Goal: Task Accomplishment & Management: Use online tool/utility

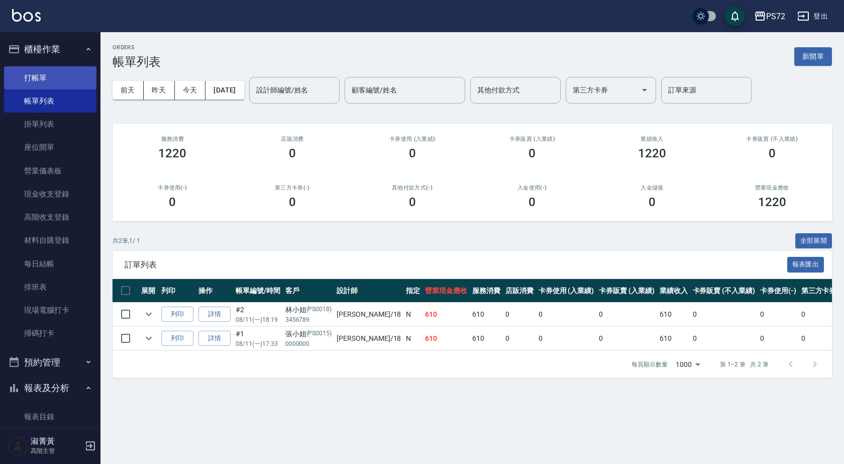
click at [67, 73] on link "打帳單" at bounding box center [50, 77] width 92 height 23
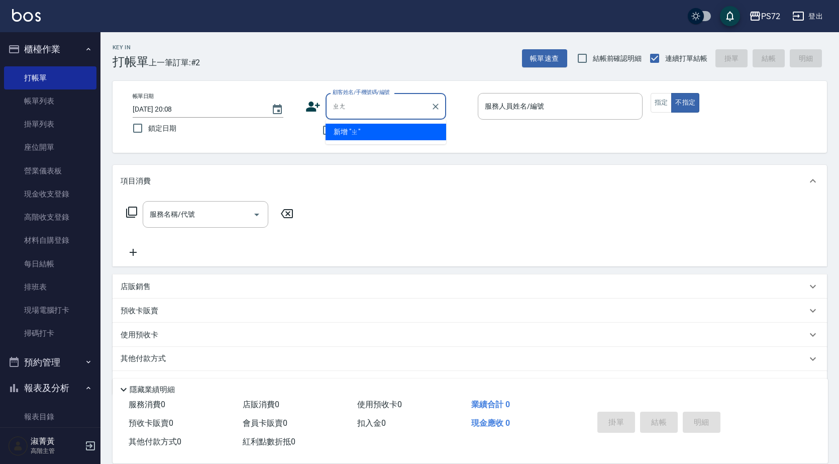
type input "彰"
click at [338, 108] on input "[PERSON_NAME]" at bounding box center [378, 106] width 96 height 18
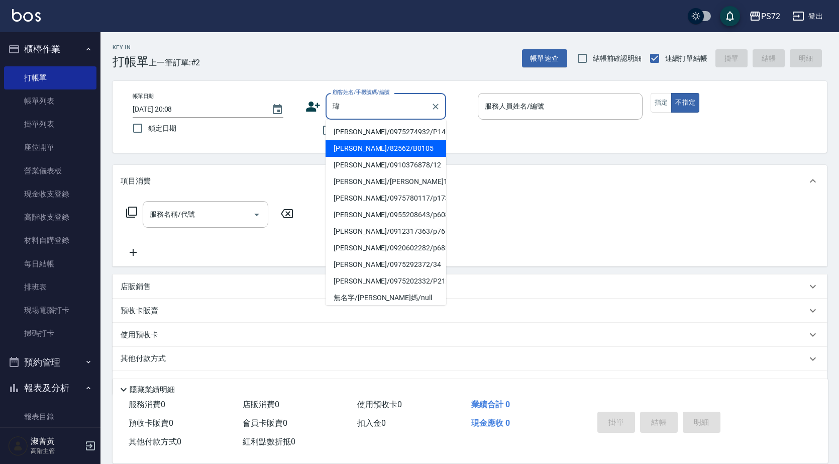
drag, startPoint x: 387, startPoint y: 144, endPoint x: 505, endPoint y: 134, distance: 118.0
click at [387, 144] on li "[PERSON_NAME]/82562/B0105" at bounding box center [386, 148] width 121 height 17
type input "[PERSON_NAME]/82562/B0105"
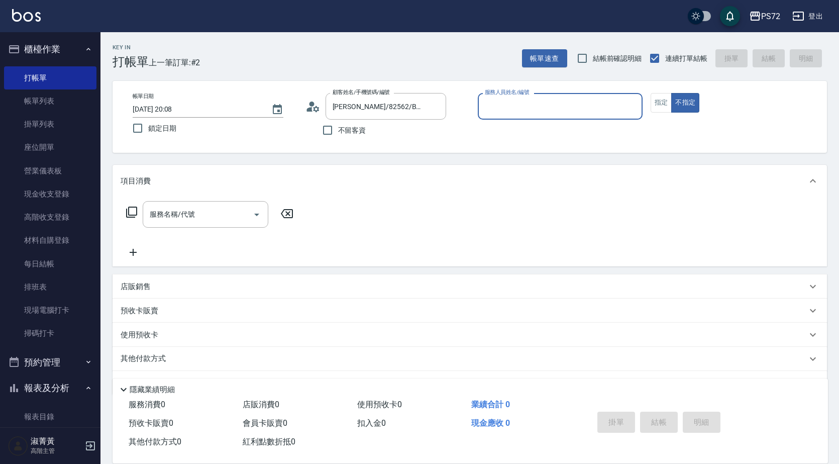
type input "小Hi-02"
click at [663, 105] on button "指定" at bounding box center [662, 103] width 22 height 20
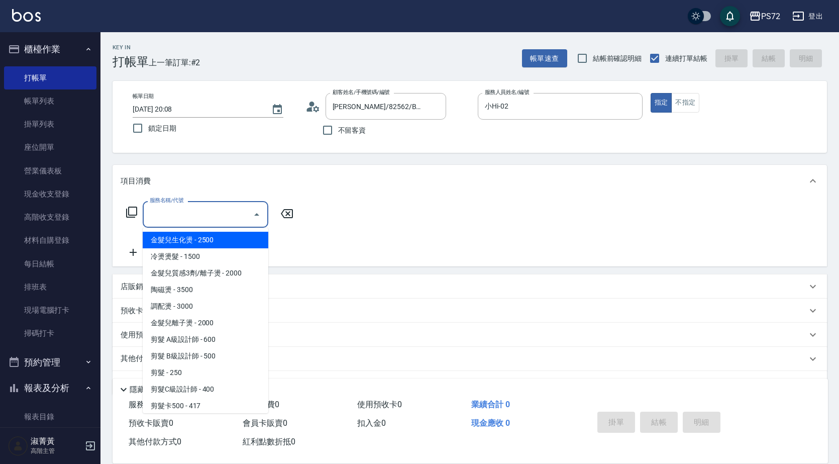
click at [169, 212] on div "服務名稱/代號 服務名稱/代號" at bounding box center [206, 214] width 126 height 27
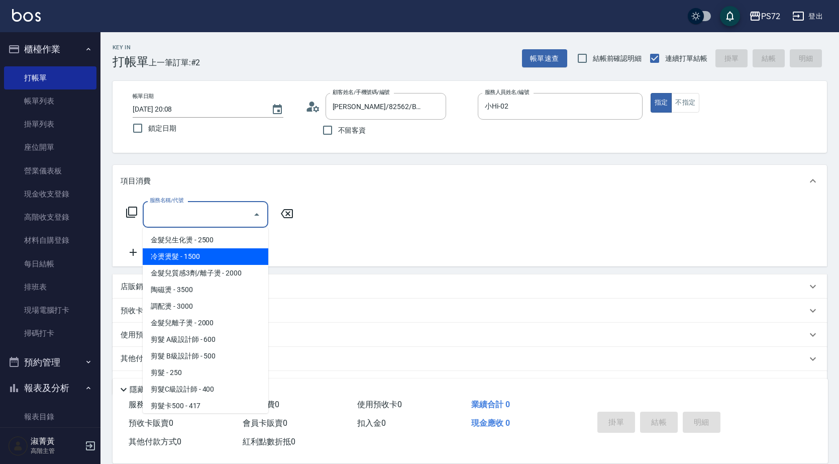
click at [182, 261] on span "冷燙燙髮 - 1500" at bounding box center [206, 256] width 126 height 17
type input "冷燙燙髮(200)"
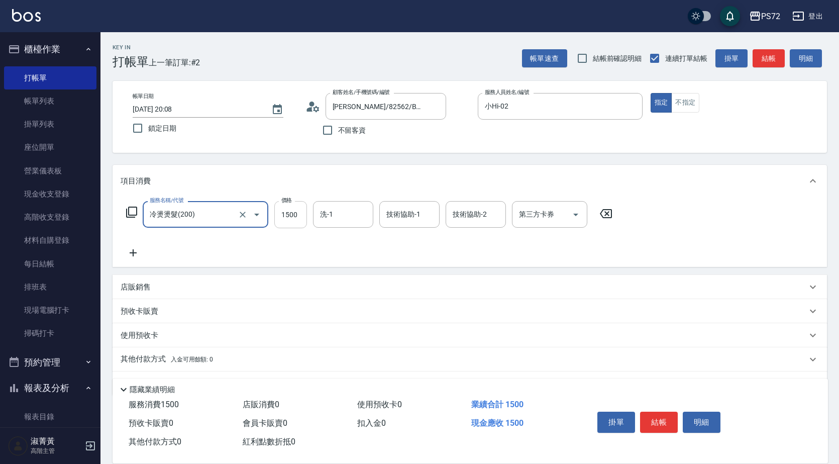
click at [291, 214] on input "1500" at bounding box center [290, 214] width 33 height 27
type input "2800"
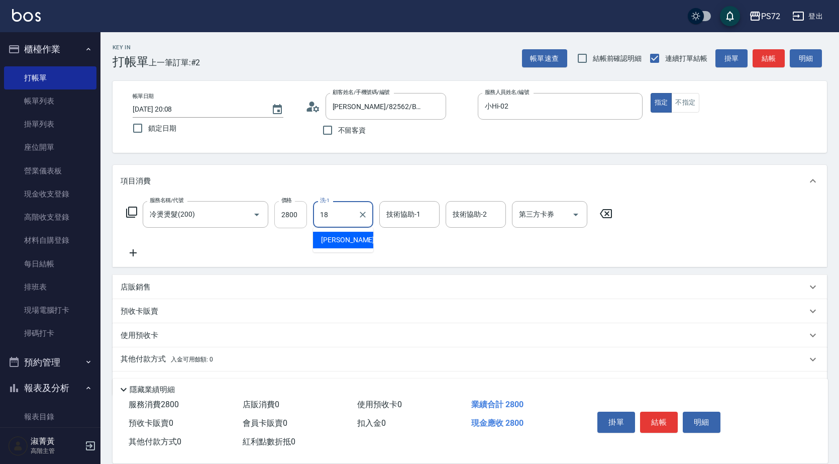
type input "[PERSON_NAME]-18"
drag, startPoint x: 660, startPoint y: 410, endPoint x: 655, endPoint y: 409, distance: 5.1
click at [659, 412] on button "結帳" at bounding box center [659, 422] width 38 height 21
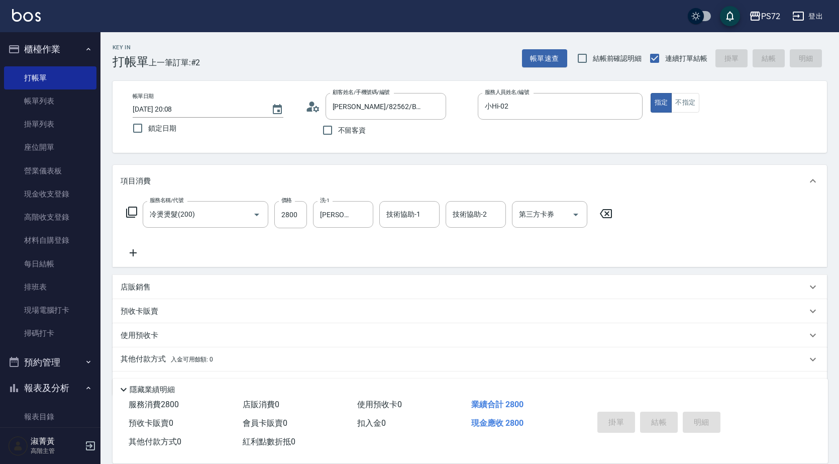
type input "[DATE] 20:09"
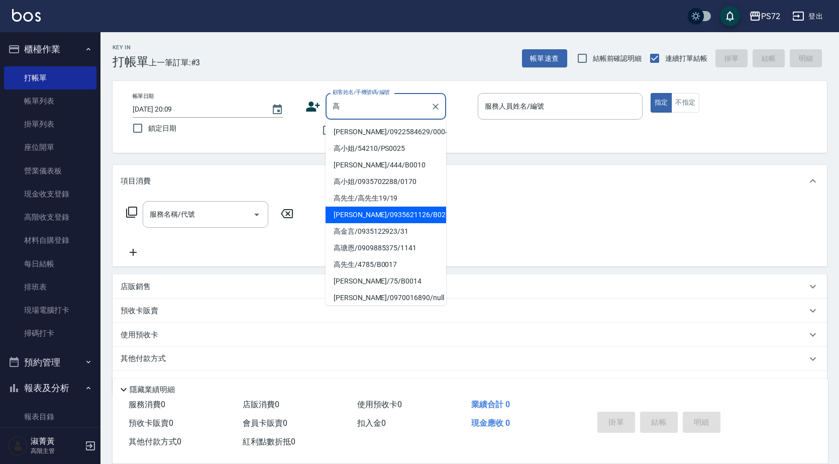
drag, startPoint x: 392, startPoint y: 213, endPoint x: 567, endPoint y: 148, distance: 186.0
click at [394, 212] on li "[PERSON_NAME]/0935621126/B0201" at bounding box center [386, 215] width 121 height 17
type input "[PERSON_NAME]/0935621126/B0201"
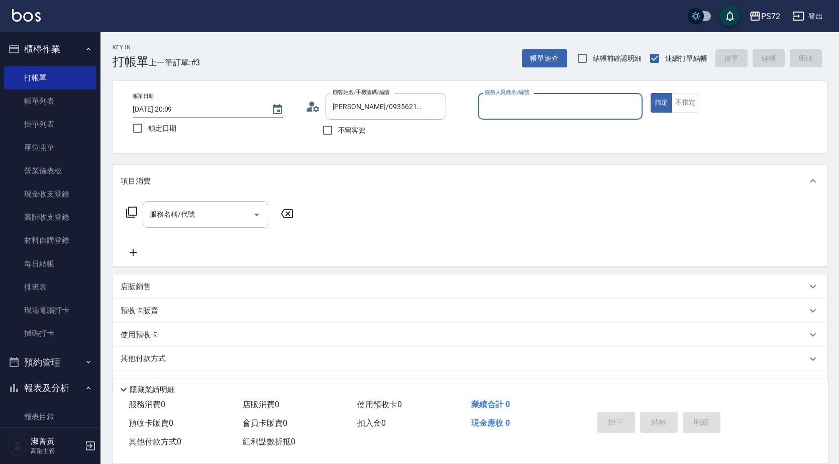
type input "小Hi-02"
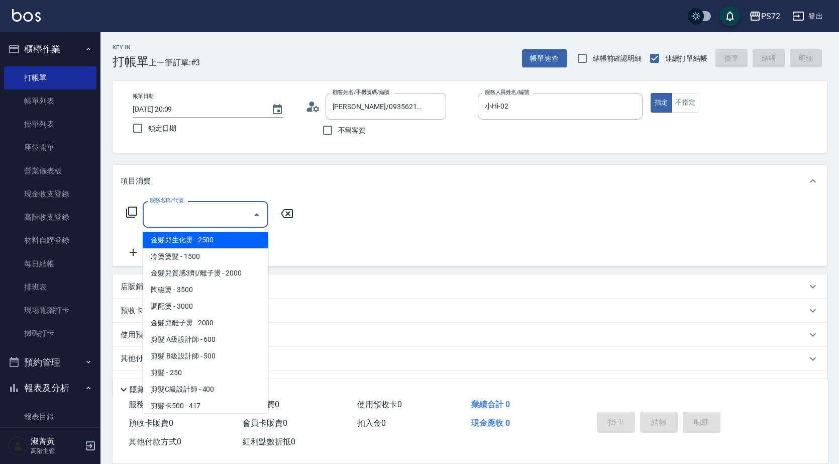
click at [184, 211] on div "服務名稱/代號 服務名稱/代號" at bounding box center [206, 214] width 126 height 27
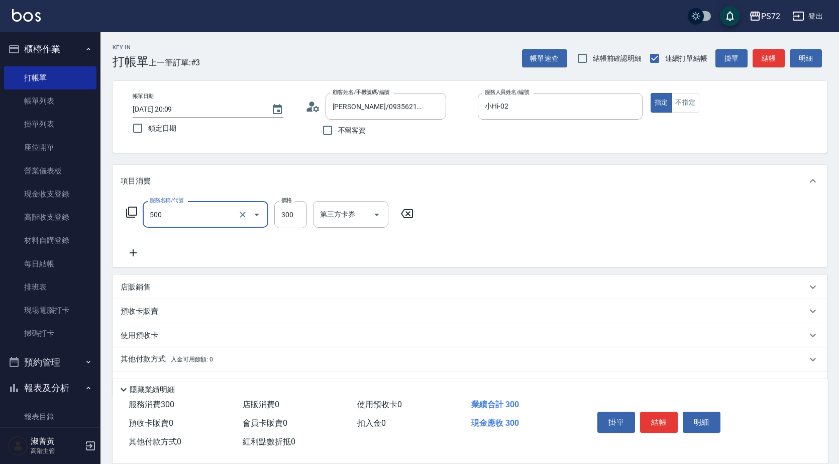
type input "洗髮(A級)(500)"
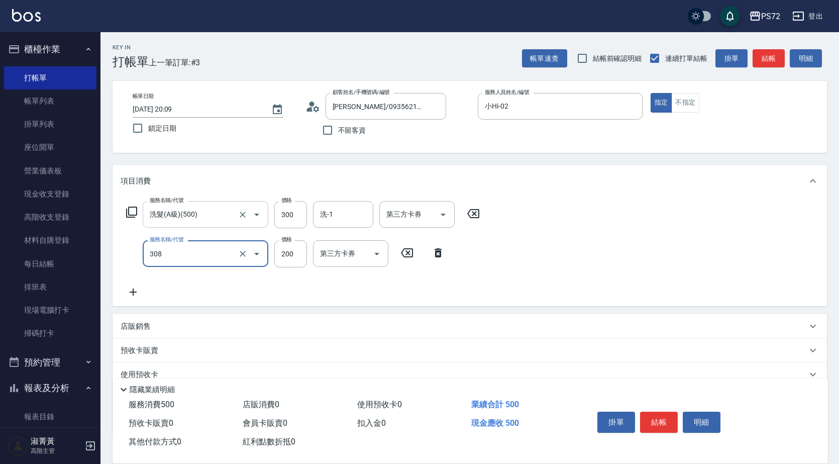
type input "學生剪髮(UP)(308)"
type input "350"
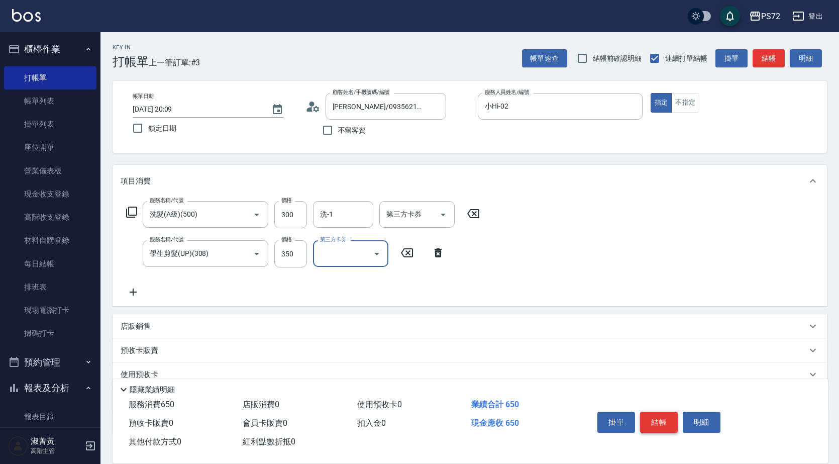
click at [658, 420] on button "結帳" at bounding box center [659, 422] width 38 height 21
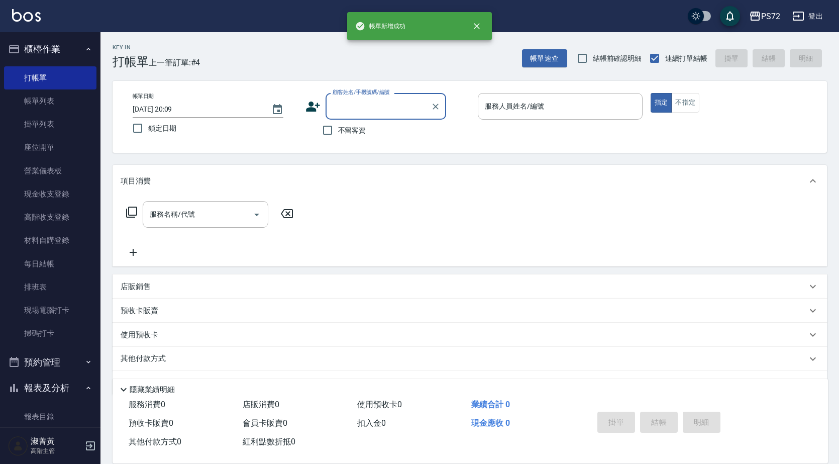
click at [360, 110] on input "顧客姓名/手機號碼/編號" at bounding box center [378, 106] width 96 height 18
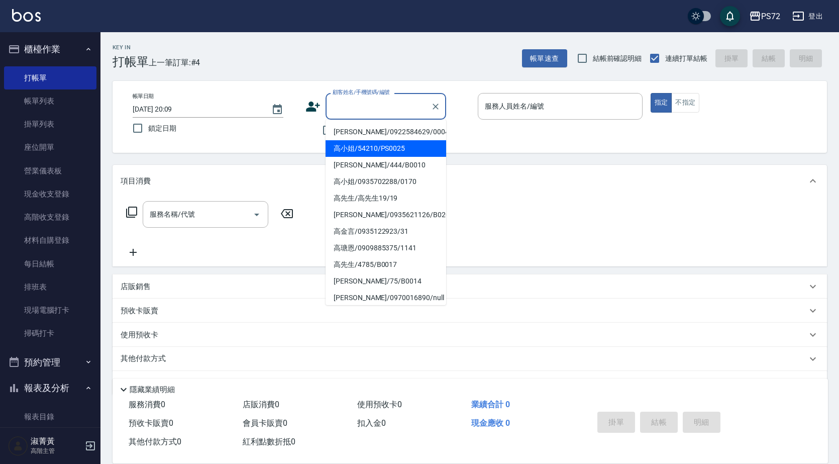
click at [374, 148] on li "高小姐/54210/PS0025" at bounding box center [386, 148] width 121 height 17
type input "高小姐/54210/PS0025"
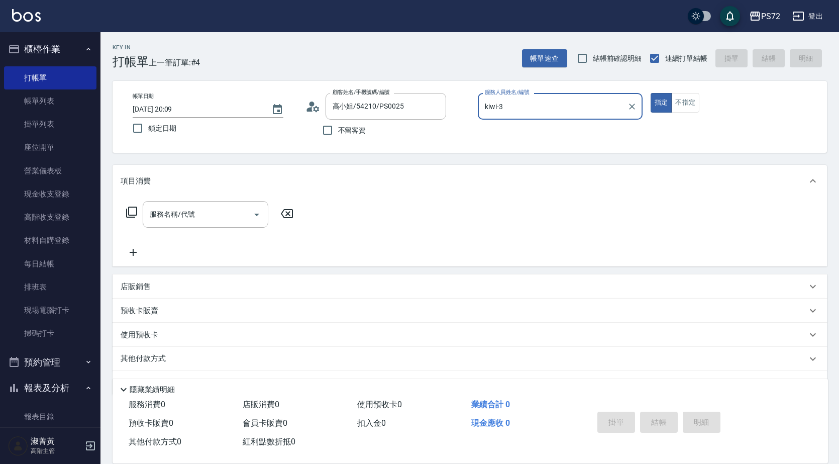
click at [528, 114] on input "kiwi-3" at bounding box center [552, 106] width 141 height 18
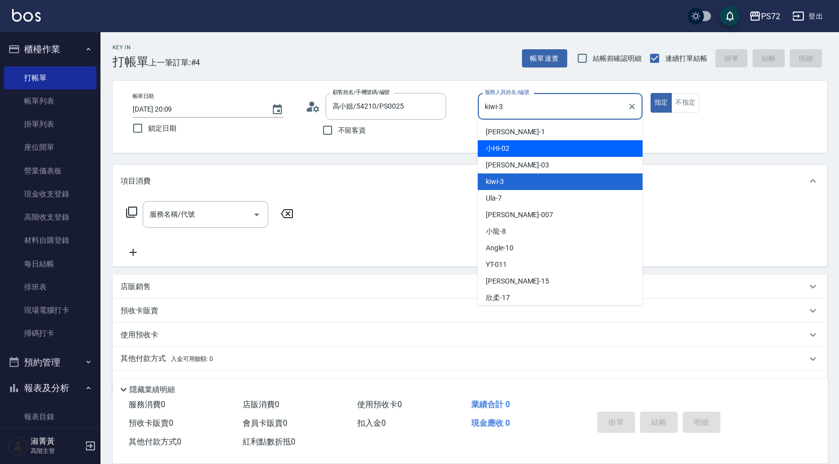
drag, startPoint x: 522, startPoint y: 149, endPoint x: 537, endPoint y: 139, distance: 17.8
click at [523, 148] on div "小Hi -02" at bounding box center [560, 148] width 165 height 17
type input "小Hi-02"
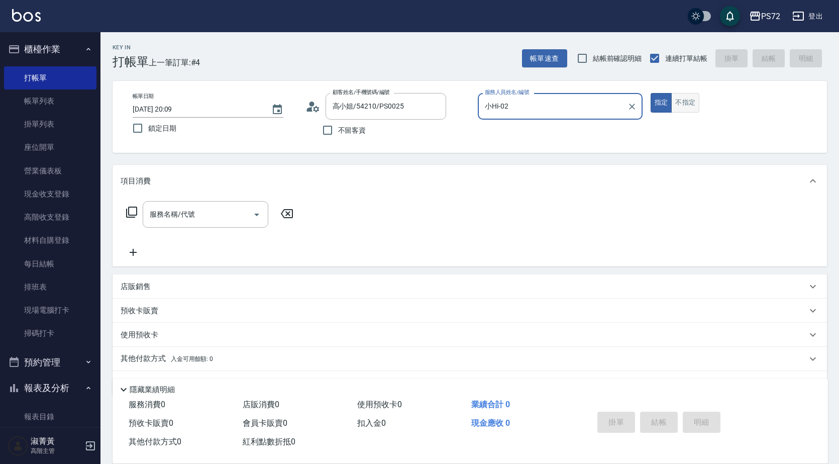
click at [692, 93] on button "不指定" at bounding box center [685, 103] width 28 height 20
click at [203, 217] on input "服務名稱/代號" at bounding box center [198, 215] width 102 height 18
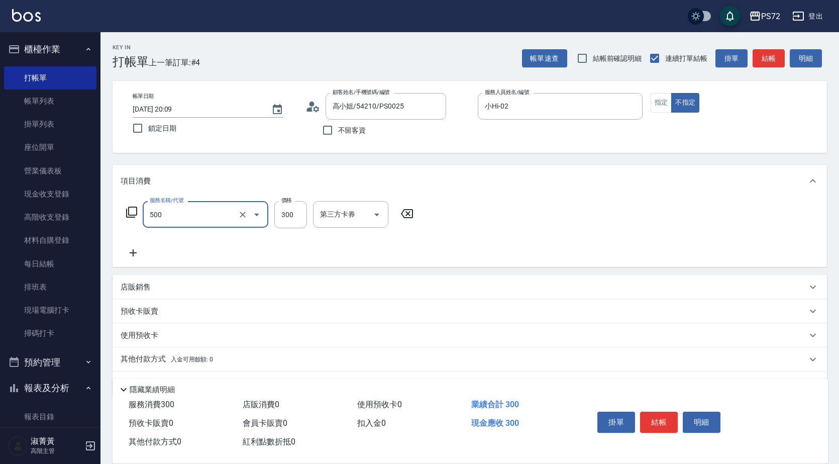
type input "洗髮(A級)(500)"
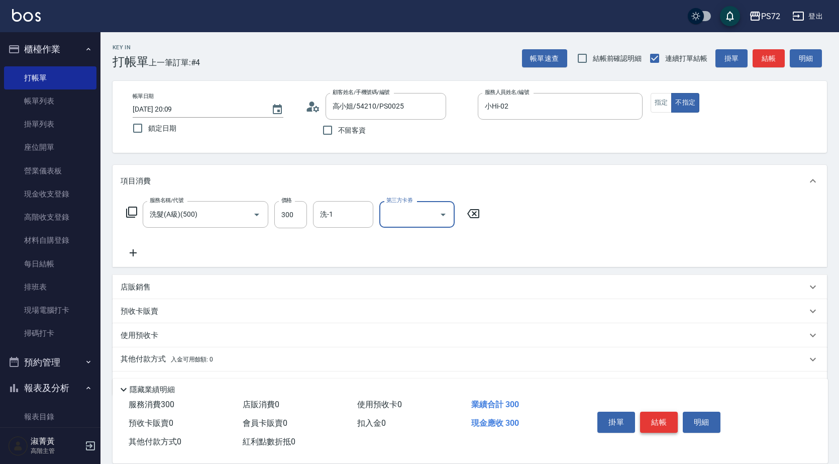
click at [657, 420] on button "結帳" at bounding box center [659, 422] width 38 height 21
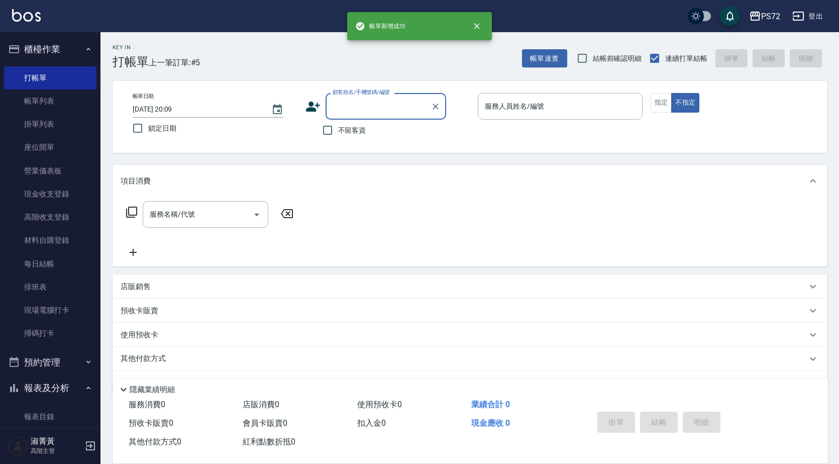
drag, startPoint x: 365, startPoint y: 109, endPoint x: 367, endPoint y: 116, distance: 7.5
click at [365, 108] on input "顧客姓名/手機號碼/編號" at bounding box center [378, 106] width 96 height 18
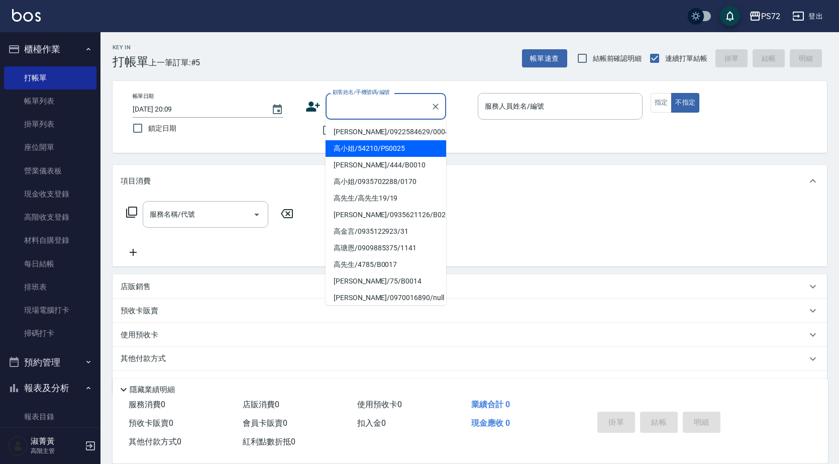
click at [370, 146] on li "高小姐/54210/PS0025" at bounding box center [386, 148] width 121 height 17
type input "高小姐/54210/PS0025"
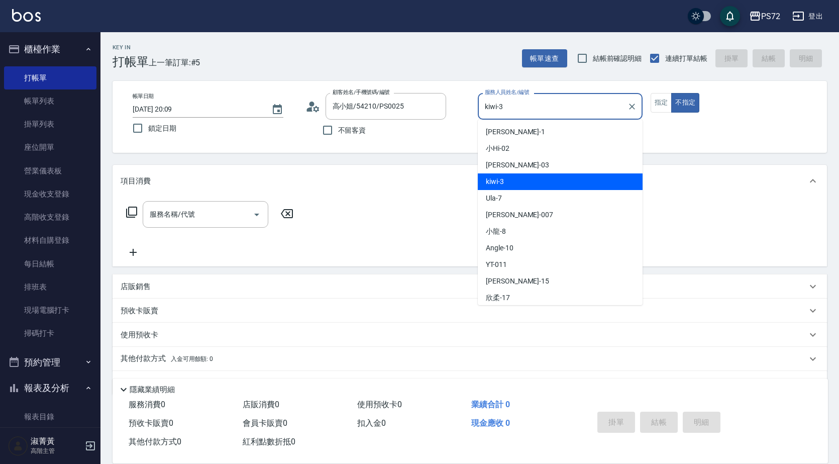
click at [528, 108] on input "kiwi-3" at bounding box center [552, 106] width 141 height 18
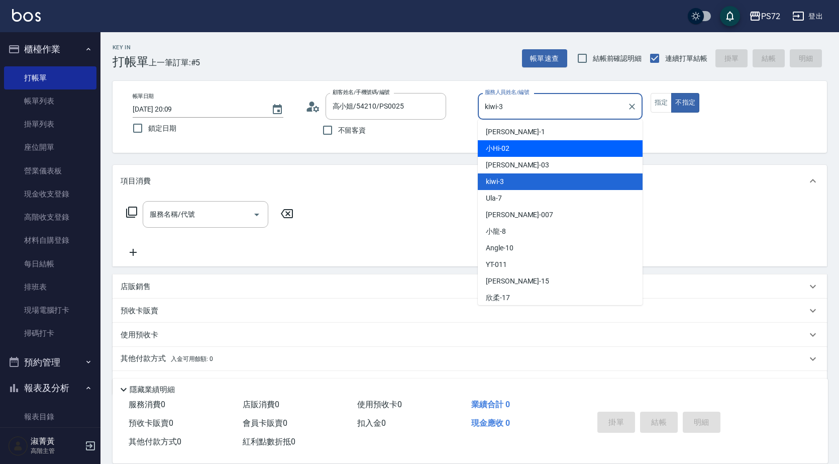
drag, startPoint x: 518, startPoint y: 150, endPoint x: 536, endPoint y: 139, distance: 21.6
click at [518, 149] on div "小Hi -02" at bounding box center [560, 148] width 165 height 17
type input "小Hi-02"
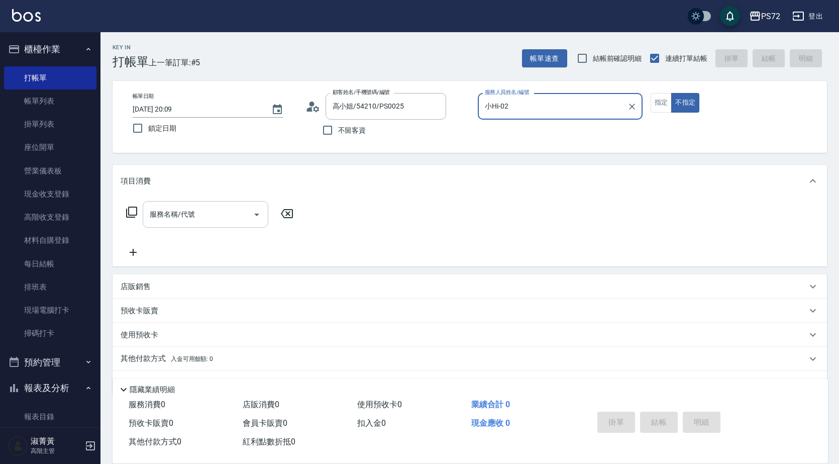
click at [177, 217] on input "服務名稱/代號" at bounding box center [198, 215] width 102 height 18
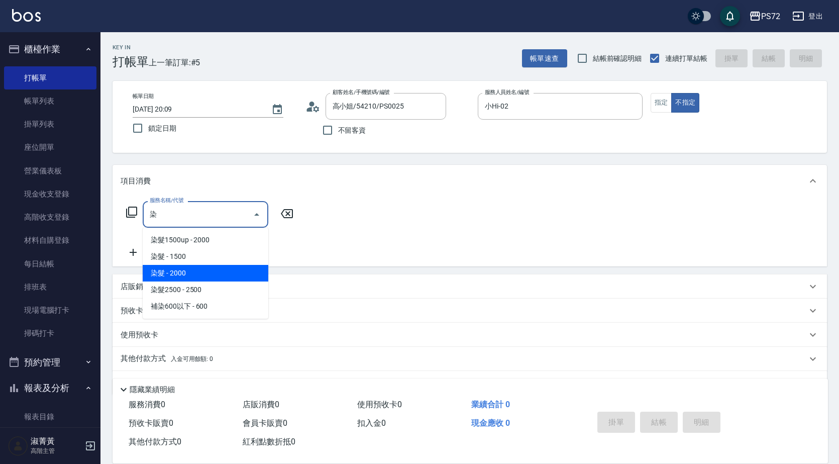
click at [184, 256] on span "染髮 - 1500" at bounding box center [206, 256] width 126 height 17
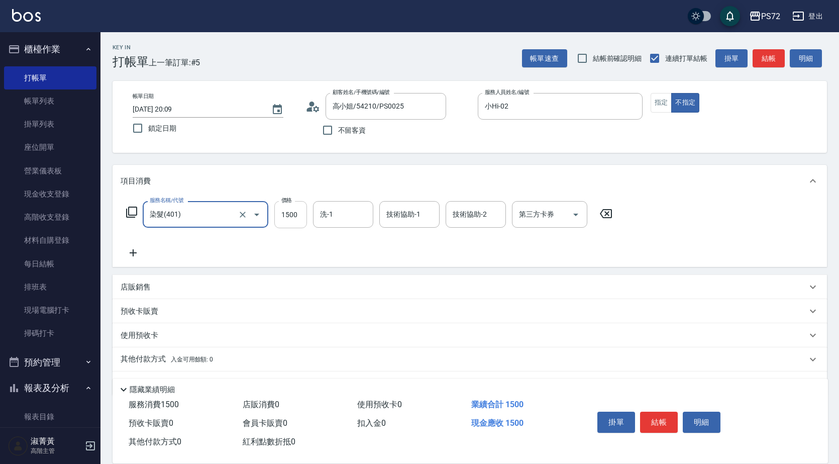
type input "染髮(401)"
click at [288, 217] on input "1500" at bounding box center [290, 214] width 33 height 27
type input "1680"
click at [349, 218] on input "洗-1" at bounding box center [343, 215] width 51 height 18
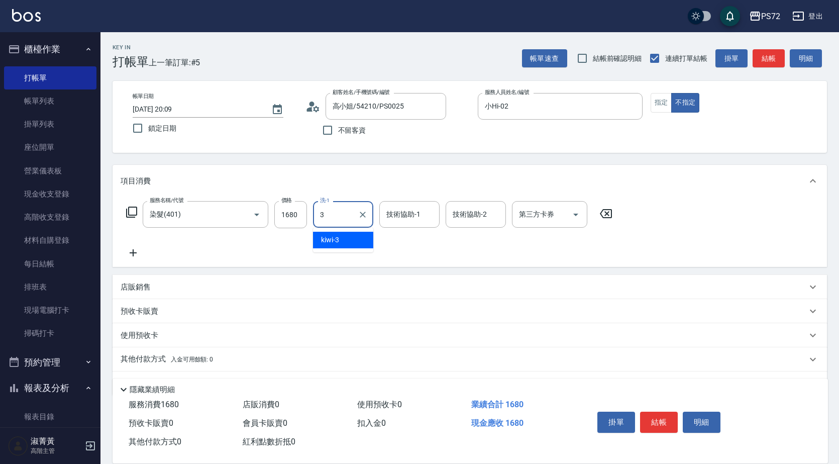
type input "kiwi-3"
click at [658, 412] on button "結帳" at bounding box center [659, 422] width 38 height 21
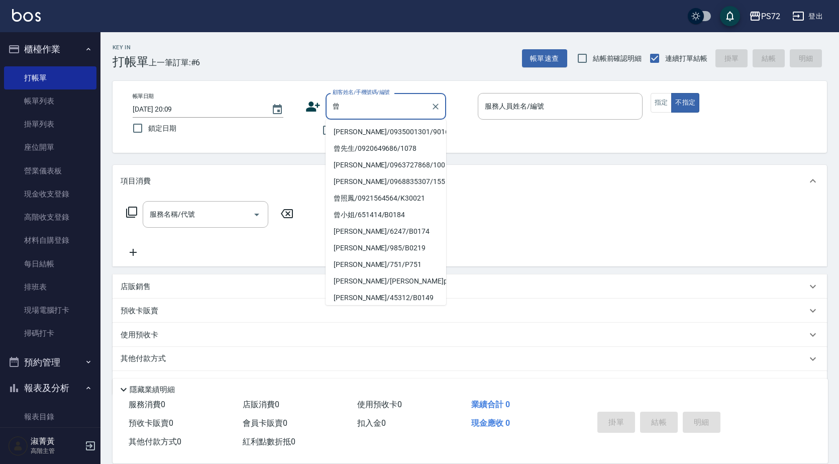
click at [358, 134] on li "[PERSON_NAME]/0935001301/9016" at bounding box center [386, 132] width 121 height 17
type input "[PERSON_NAME]/0935001301/9016"
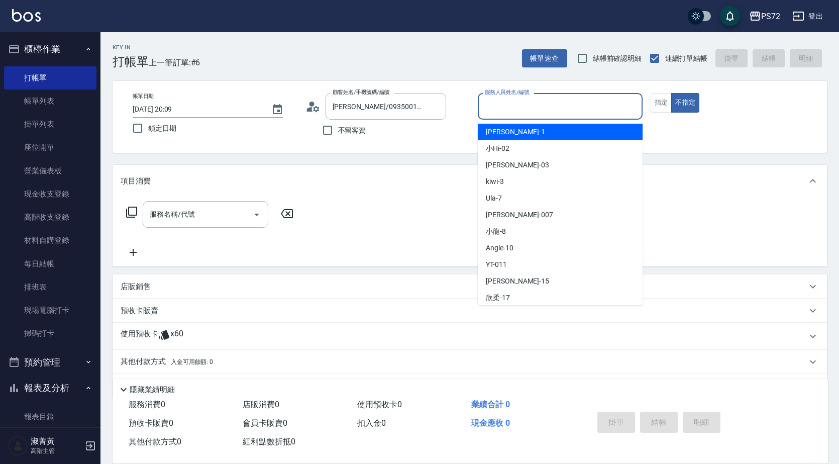
click at [511, 105] on input "服務人員姓名/編號" at bounding box center [560, 106] width 156 height 18
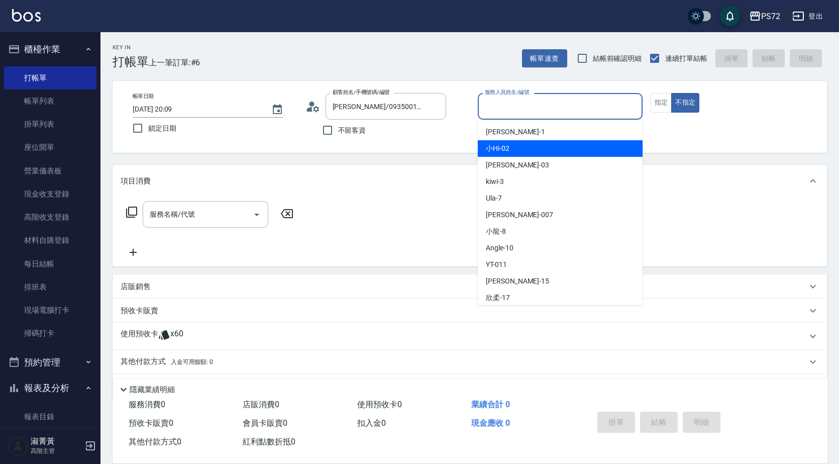
click at [512, 145] on div "小Hi -02" at bounding box center [560, 148] width 165 height 17
type input "小Hi-02"
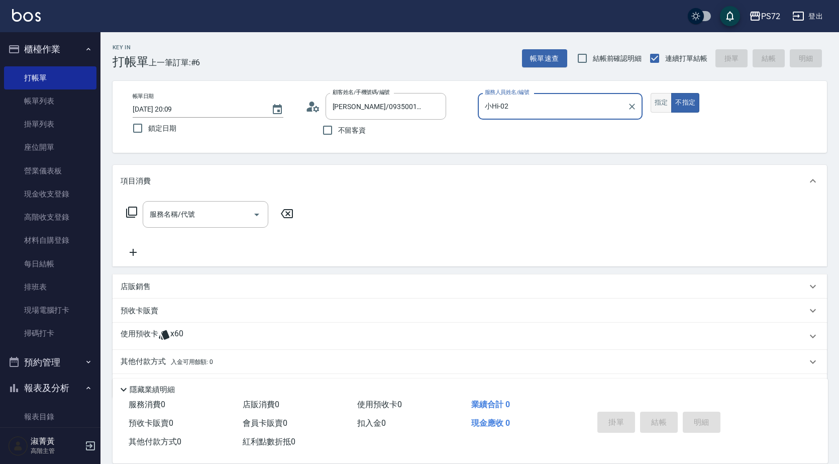
click at [668, 101] on button "指定" at bounding box center [662, 103] width 22 height 20
click at [190, 193] on div "項目消費" at bounding box center [470, 181] width 715 height 32
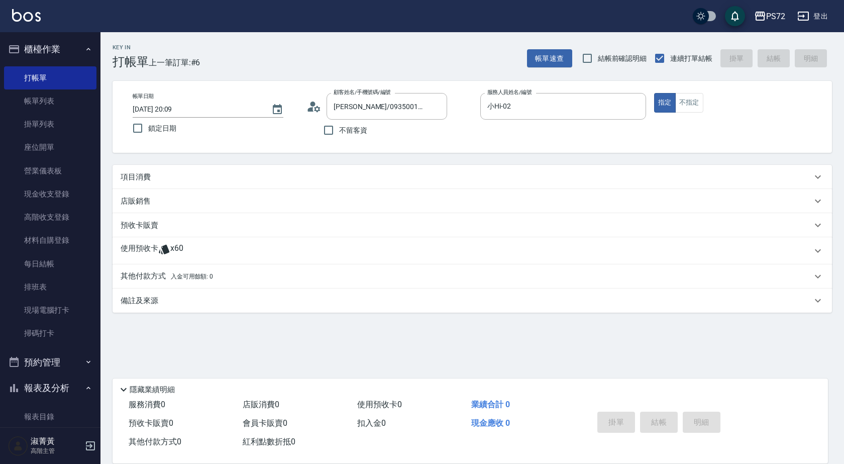
click at [192, 230] on div "預收卡販賣" at bounding box center [466, 225] width 691 height 11
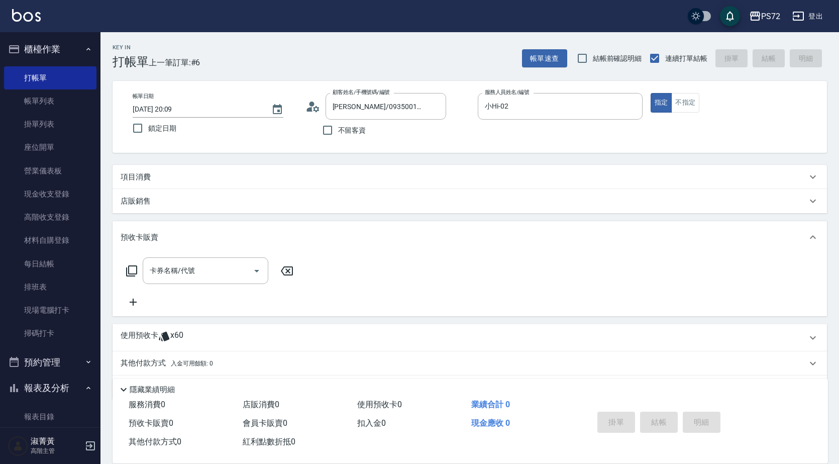
drag, startPoint x: 153, startPoint y: 180, endPoint x: 170, endPoint y: 212, distance: 36.4
click at [153, 180] on div "項目消費" at bounding box center [464, 177] width 686 height 11
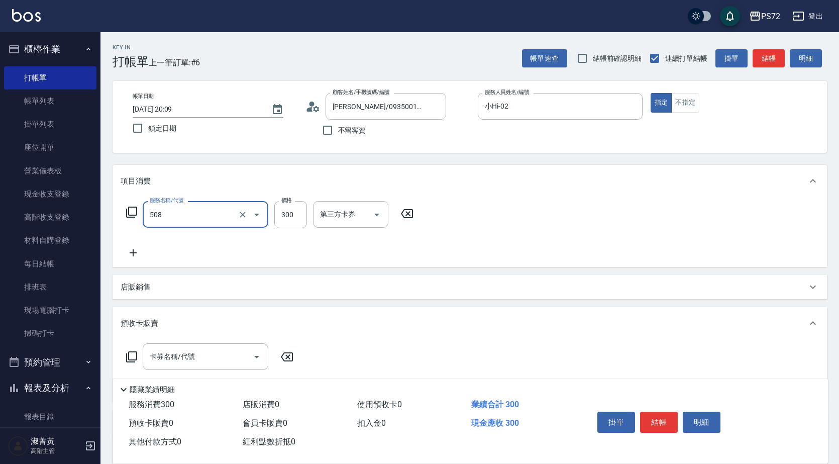
type input "洗髮卡300(508)"
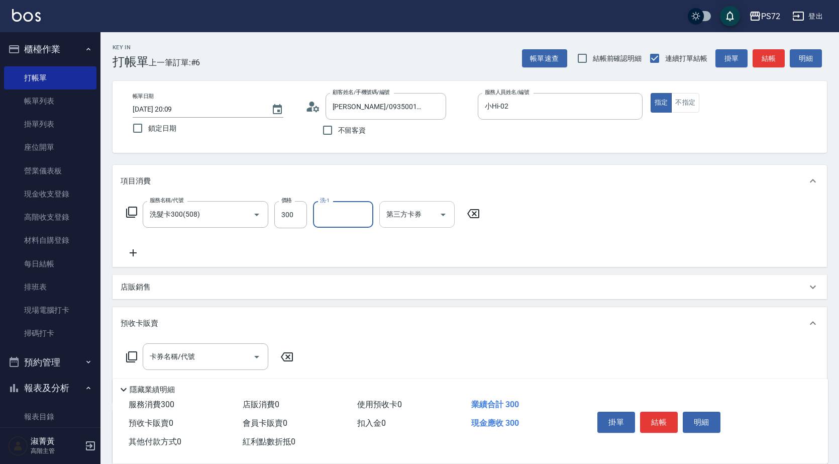
click at [407, 208] on div "第三方卡券 第三方卡券" at bounding box center [416, 214] width 75 height 27
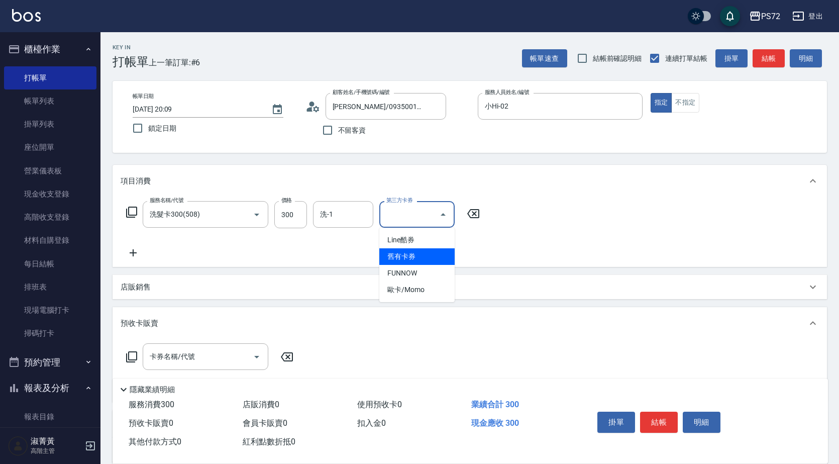
drag, startPoint x: 411, startPoint y: 249, endPoint x: 403, endPoint y: 246, distance: 8.8
click at [411, 249] on span "舊有卡券" at bounding box center [416, 256] width 75 height 17
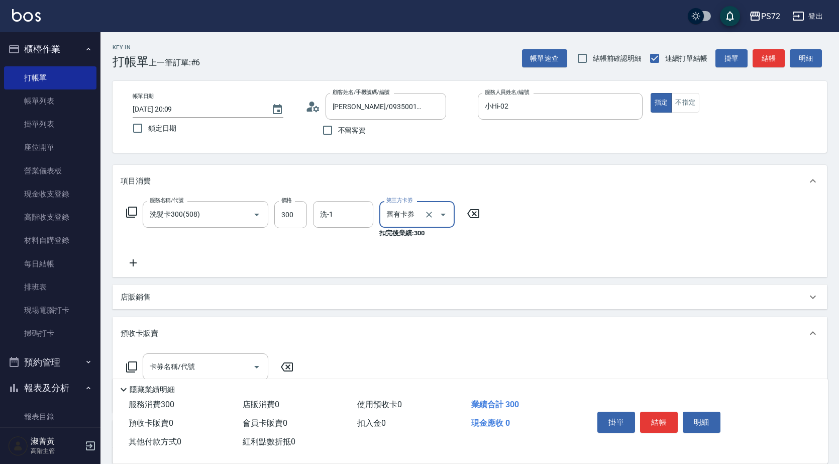
type input "舊有卡券"
click at [137, 216] on icon at bounding box center [132, 212] width 12 height 12
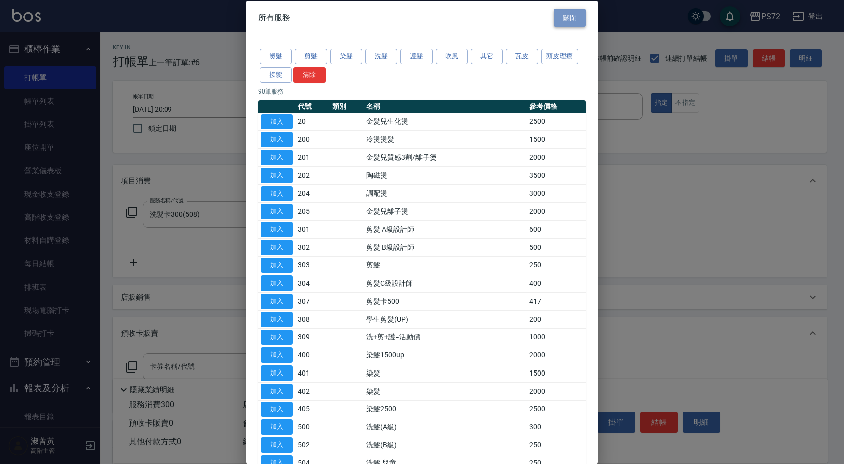
click at [559, 15] on button "關閉" at bounding box center [570, 17] width 32 height 19
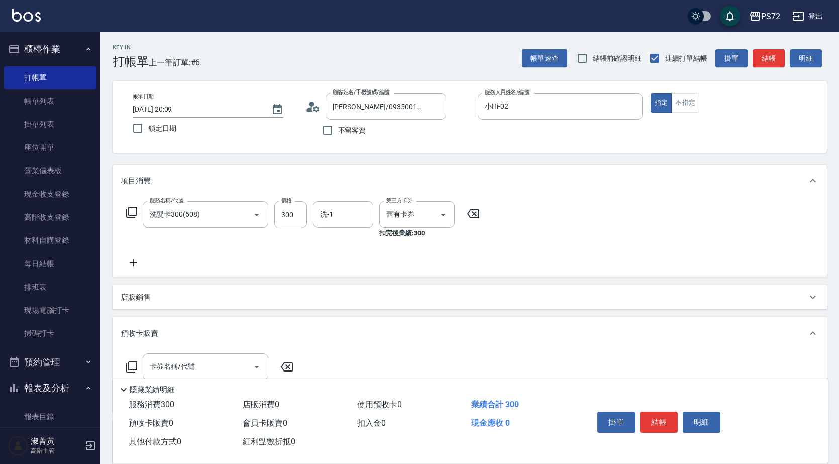
scroll to position [128, 0]
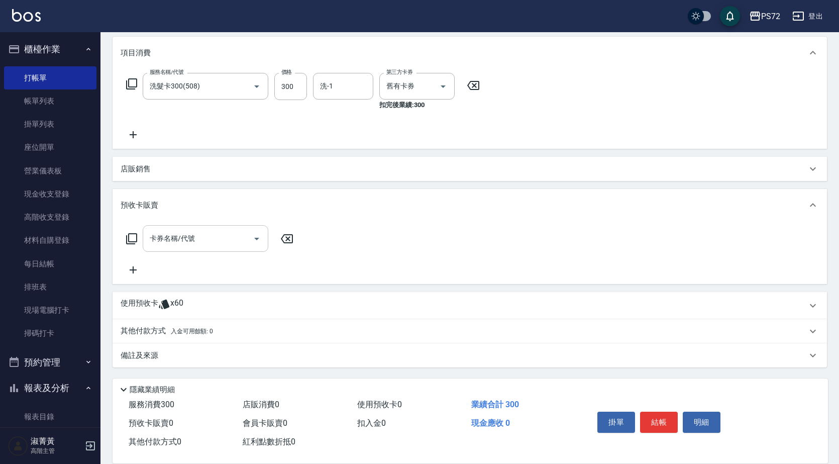
click at [176, 240] on input "卡券名稱/代號" at bounding box center [198, 239] width 102 height 18
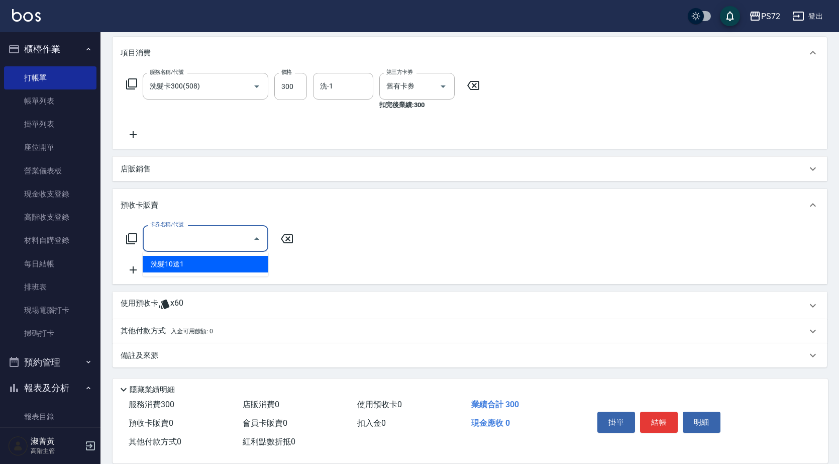
drag, startPoint x: 156, startPoint y: 263, endPoint x: 177, endPoint y: 258, distance: 21.7
click at [157, 263] on span "洗髮10送1" at bounding box center [206, 264] width 126 height 17
type input "洗髮10送1(997)"
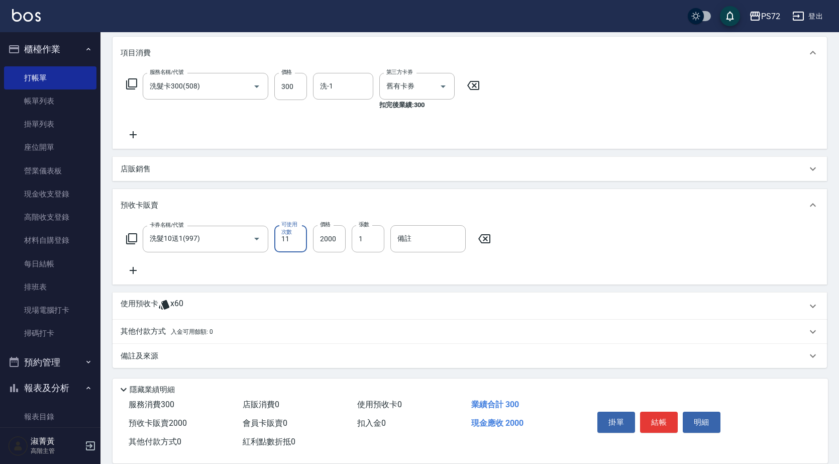
click at [290, 243] on input "11" at bounding box center [290, 238] width 33 height 27
type input "10"
click at [337, 244] on input "2000" at bounding box center [329, 238] width 33 height 27
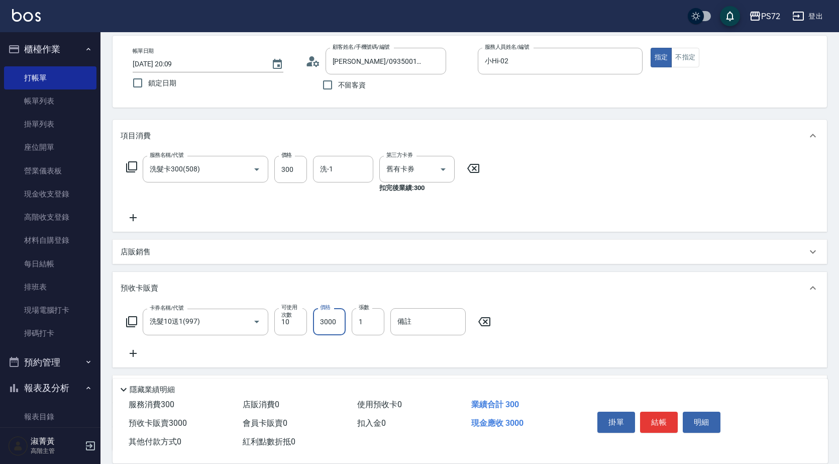
scroll to position [28, 0]
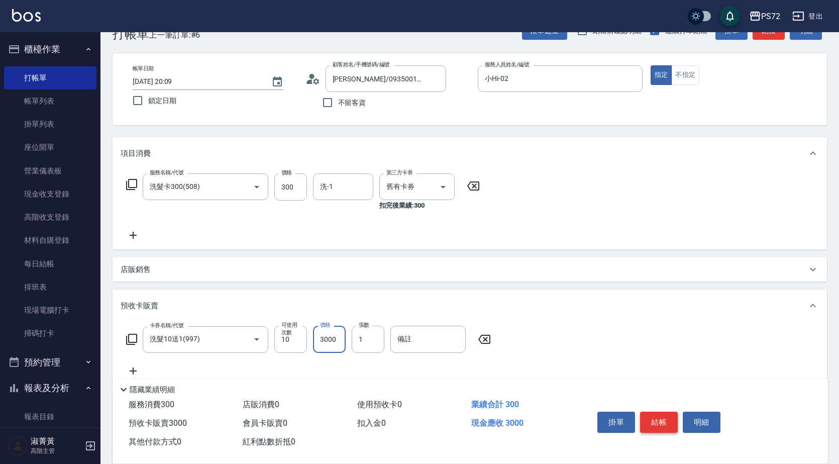
type input "3000"
drag, startPoint x: 658, startPoint y: 417, endPoint x: 651, endPoint y: 412, distance: 8.6
click at [655, 415] on button "結帳" at bounding box center [659, 422] width 38 height 21
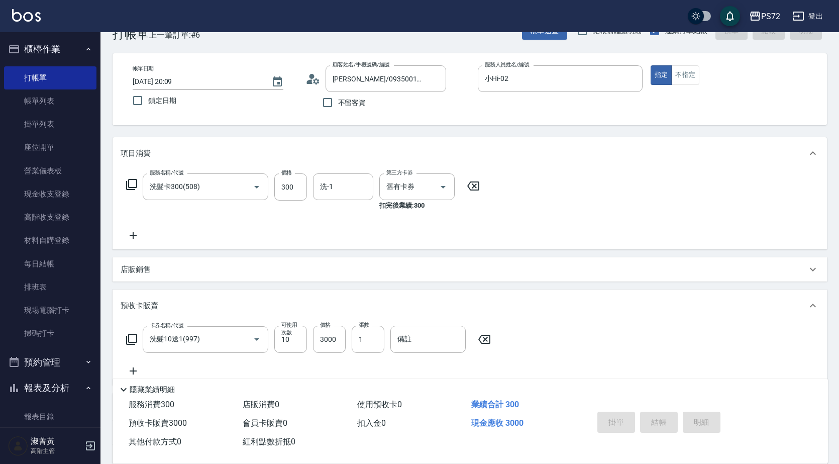
type input "[DATE] 20:10"
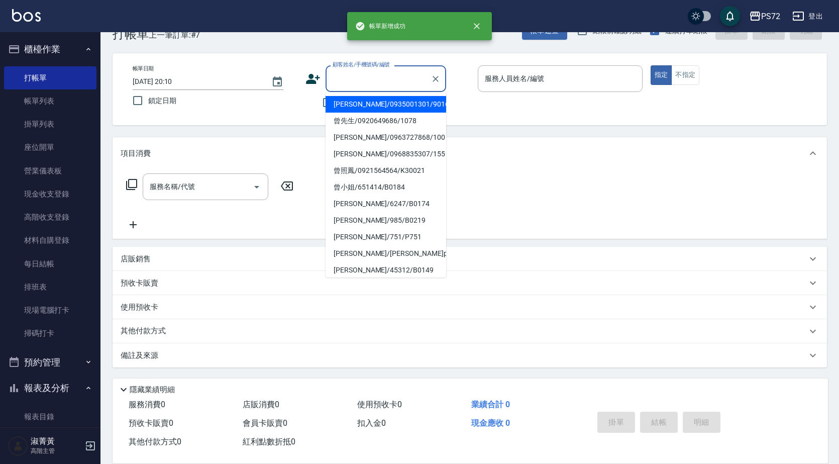
click at [335, 75] on input "顧客姓名/手機號碼/編號" at bounding box center [378, 79] width 96 height 18
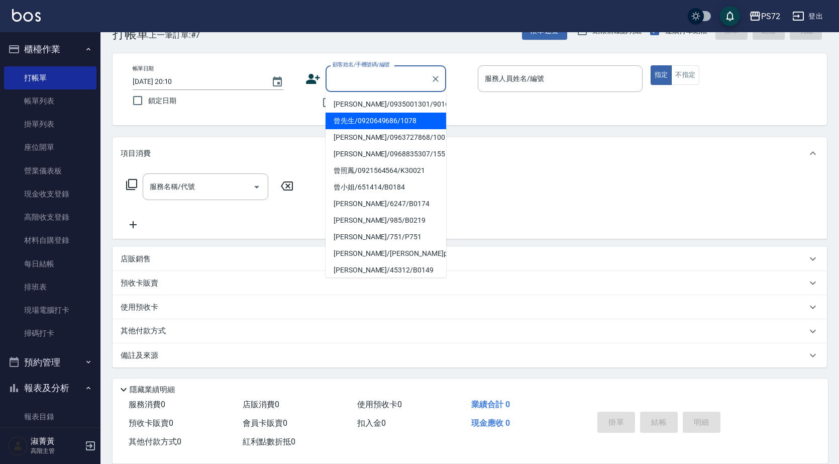
click at [404, 123] on li "曾先生/0920649686/1078" at bounding box center [386, 121] width 121 height 17
type input "曾先生/0920649686/1078"
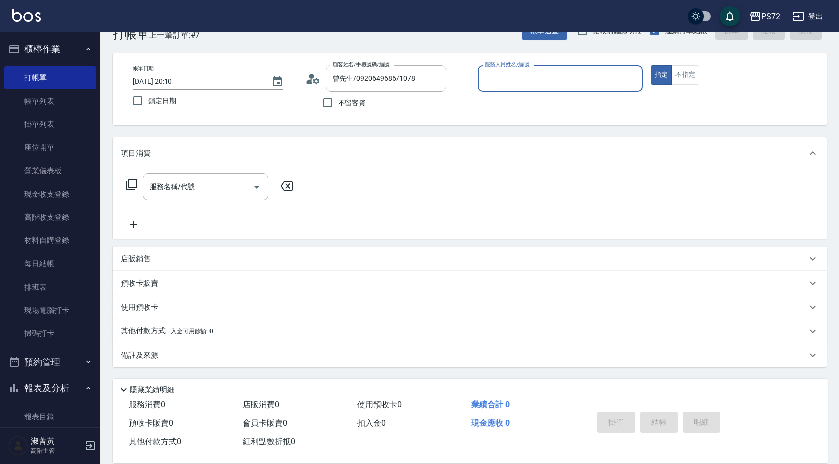
click at [492, 80] on input "服務人員姓名/編號" at bounding box center [560, 79] width 156 height 18
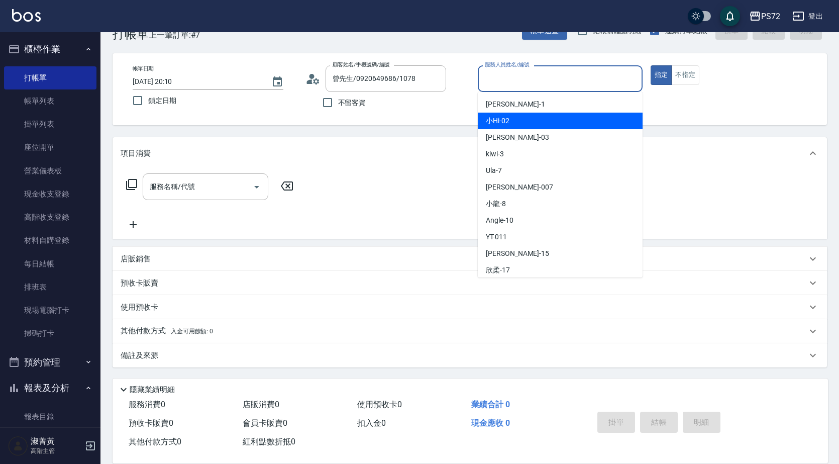
click at [503, 124] on span "小Hi -02" at bounding box center [498, 121] width 24 height 11
type input "小Hi-02"
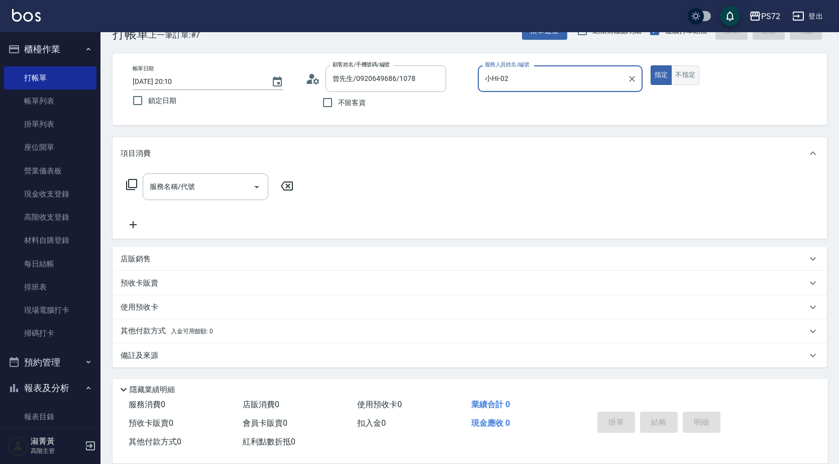
click at [683, 75] on button "不指定" at bounding box center [685, 75] width 28 height 20
click at [153, 195] on div "服務名稱/代號" at bounding box center [206, 186] width 126 height 27
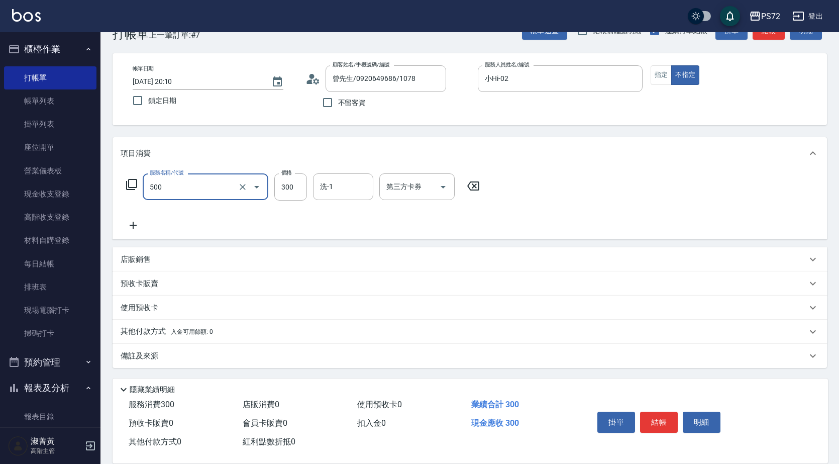
type input "洗髮(A級)(500)"
click at [655, 419] on button "結帳" at bounding box center [659, 422] width 38 height 21
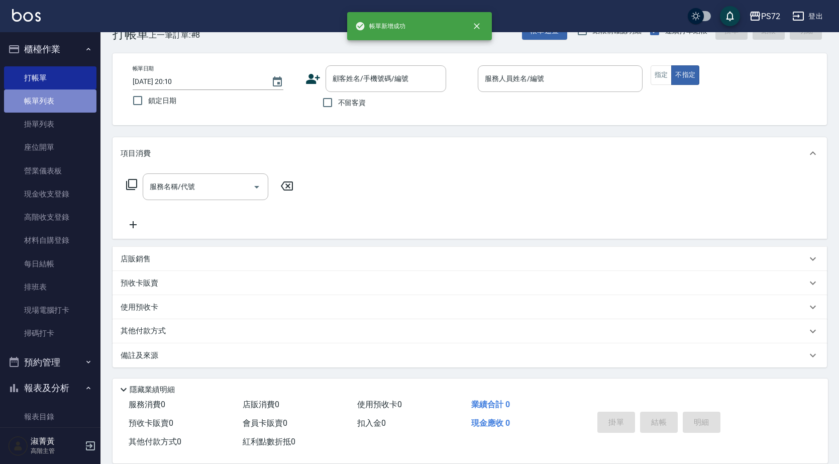
click at [57, 99] on link "帳單列表" at bounding box center [50, 100] width 92 height 23
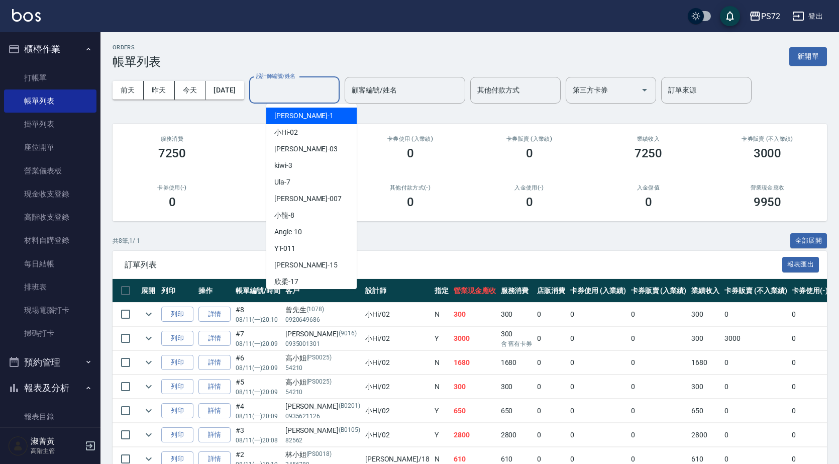
click at [293, 89] on input "設計師編號/姓名" at bounding box center [294, 90] width 81 height 18
click at [312, 134] on div "小Hi -02" at bounding box center [311, 132] width 90 height 17
type input "小Hi-02"
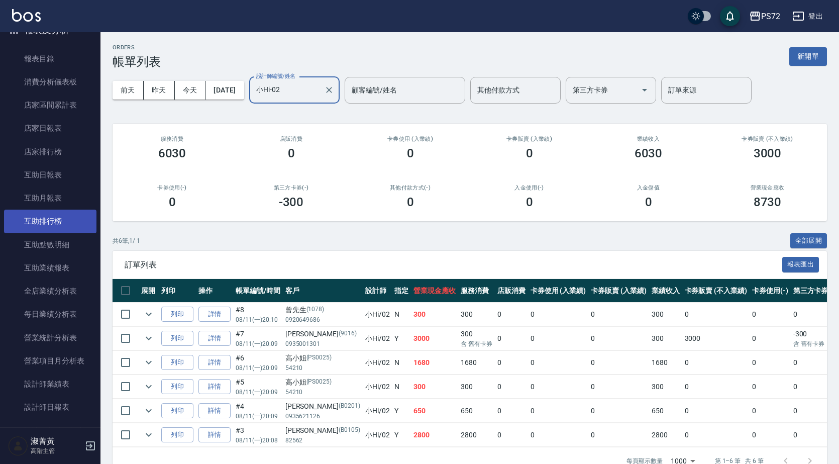
scroll to position [452, 0]
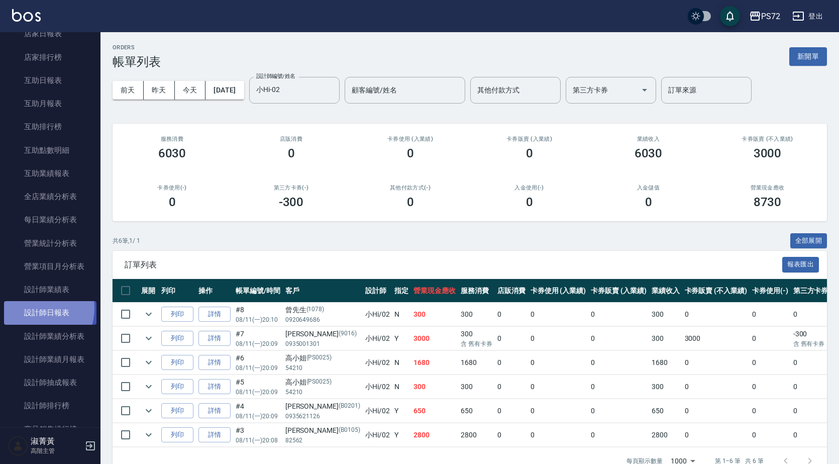
click at [30, 308] on link "設計師日報表" at bounding box center [50, 312] width 92 height 23
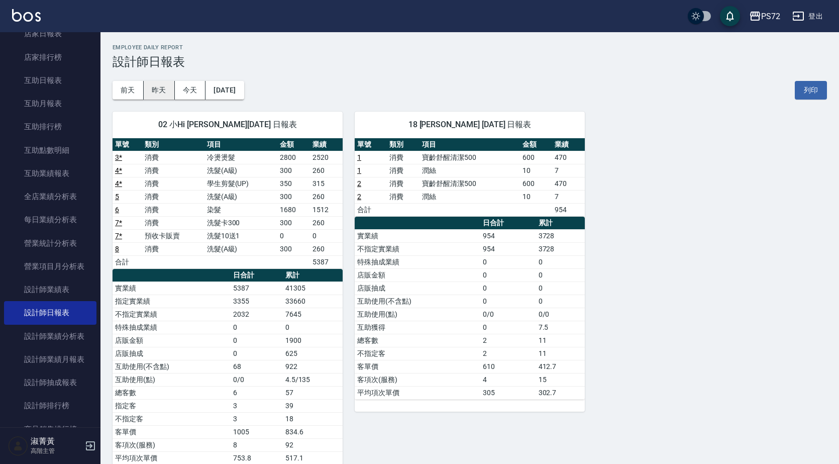
click at [156, 90] on button "昨天" at bounding box center [159, 90] width 31 height 19
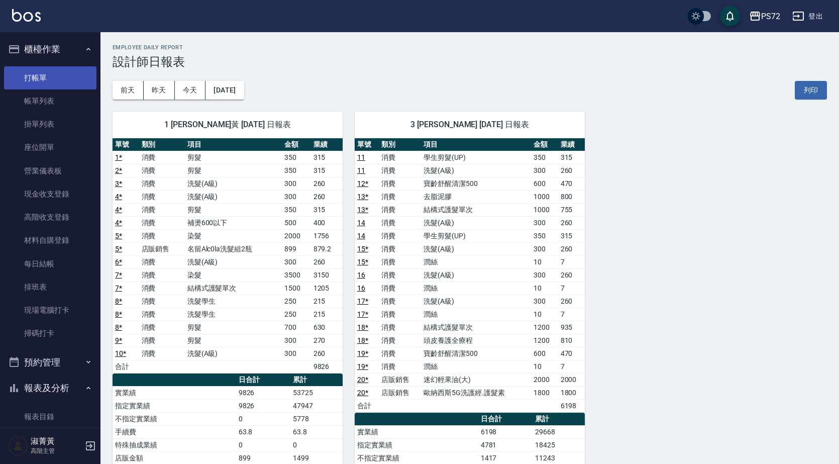
click at [57, 76] on link "打帳單" at bounding box center [50, 77] width 92 height 23
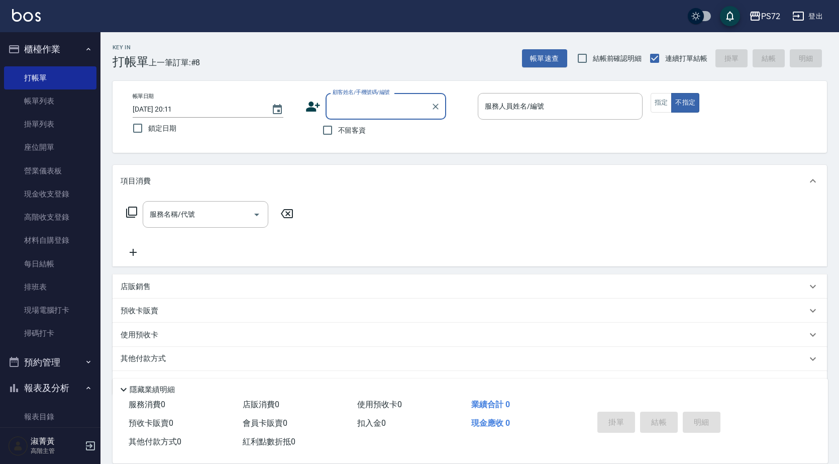
click at [353, 107] on input "顧客姓名/手機號碼/編號" at bounding box center [378, 106] width 96 height 18
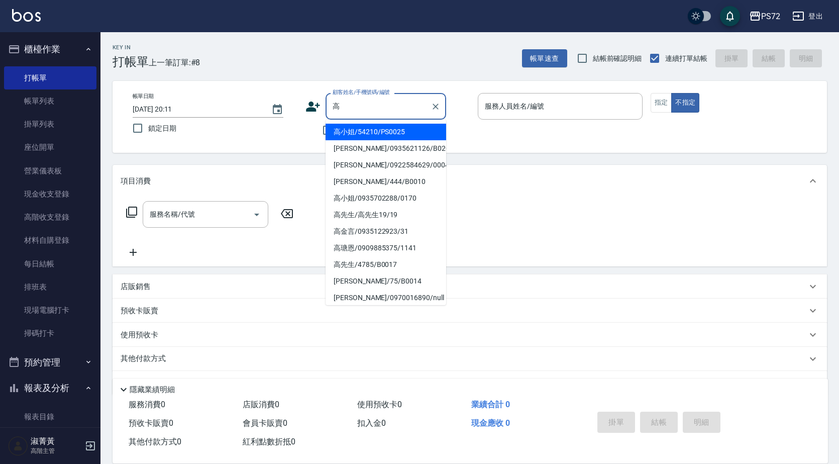
click at [391, 134] on li "高小姐/54210/PS0025" at bounding box center [386, 132] width 121 height 17
type input "高小姐/54210/PS0025"
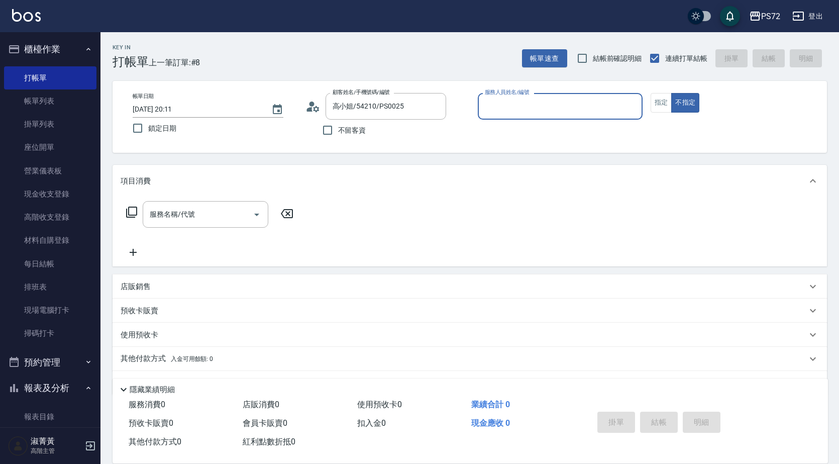
type input "kiwi-3"
click at [661, 102] on button "指定" at bounding box center [662, 103] width 22 height 20
click at [217, 206] on input "服務名稱/代號" at bounding box center [198, 215] width 102 height 18
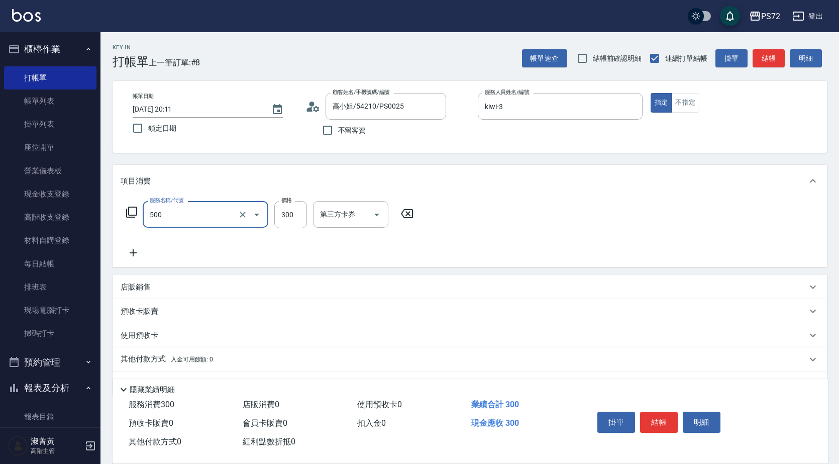
type input "洗髮(A級)(500)"
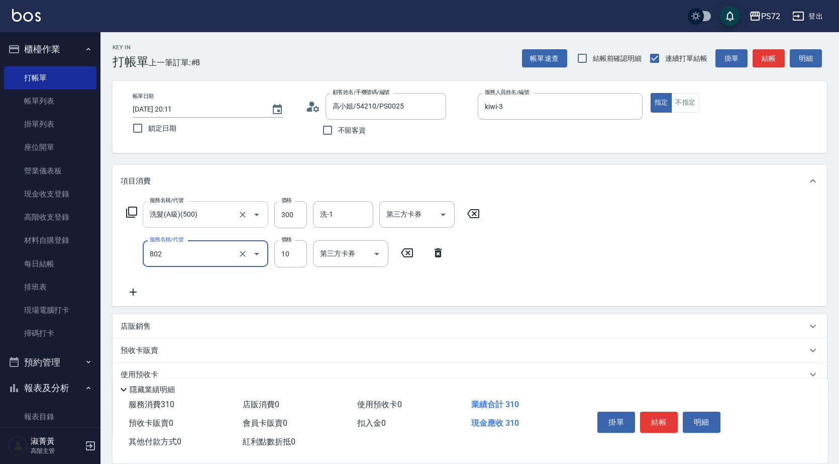
type input "潤絲(802)"
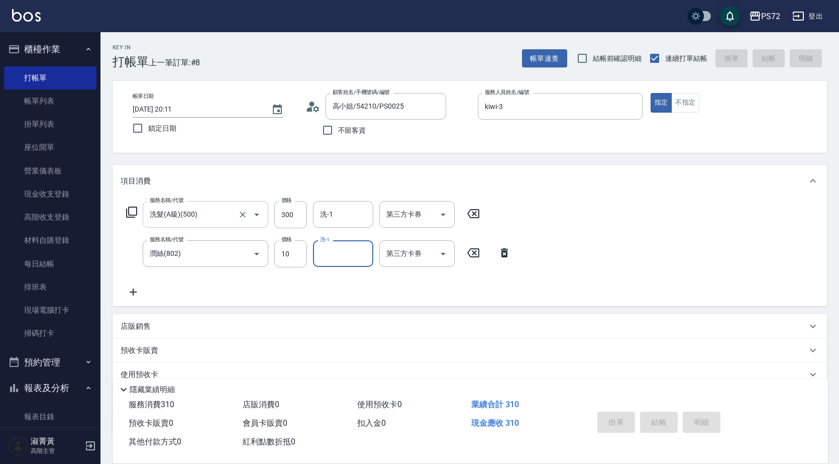
type input "[DATE] 20:12"
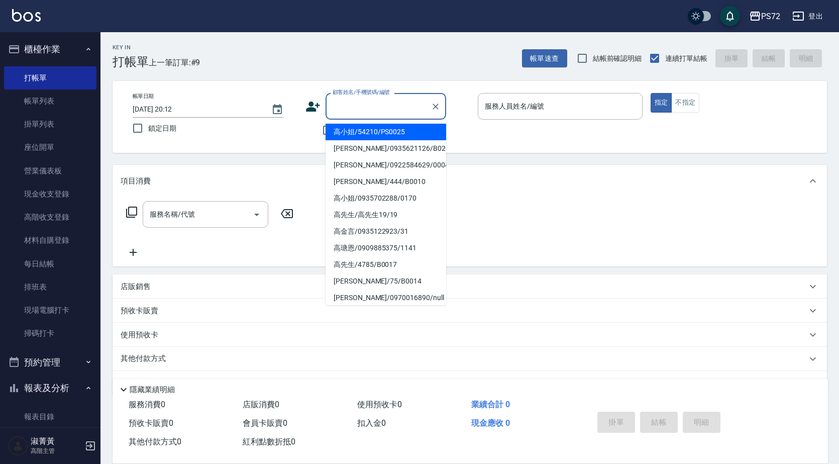
click at [393, 102] on input "顧客姓名/手機號碼/編號" at bounding box center [378, 106] width 96 height 18
click at [430, 102] on div at bounding box center [435, 106] width 13 height 27
click at [433, 103] on icon "Clear" at bounding box center [436, 107] width 10 height 10
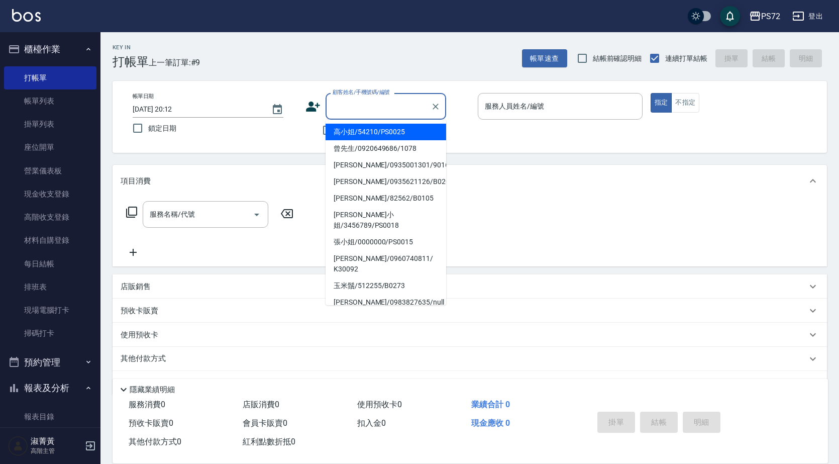
click at [395, 106] on input "顧客姓名/手機號碼/編號" at bounding box center [378, 106] width 96 height 18
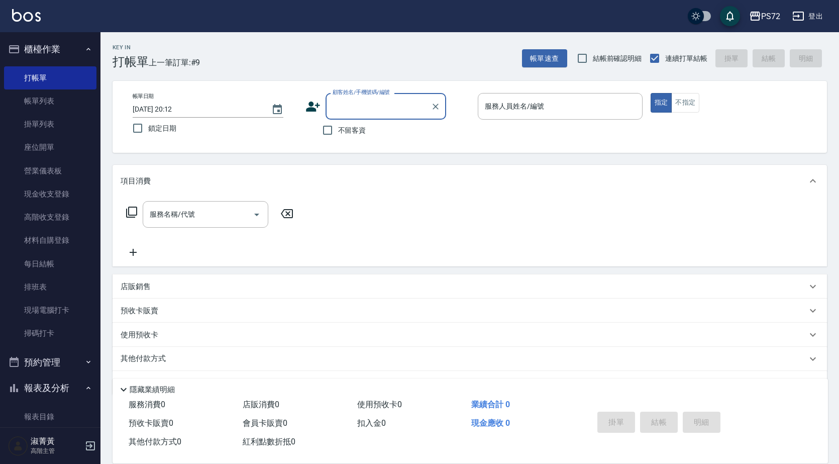
click at [411, 95] on div "顧客姓名/手機號碼/編號" at bounding box center [386, 106] width 121 height 27
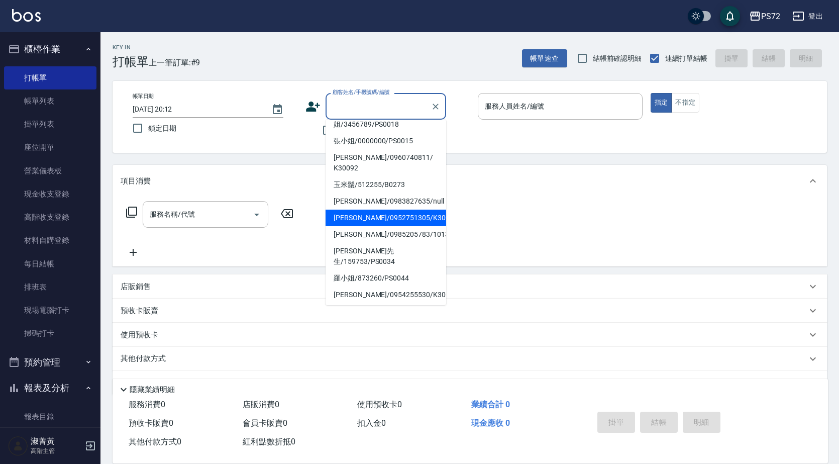
scroll to position [154, 0]
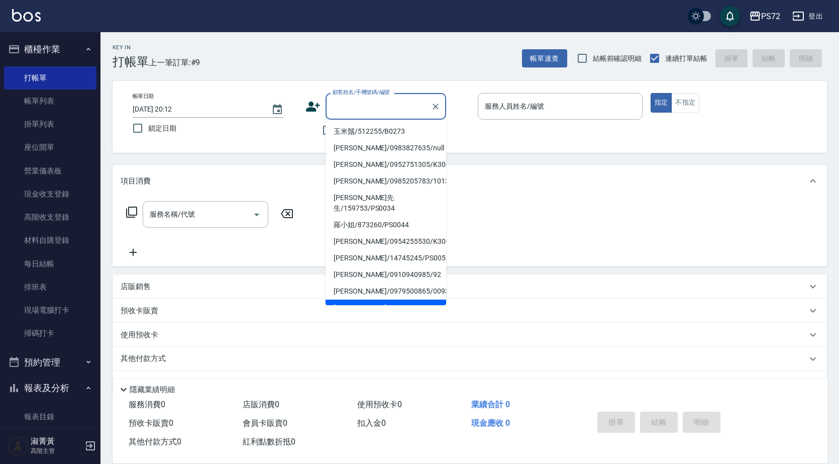
click at [366, 299] on li "[PERSON_NAME]/0928851050/5112" at bounding box center [386, 307] width 121 height 17
type input "[PERSON_NAME]/0928851050/5112"
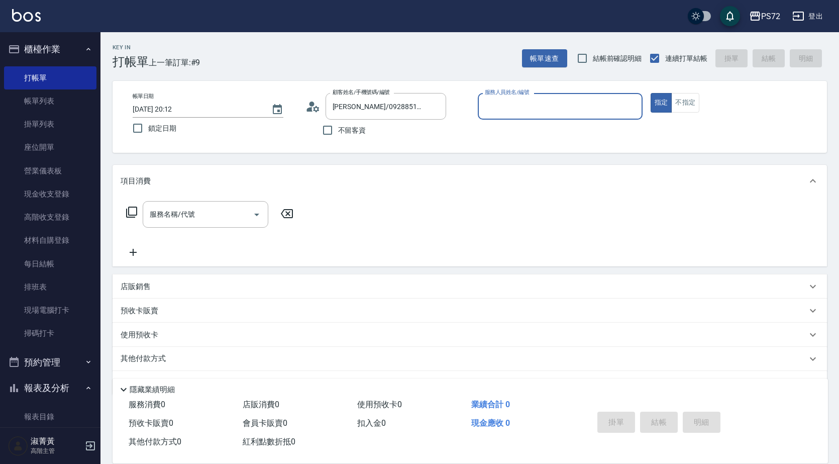
type input "[PERSON_NAME]-1"
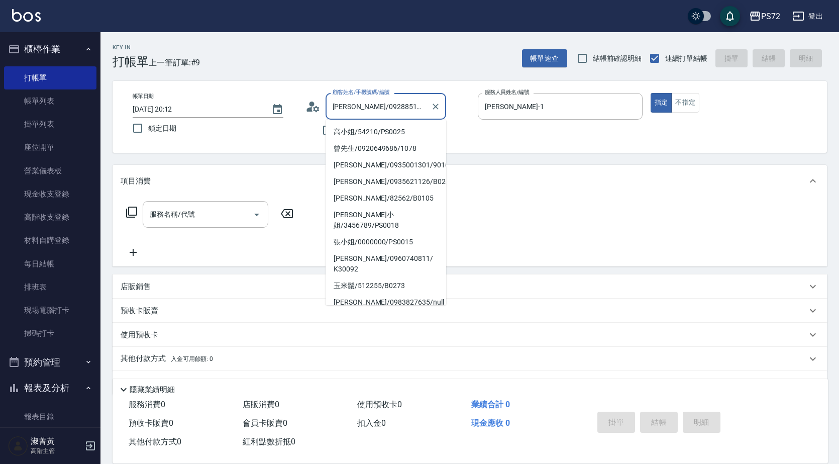
scroll to position [134, 0]
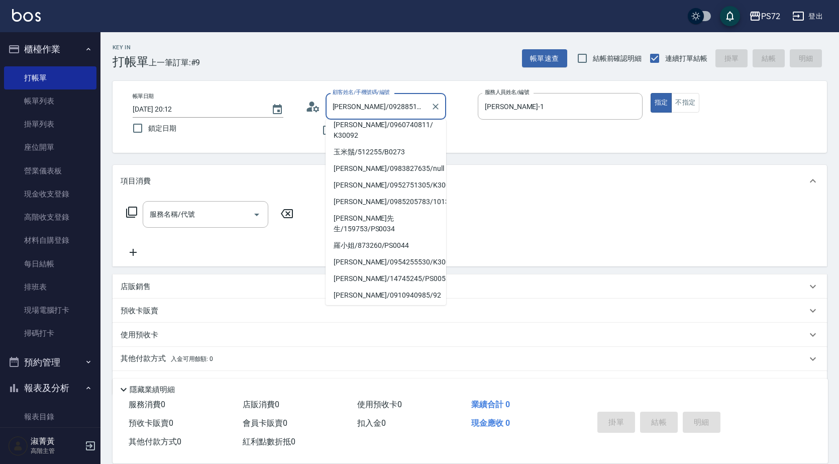
drag, startPoint x: 417, startPoint y: 103, endPoint x: 340, endPoint y: 113, distance: 77.0
click at [340, 113] on input "[PERSON_NAME]/0928851050/5112" at bounding box center [378, 106] width 96 height 18
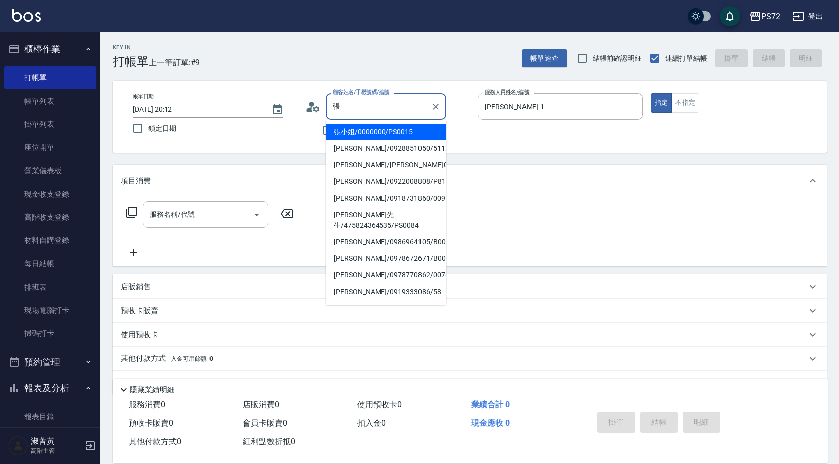
click at [383, 135] on li "張小姐/0000000/PS0015" at bounding box center [386, 132] width 121 height 17
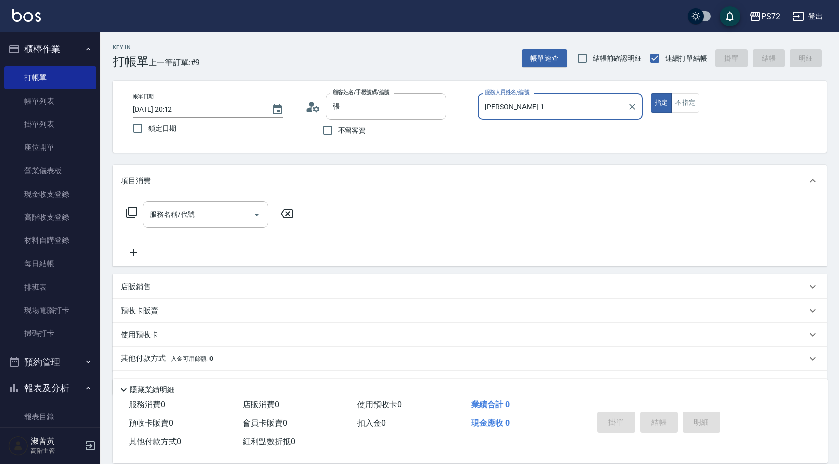
type input "張小姐/0000000/PS0015"
type input "kiwi-3"
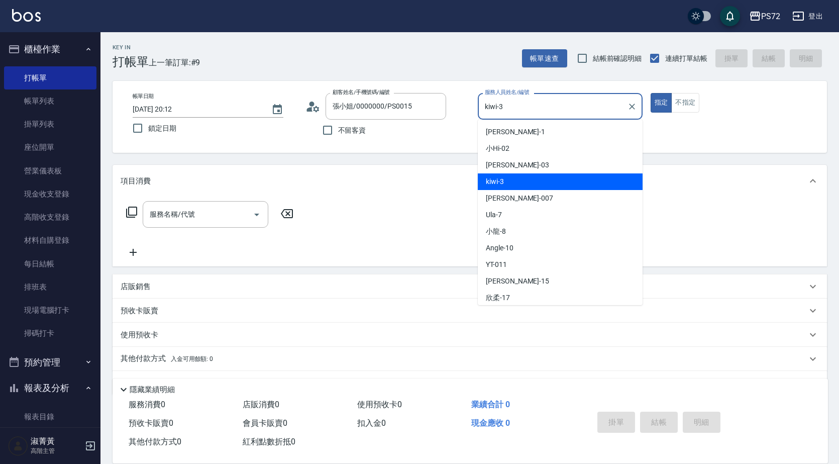
click at [518, 107] on input "kiwi-3" at bounding box center [552, 106] width 141 height 18
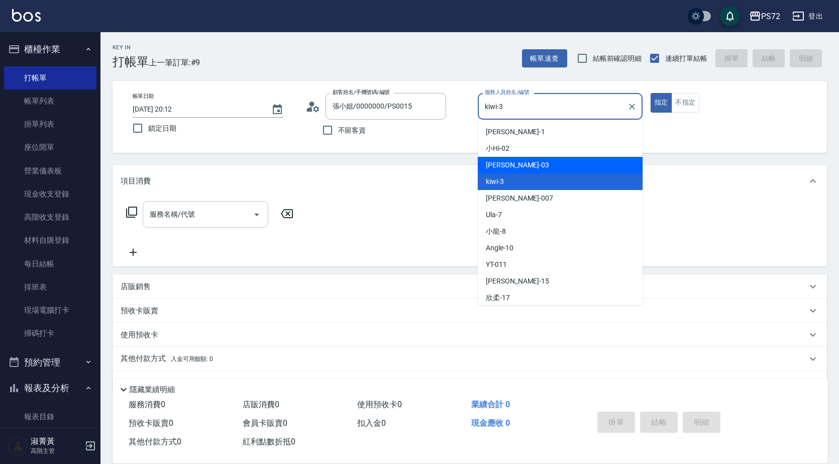
click at [216, 210] on input "服務名稱/代號" at bounding box center [198, 215] width 102 height 18
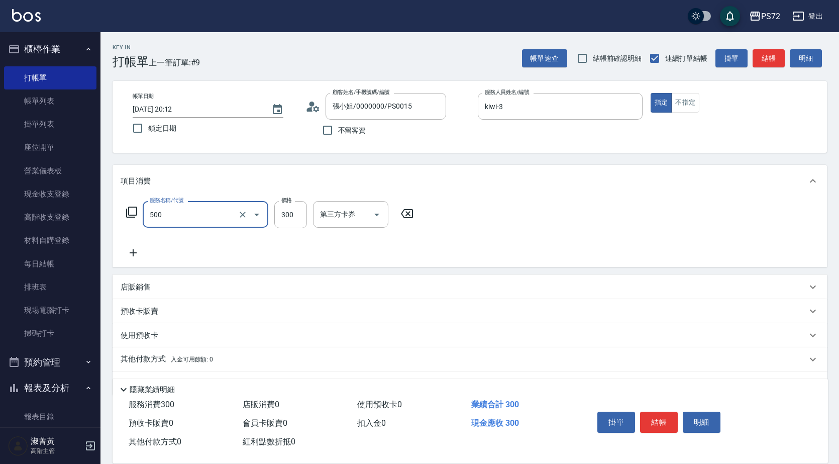
type input "洗髮(A級)(500)"
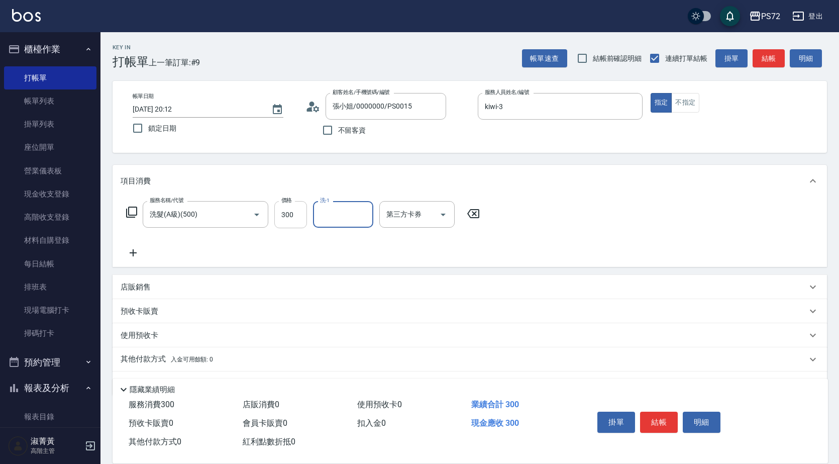
click at [305, 219] on input "300" at bounding box center [290, 214] width 33 height 27
type input "250"
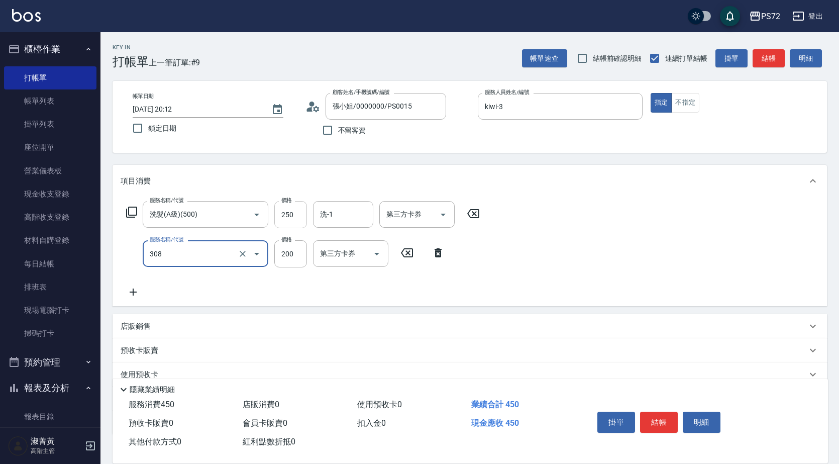
type input "學生剪髮(UP)(308)"
type input "300"
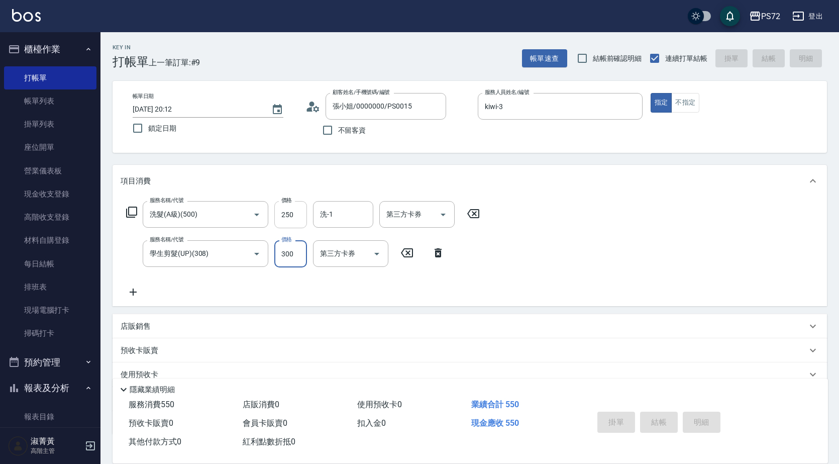
type input "[DATE] 20:13"
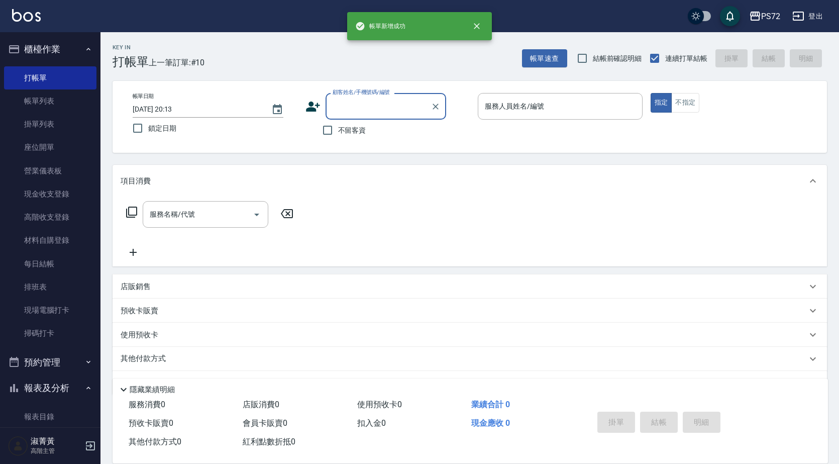
click at [401, 97] on input "顧客姓名/手機號碼/編號" at bounding box center [378, 106] width 96 height 18
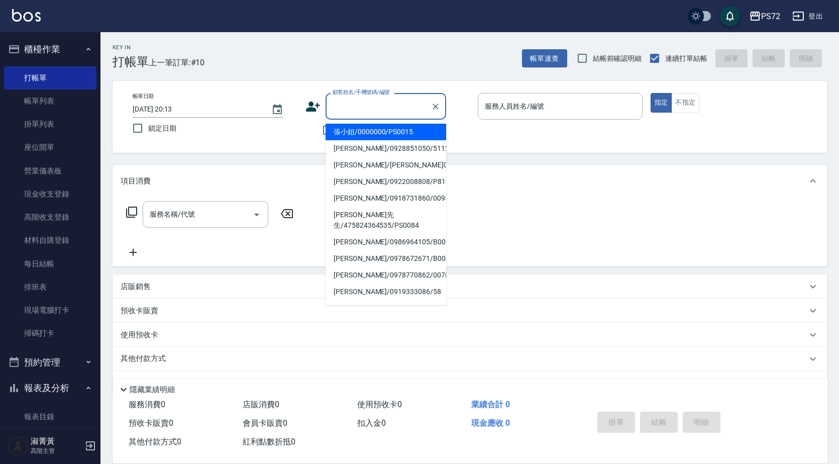
click at [431, 113] on div at bounding box center [435, 106] width 13 height 27
click at [435, 108] on icon "Clear" at bounding box center [436, 107] width 10 height 10
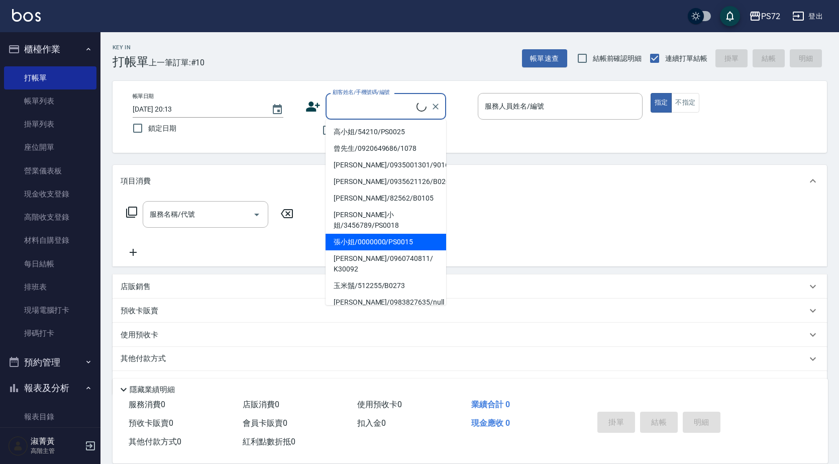
click at [394, 104] on input "顧客姓名/手機號碼/編號" at bounding box center [373, 106] width 86 height 18
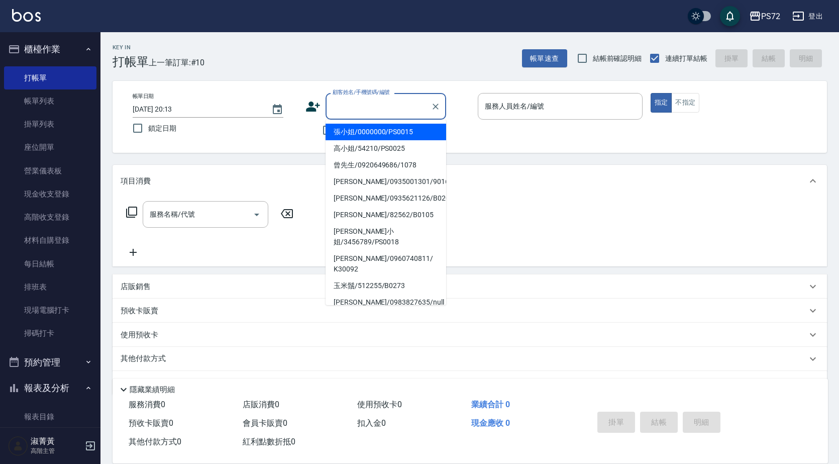
click at [394, 104] on input "顧客姓名/手機號碼/編號" at bounding box center [378, 106] width 96 height 18
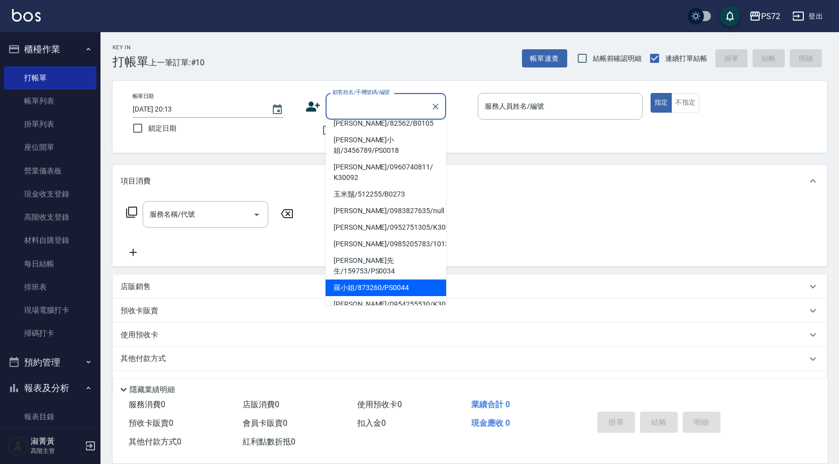
scroll to position [154, 0]
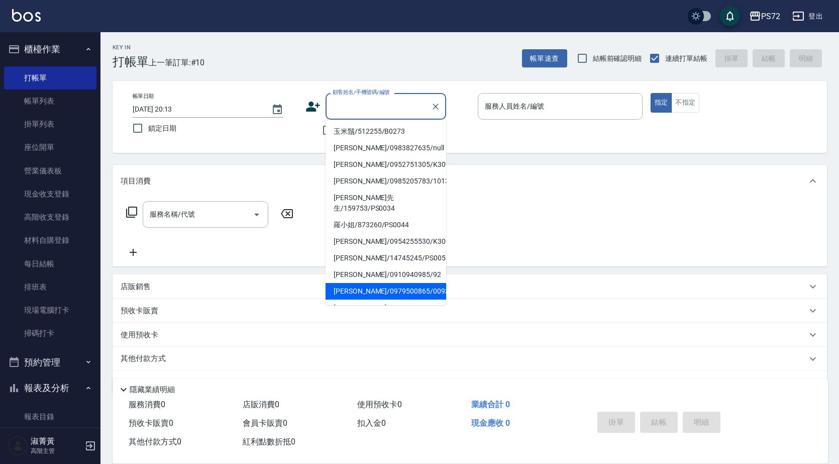
click at [365, 283] on li "[PERSON_NAME]/0979500865/0093" at bounding box center [386, 291] width 121 height 17
type input "[PERSON_NAME]/0979500865/0093"
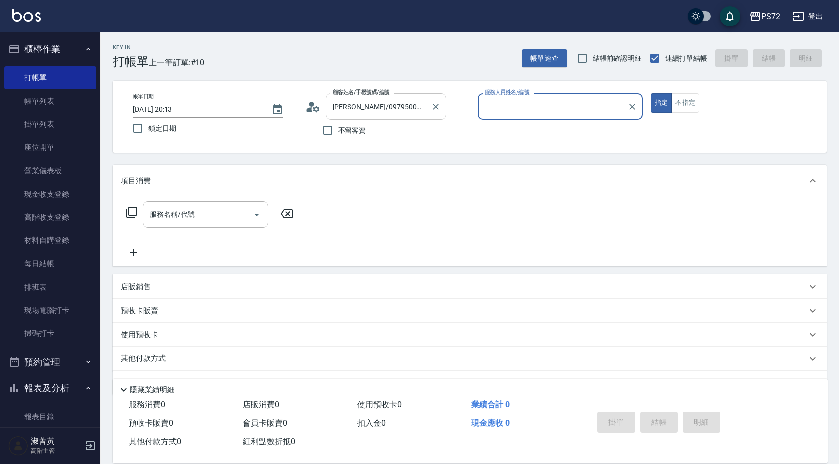
type input "[PERSON_NAME]-1"
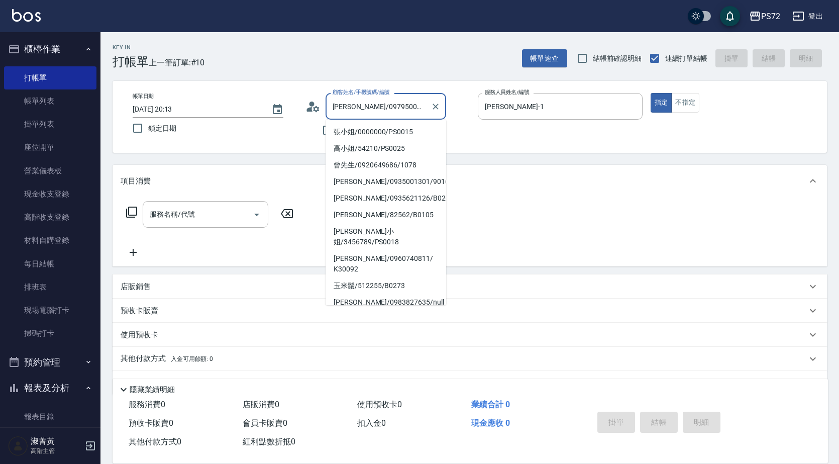
scroll to position [117, 0]
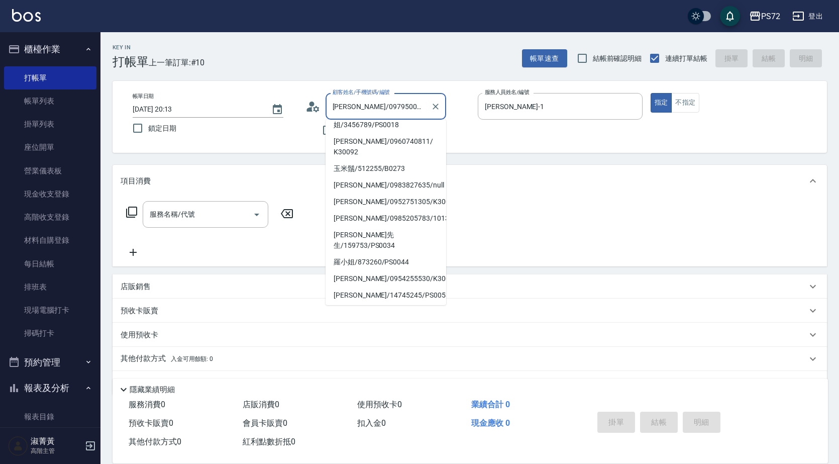
drag, startPoint x: 412, startPoint y: 109, endPoint x: 336, endPoint y: 112, distance: 75.5
click at [336, 112] on input "[PERSON_NAME]/0979500865/0093" at bounding box center [378, 106] width 96 height 18
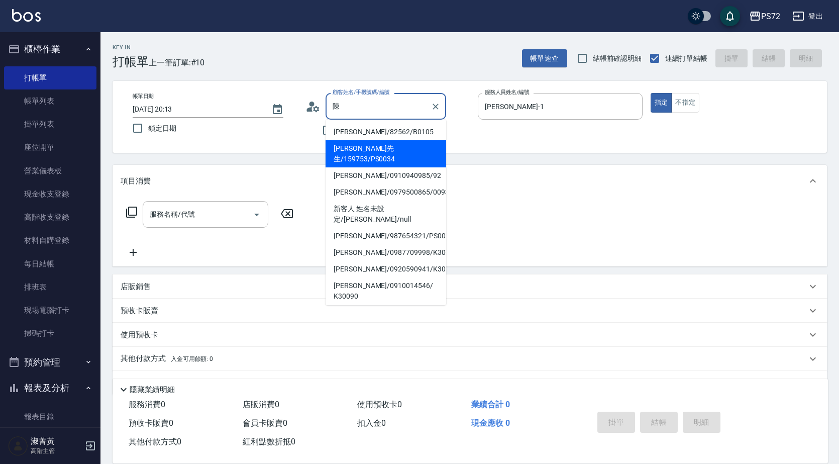
click at [357, 155] on li "[PERSON_NAME]先生/159753/PS0034" at bounding box center [386, 153] width 121 height 27
type input "[PERSON_NAME]先生/159753/PS0034"
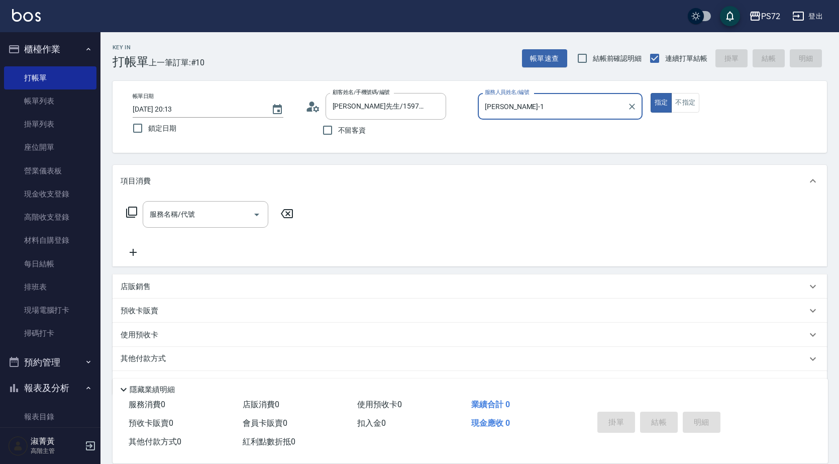
type input "kiwi-3"
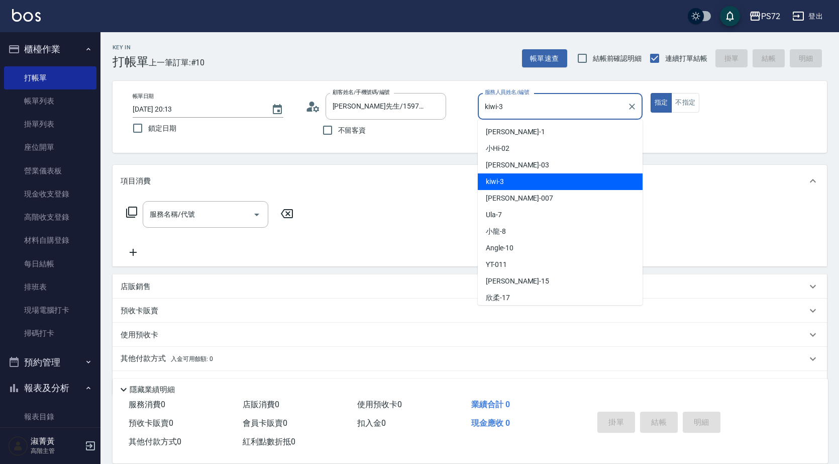
click at [546, 108] on input "kiwi-3" at bounding box center [552, 106] width 141 height 18
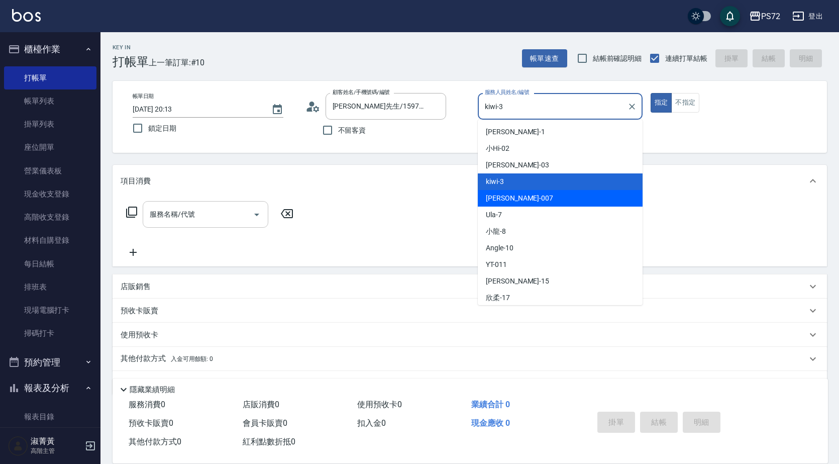
click at [195, 220] on input "服務名稱/代號" at bounding box center [198, 215] width 102 height 18
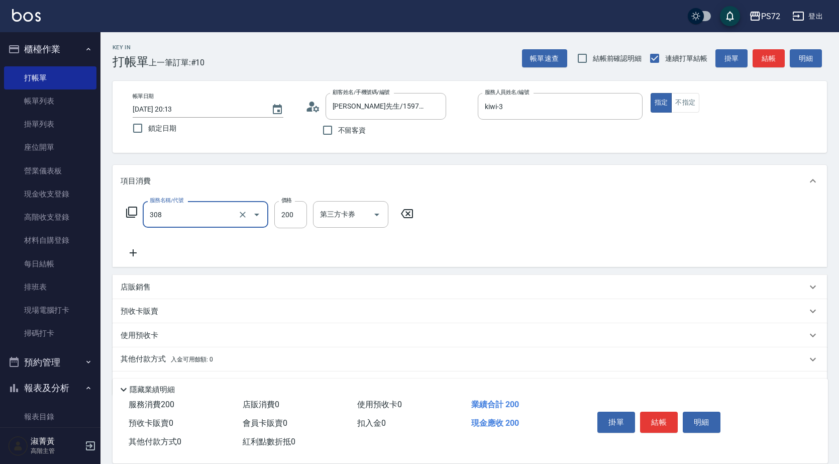
type input "學生剪髮(UP)(308)"
click at [278, 215] on input "200" at bounding box center [290, 214] width 33 height 27
type input "300"
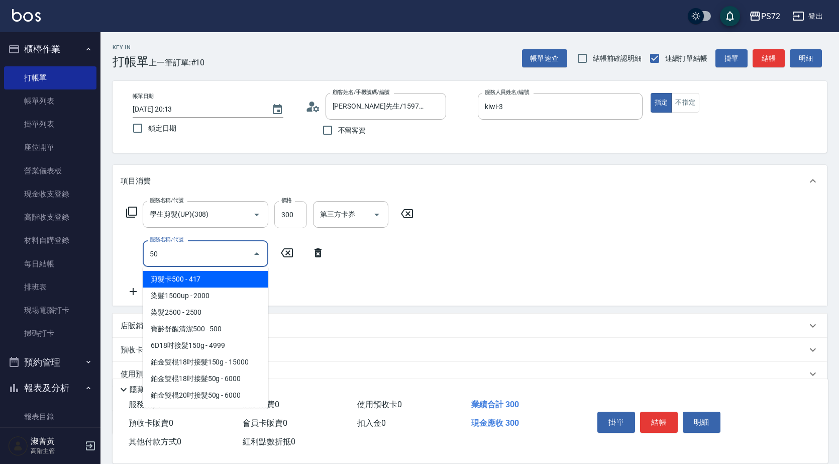
type input "5"
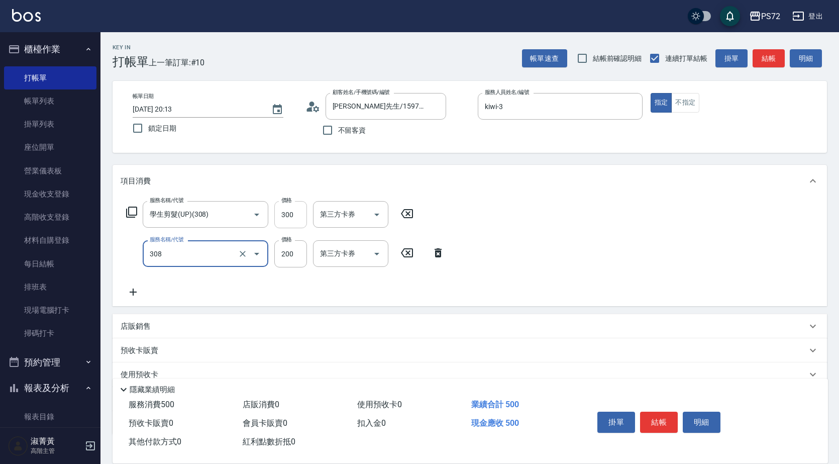
type input "學生剪髮(UP)(308)"
type input "300"
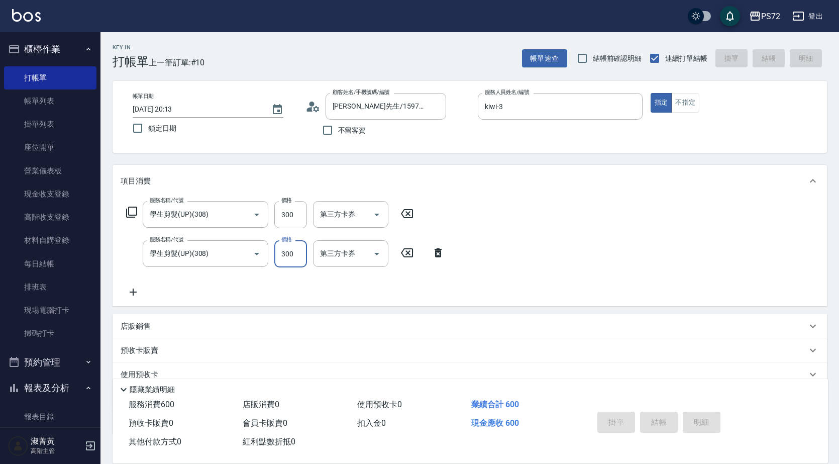
type input "[DATE] 20:14"
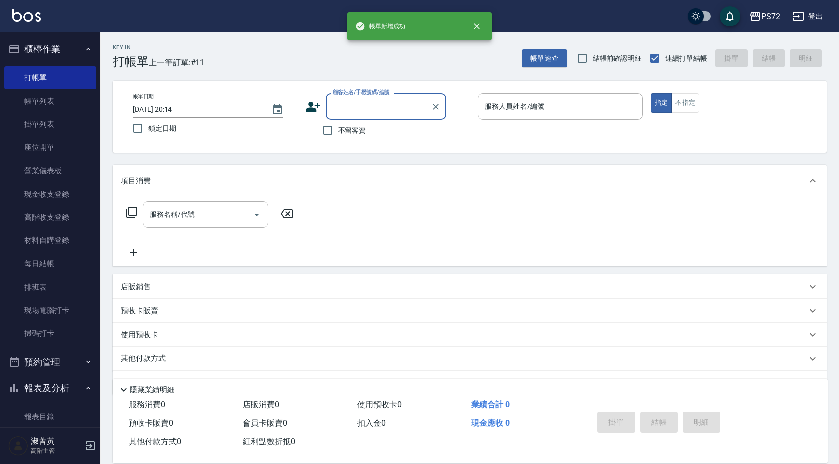
click at [348, 109] on input "顧客姓名/手機號碼/編號" at bounding box center [378, 106] width 96 height 18
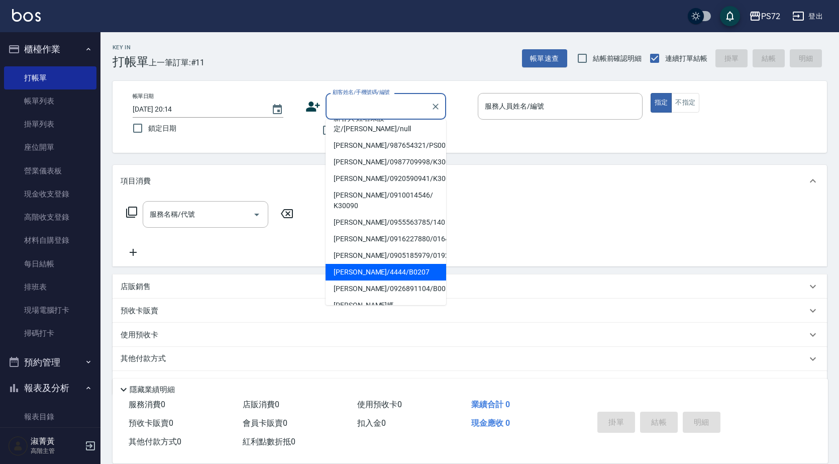
scroll to position [154, 0]
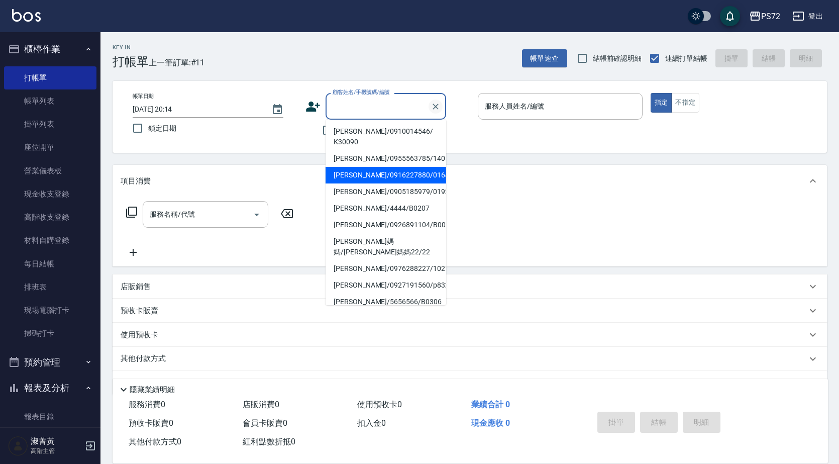
click at [436, 104] on icon "Clear" at bounding box center [436, 107] width 10 height 10
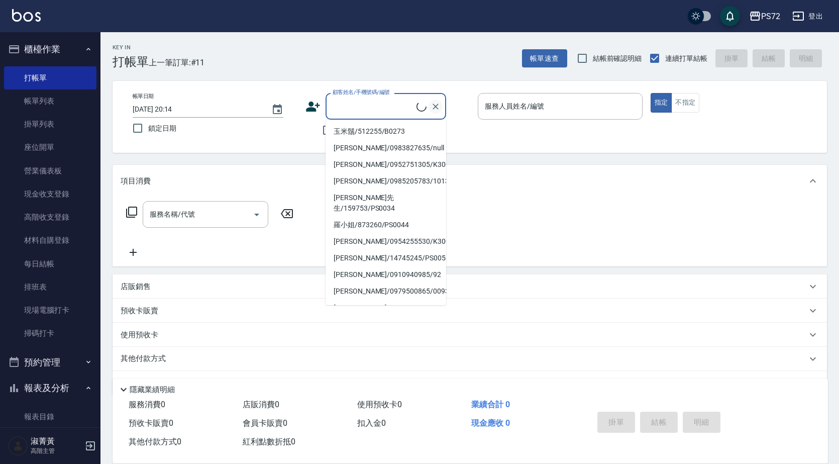
scroll to position [0, 0]
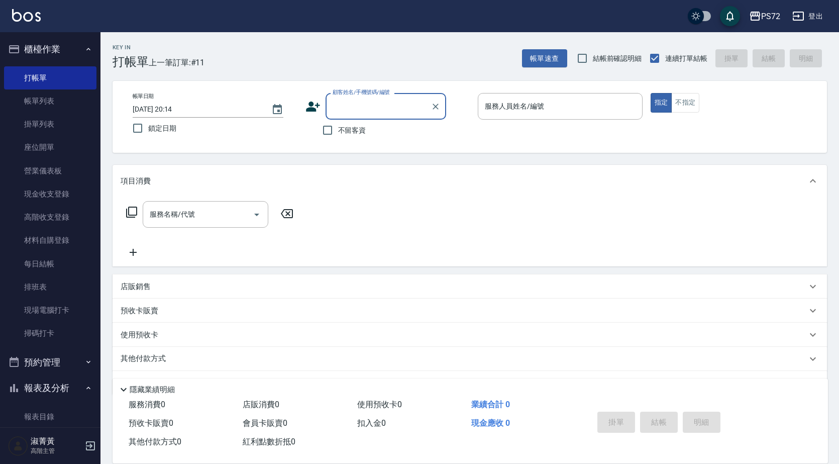
click at [391, 98] on input "顧客姓名/手機號碼/編號" at bounding box center [378, 106] width 96 height 18
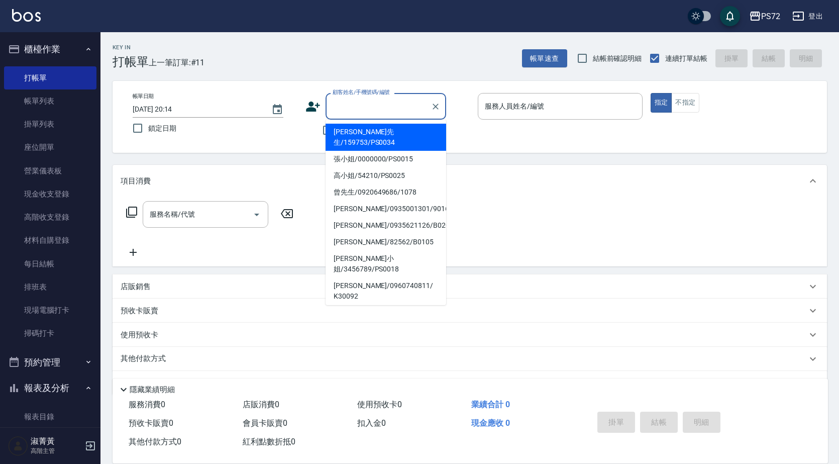
click at [388, 106] on input "顧客姓名/手機號碼/編號" at bounding box center [378, 106] width 96 height 18
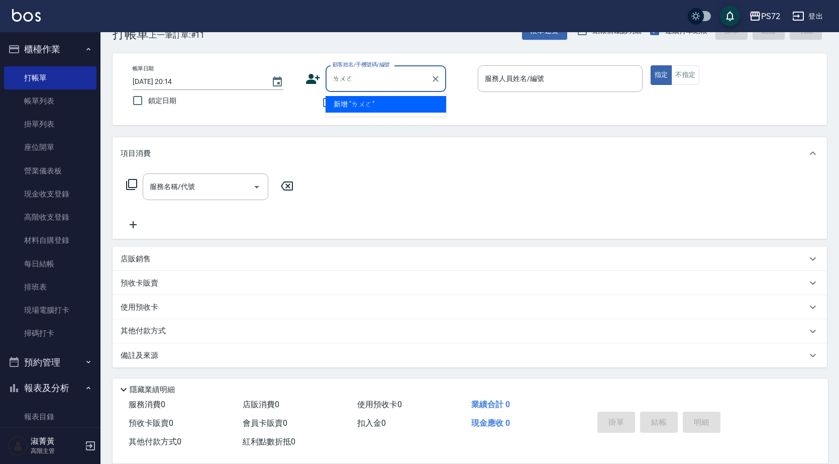
type input "囉"
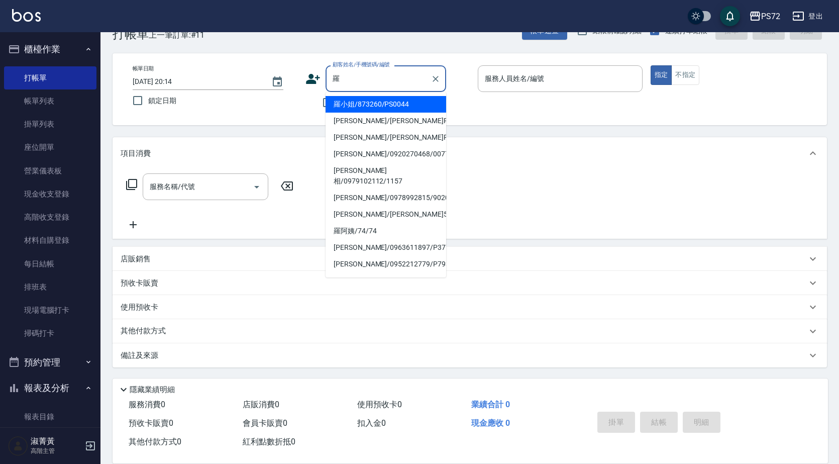
click at [365, 106] on li "羅小姐/873260/PS0044" at bounding box center [386, 104] width 121 height 17
type input "羅小姐/873260/PS0044"
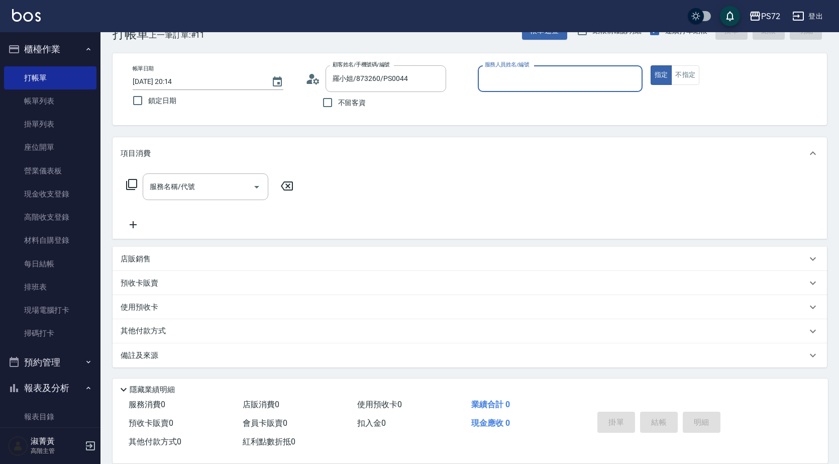
type input "kiwi-3"
click at [513, 82] on input "kiwi-3" at bounding box center [552, 79] width 141 height 18
click at [674, 79] on button "不指定" at bounding box center [685, 75] width 28 height 20
click at [180, 191] on div "服務名稱/代號 服務名稱/代號" at bounding box center [206, 186] width 126 height 27
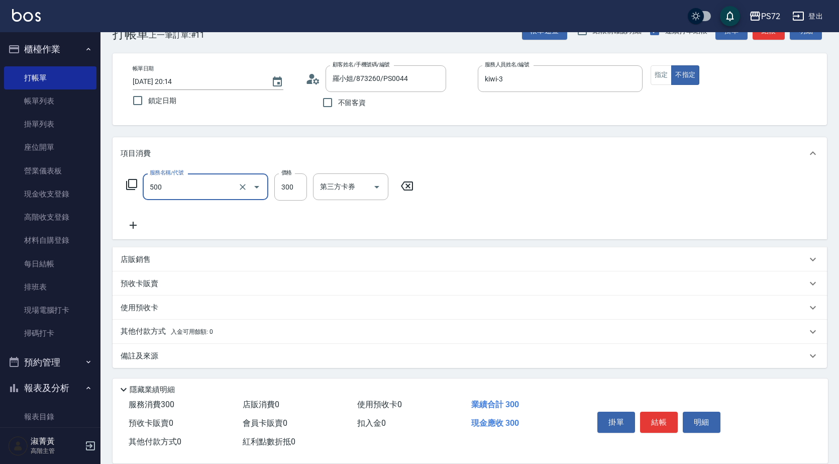
type input "洗髮(A級)(500)"
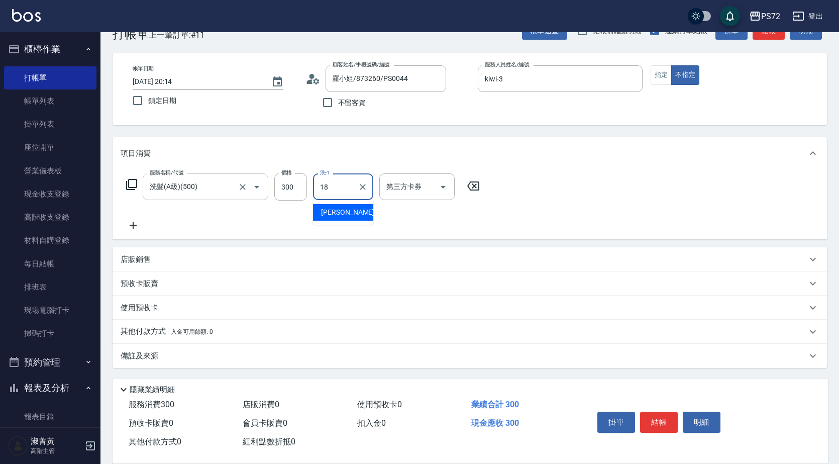
type input "[PERSON_NAME]-18"
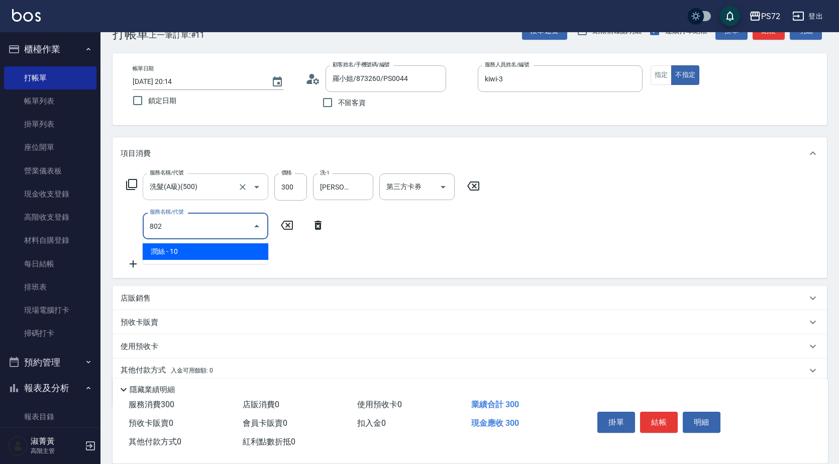
type input "潤絲(802)"
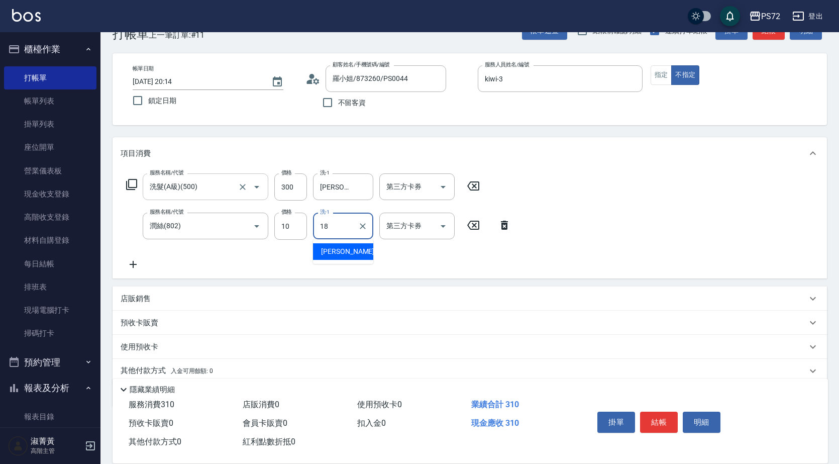
type input "[PERSON_NAME]-18"
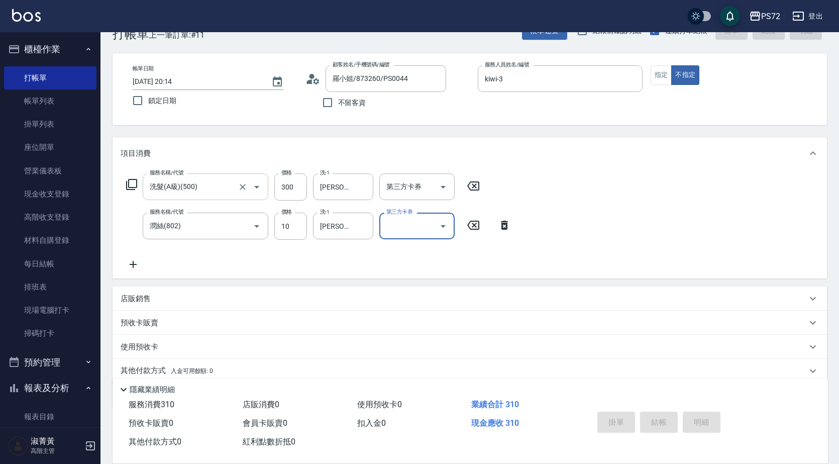
type input "[DATE] 20:15"
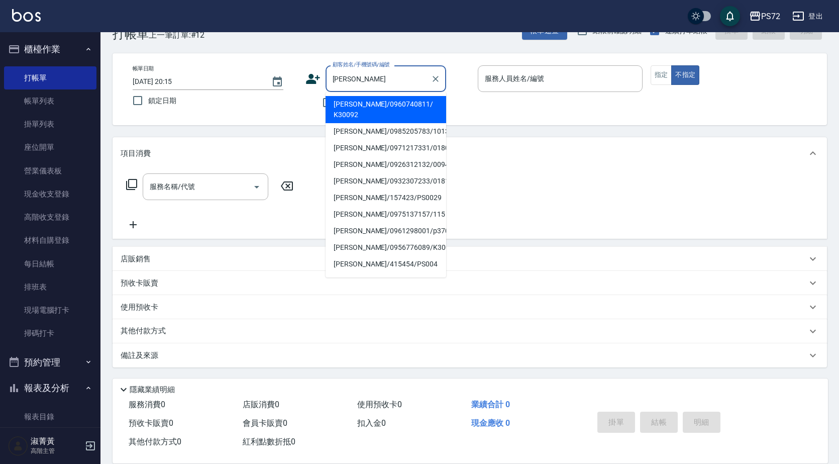
click at [391, 239] on li "[PERSON_NAME]/0956776089/K30015" at bounding box center [386, 247] width 121 height 17
type input "[PERSON_NAME]/0956776089/K30015"
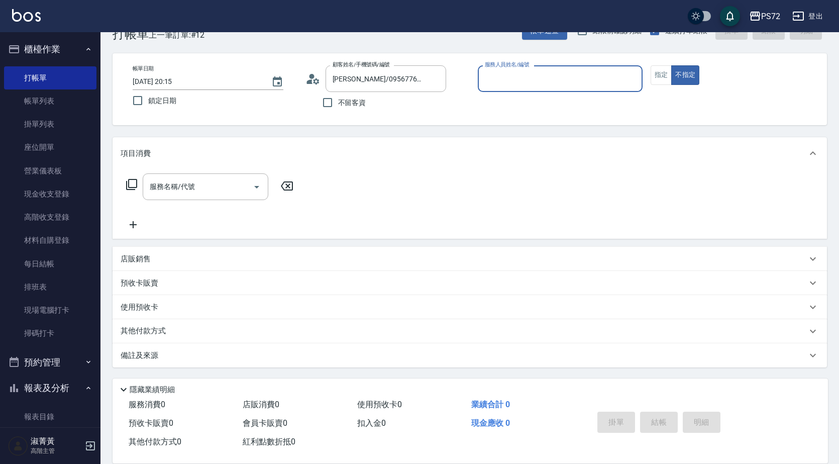
type input "kiwi-3"
click at [664, 73] on button "指定" at bounding box center [662, 75] width 22 height 20
click at [226, 174] on div "服務名稱/代號" at bounding box center [206, 186] width 126 height 27
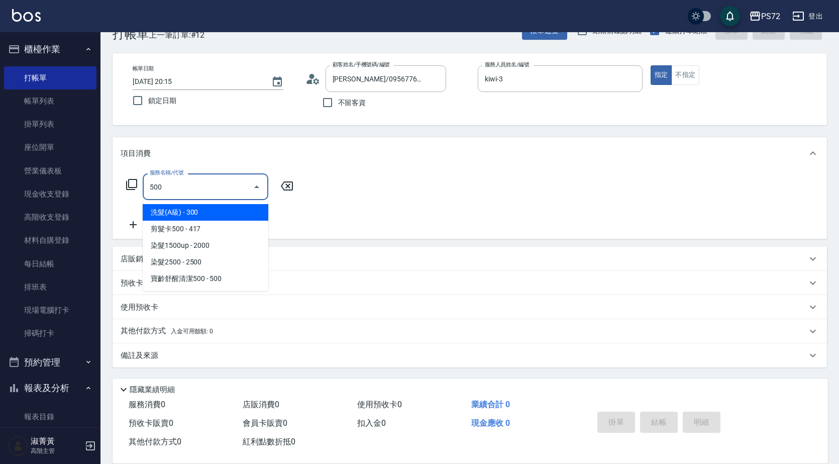
type input "洗髮(A級)(500)"
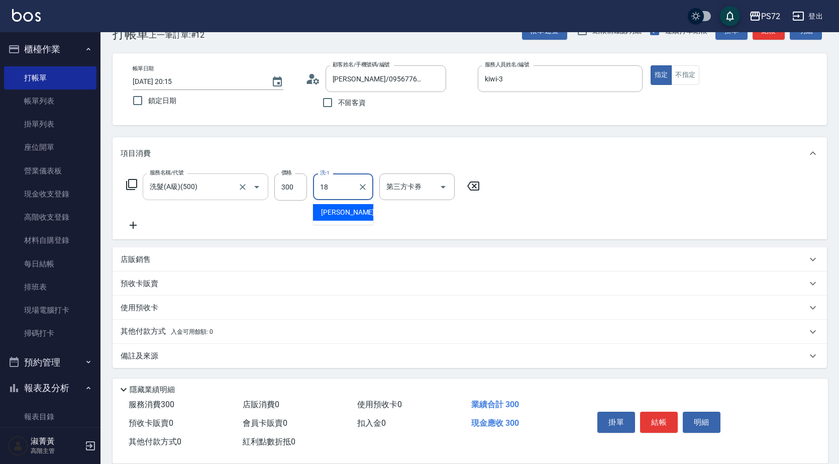
type input "[PERSON_NAME]-18"
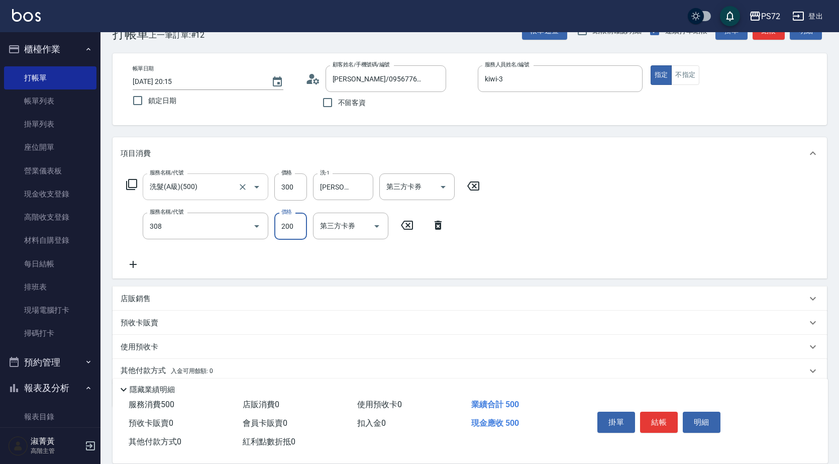
type input "學生剪髮(UP)(308)"
type input "350"
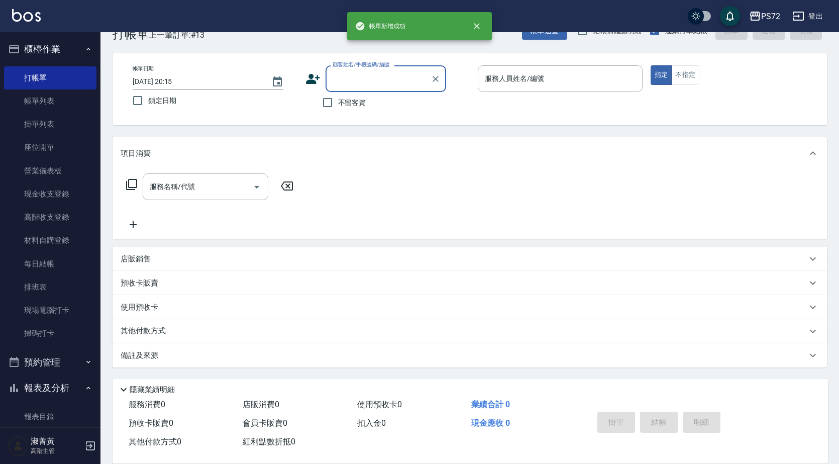
click at [347, 82] on input "顧客姓名/手機號碼/編號" at bounding box center [378, 79] width 96 height 18
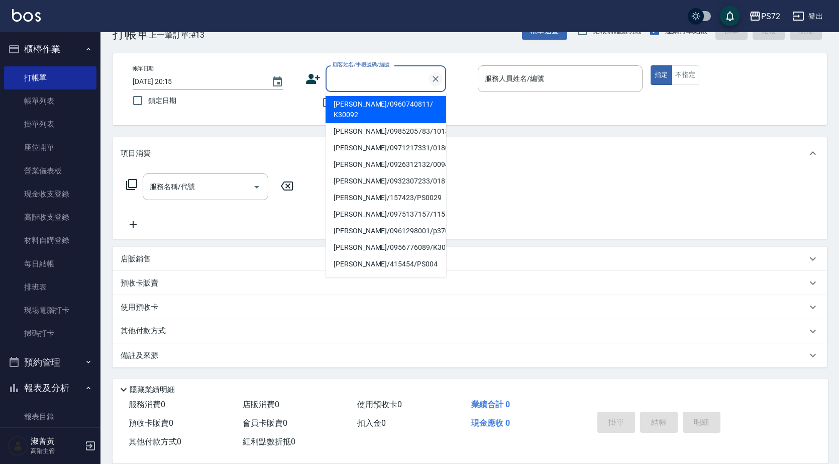
click at [437, 82] on icon "Clear" at bounding box center [436, 79] width 10 height 10
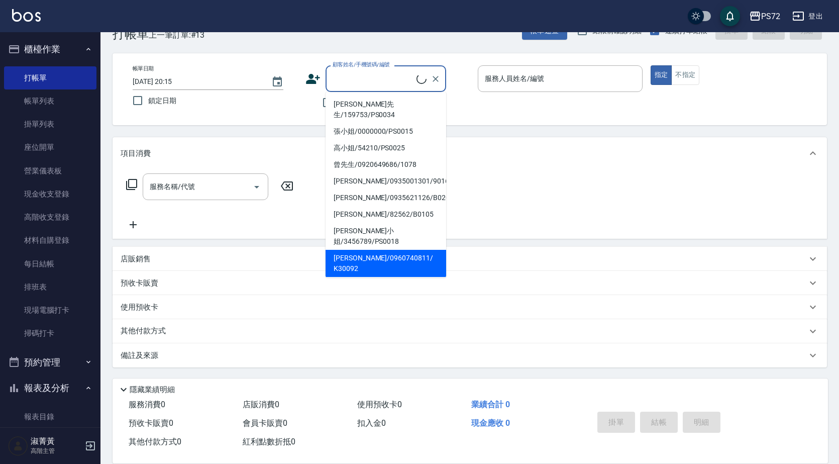
click at [398, 76] on input "顧客姓名/手機號碼/編號" at bounding box center [373, 79] width 86 height 18
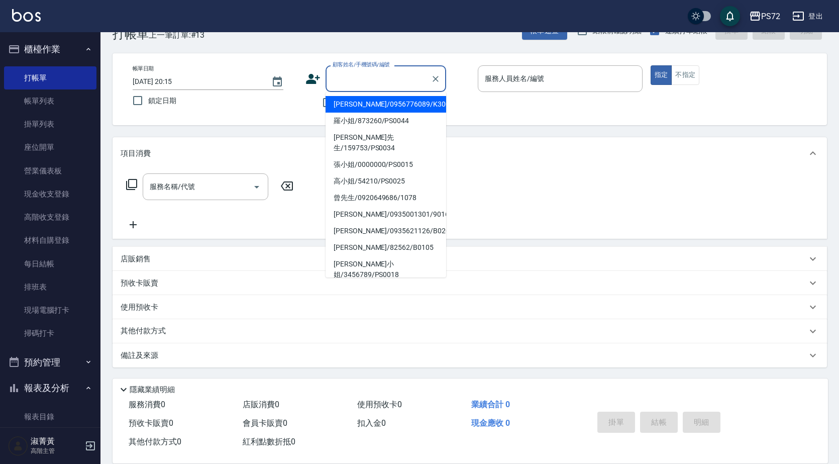
click at [398, 76] on input "顧客姓名/手機號碼/編號" at bounding box center [378, 79] width 96 height 18
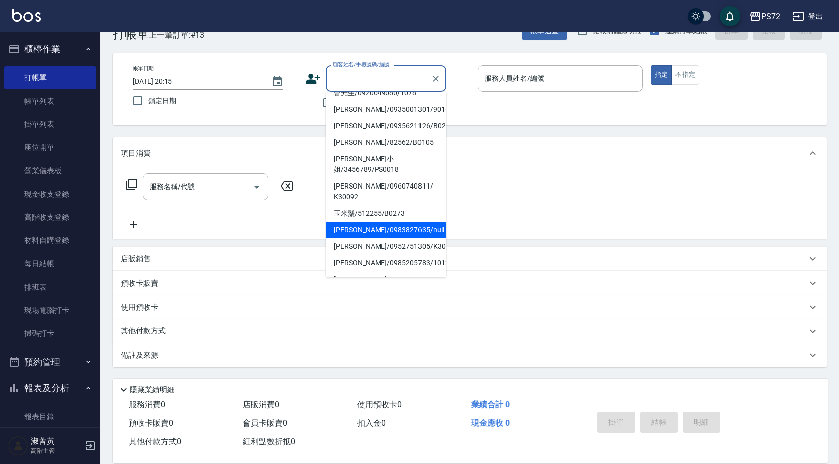
scroll to position [154, 0]
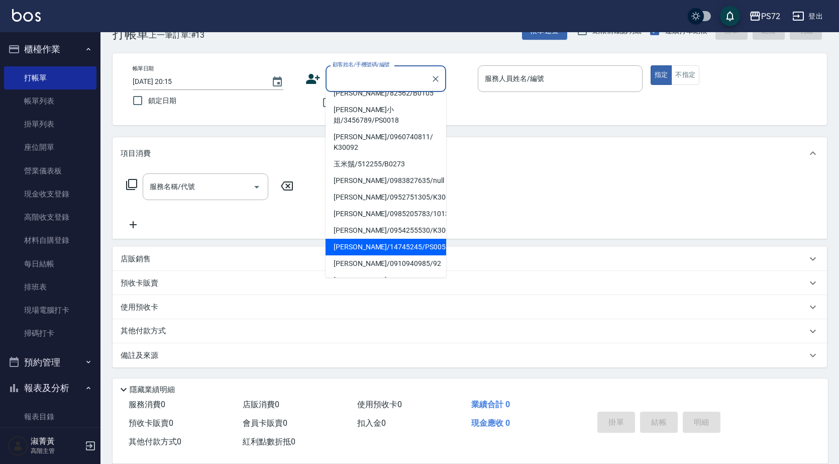
click at [371, 239] on li "[PERSON_NAME]/14745245/PS0053" at bounding box center [386, 247] width 121 height 17
type input "[PERSON_NAME]/14745245/PS0053"
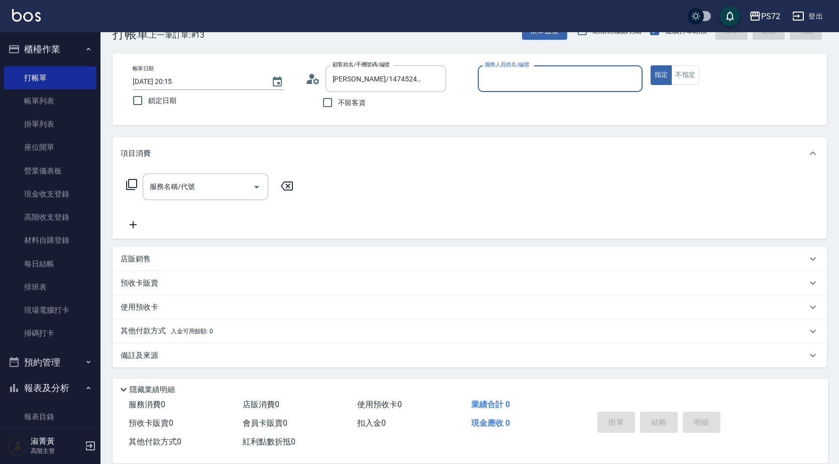
click at [497, 80] on input "服務人員姓名/編號" at bounding box center [560, 79] width 156 height 18
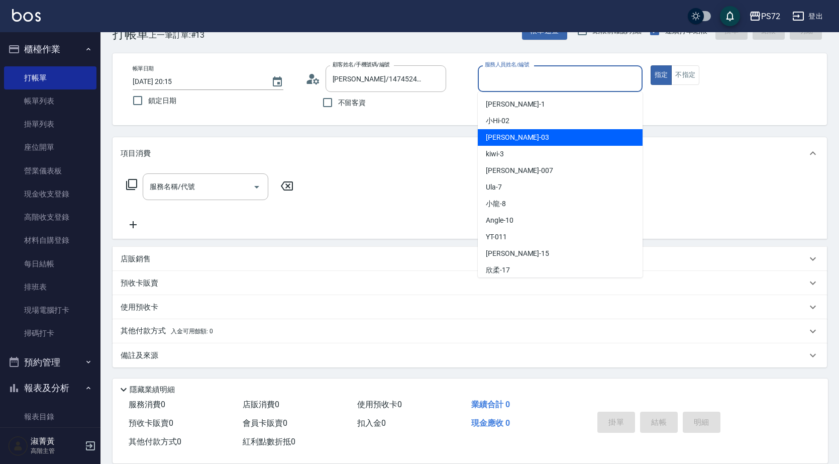
click at [525, 148] on div "kiwi -3" at bounding box center [560, 154] width 165 height 17
type input "kiwi-3"
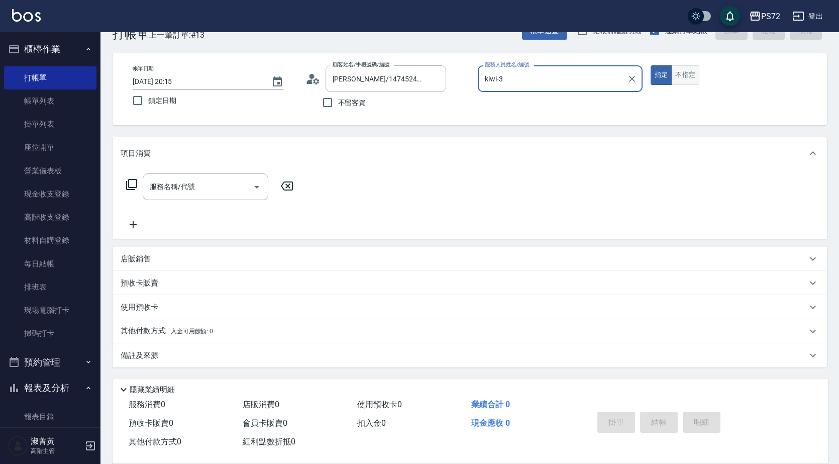
click at [679, 75] on button "不指定" at bounding box center [685, 75] width 28 height 20
click at [166, 192] on input "服務名稱/代號" at bounding box center [198, 187] width 102 height 18
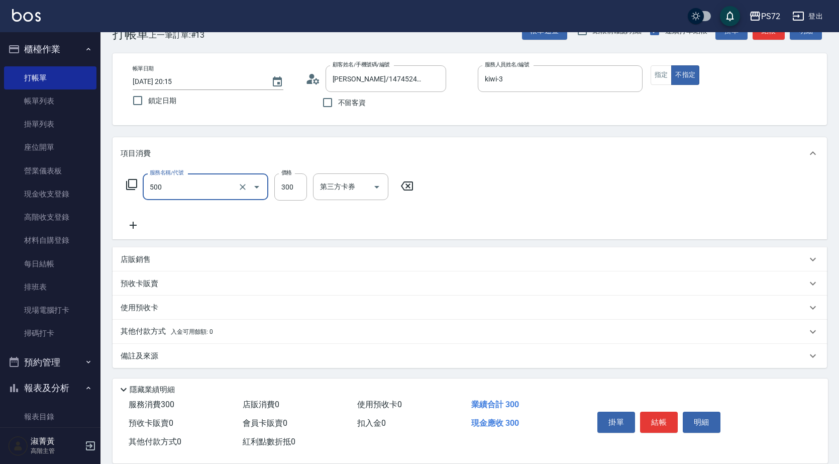
type input "洗髮(A級)(500)"
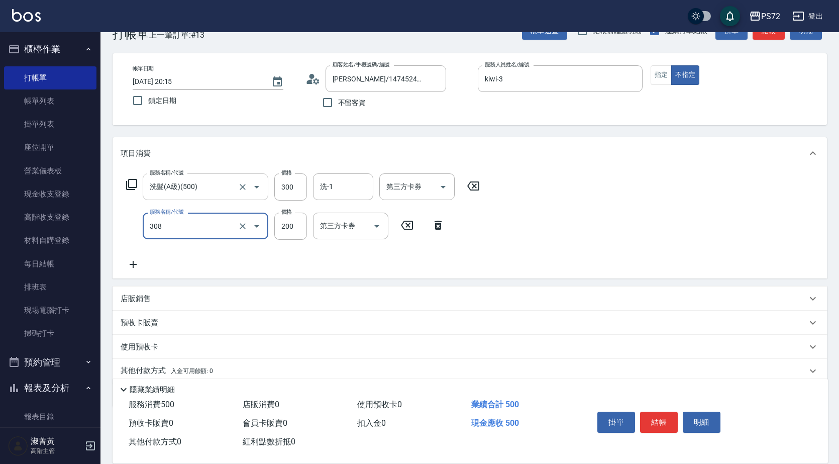
type input "學生剪髮(UP)(308)"
click at [278, 225] on input "200" at bounding box center [290, 226] width 33 height 27
type input "350"
click at [331, 198] on div "洗-1" at bounding box center [343, 186] width 60 height 27
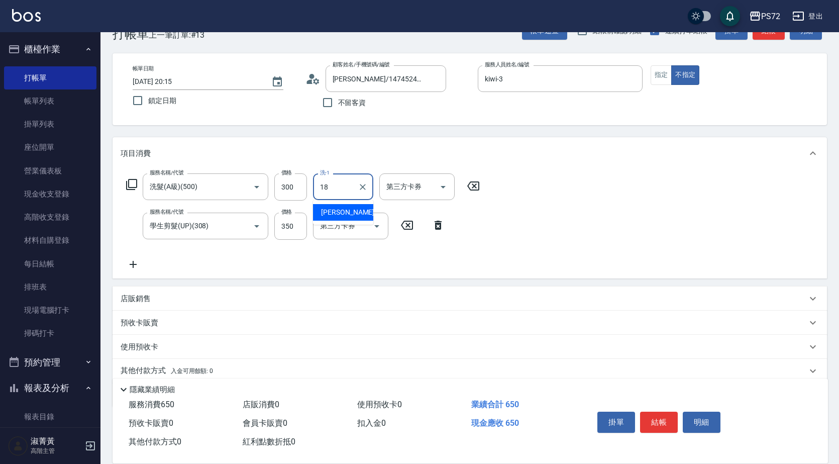
type input "[PERSON_NAME]-18"
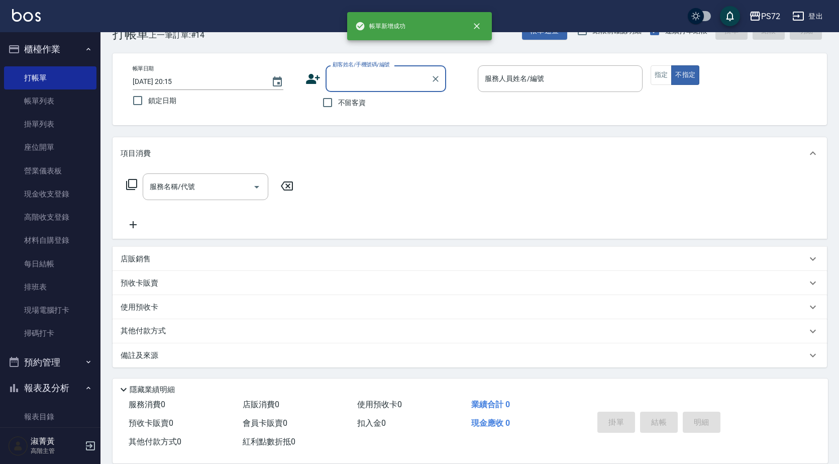
click at [372, 75] on input "顧客姓名/手機號碼/編號" at bounding box center [378, 79] width 96 height 18
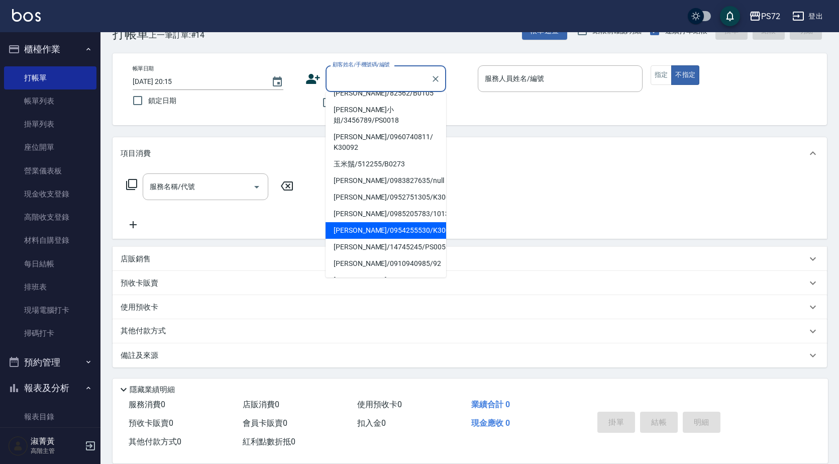
click at [370, 222] on li "[PERSON_NAME]/0954255530/K30079" at bounding box center [386, 230] width 121 height 17
type input "[PERSON_NAME]/0954255530/K30079"
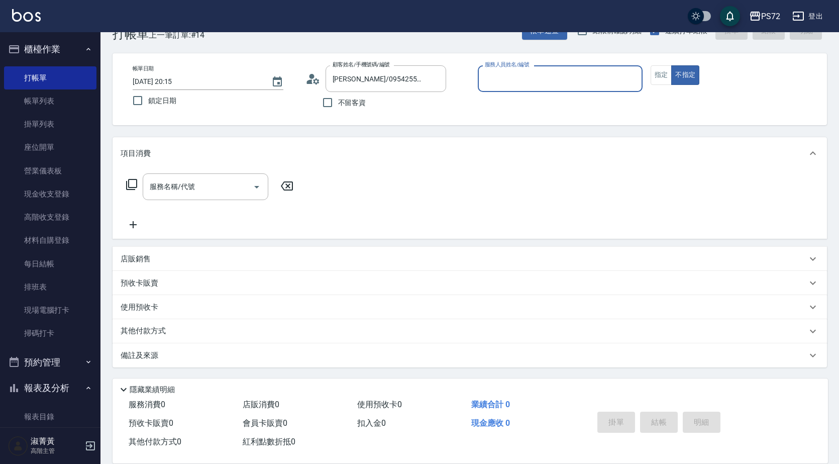
type input "kiwi-3"
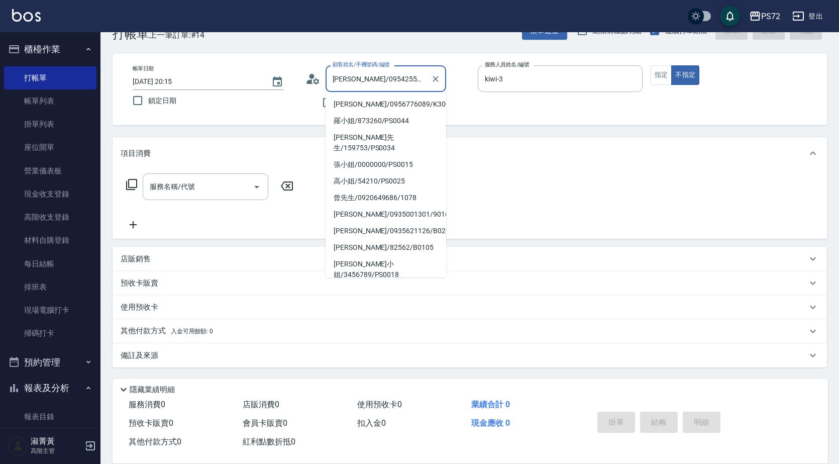
scroll to position [84, 0]
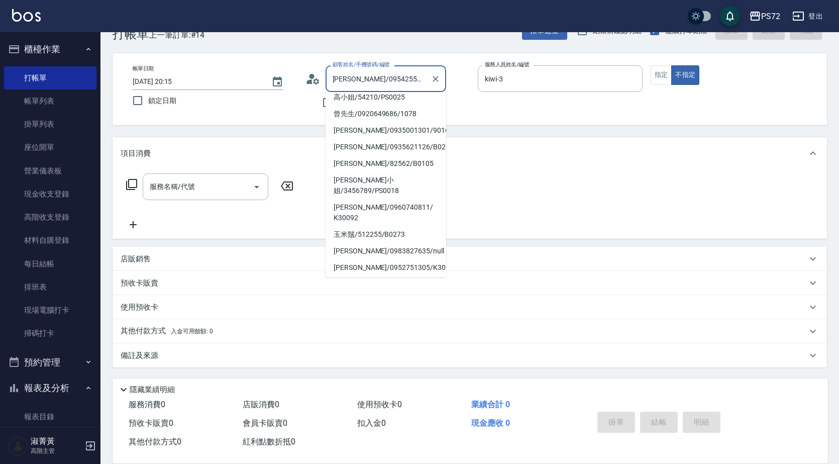
drag, startPoint x: 424, startPoint y: 76, endPoint x: 341, endPoint y: 79, distance: 82.5
click at [341, 79] on input "[PERSON_NAME]/0954255530/K30079" at bounding box center [378, 79] width 96 height 18
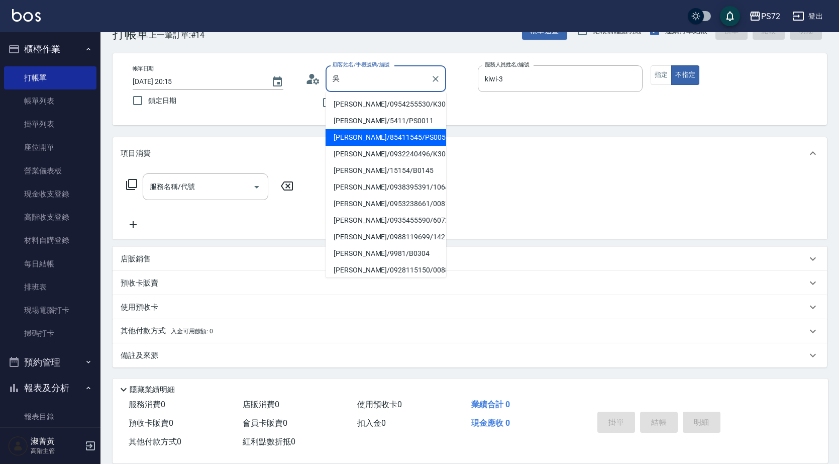
click at [361, 131] on li "[PERSON_NAME]/85411545/PS0057" at bounding box center [386, 137] width 121 height 17
type input "[PERSON_NAME]/85411545/PS0057"
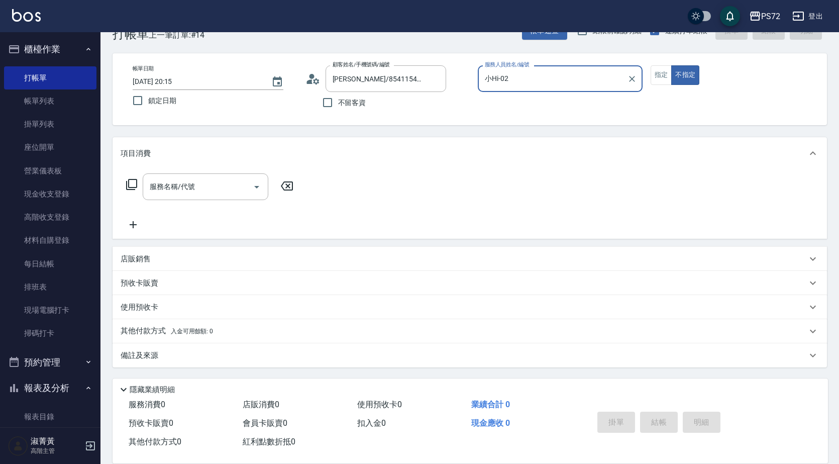
click at [535, 74] on input "小Hi-02" at bounding box center [552, 79] width 141 height 18
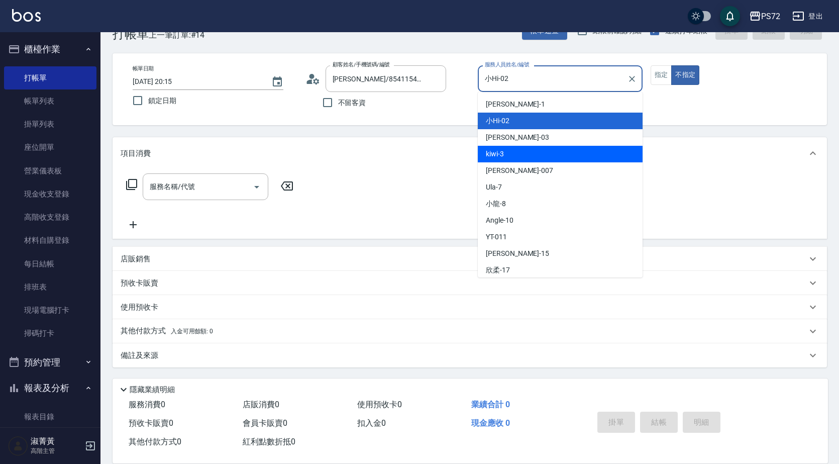
click at [512, 153] on div "kiwi -3" at bounding box center [560, 154] width 165 height 17
type input "kiwi-3"
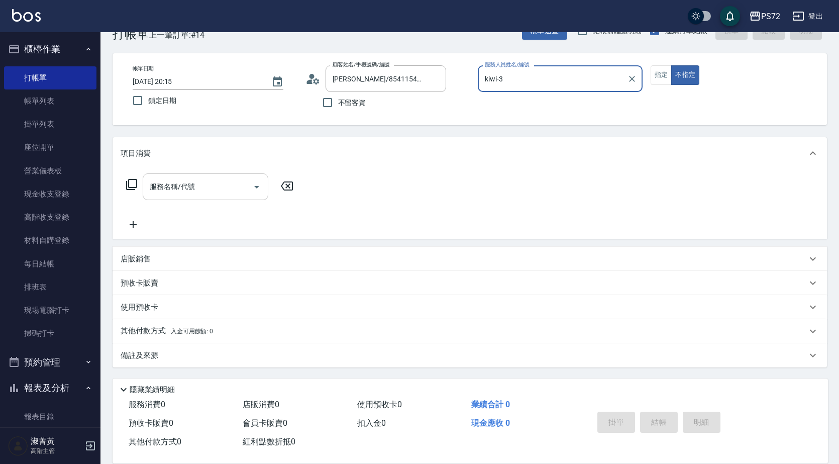
click at [205, 191] on input "服務名稱/代號" at bounding box center [198, 187] width 102 height 18
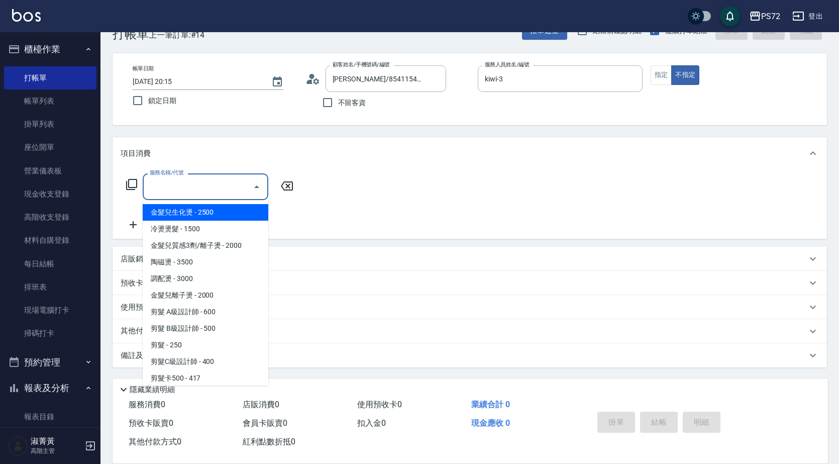
type input "5"
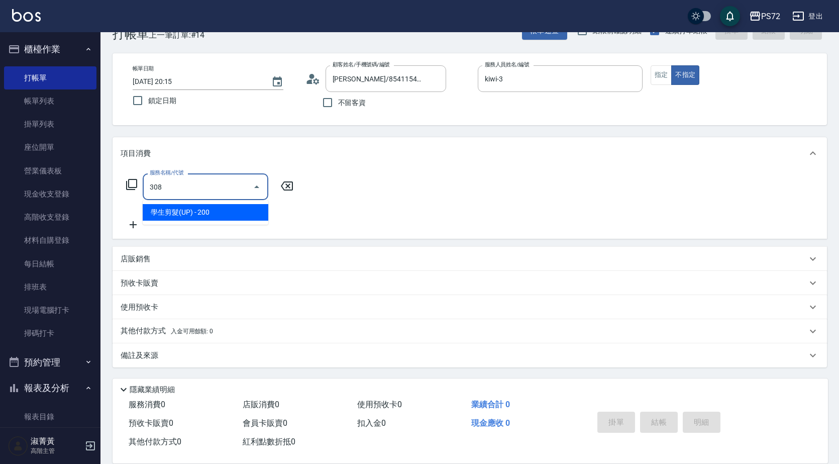
type input "學生剪髮(UP)(308)"
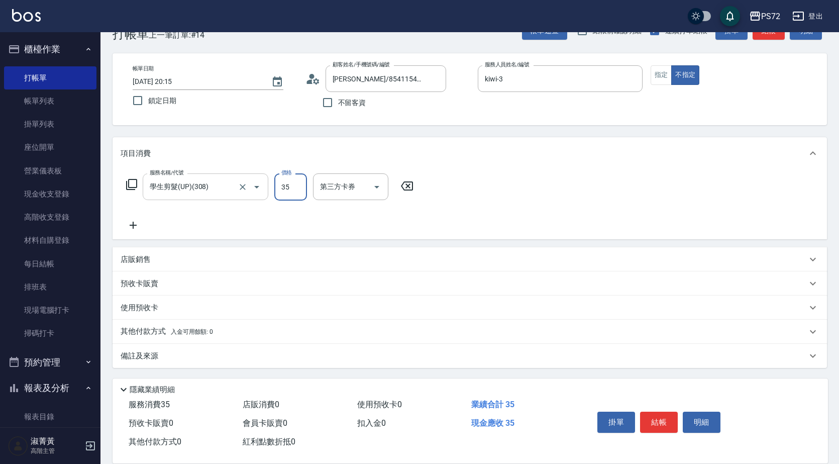
type input "350"
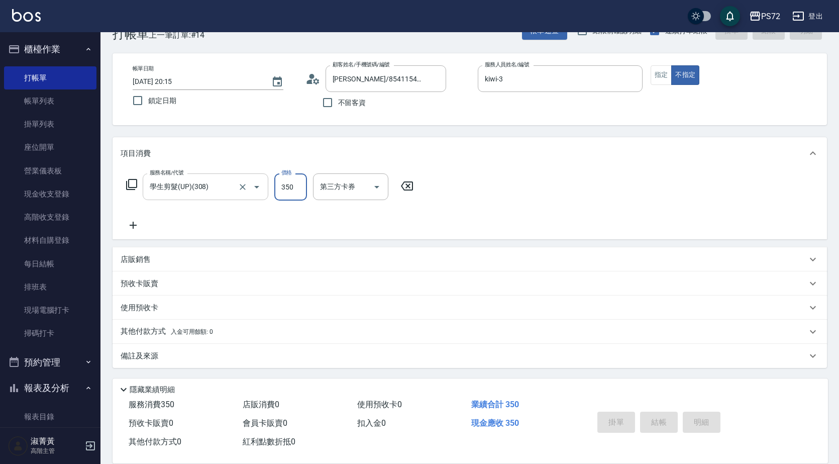
type input "[DATE] 20:16"
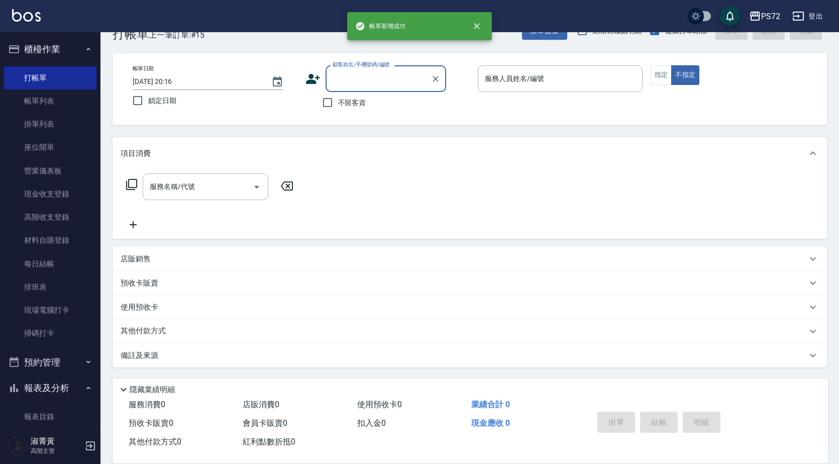
click at [364, 79] on input "顧客姓名/手機號碼/編號" at bounding box center [378, 79] width 96 height 18
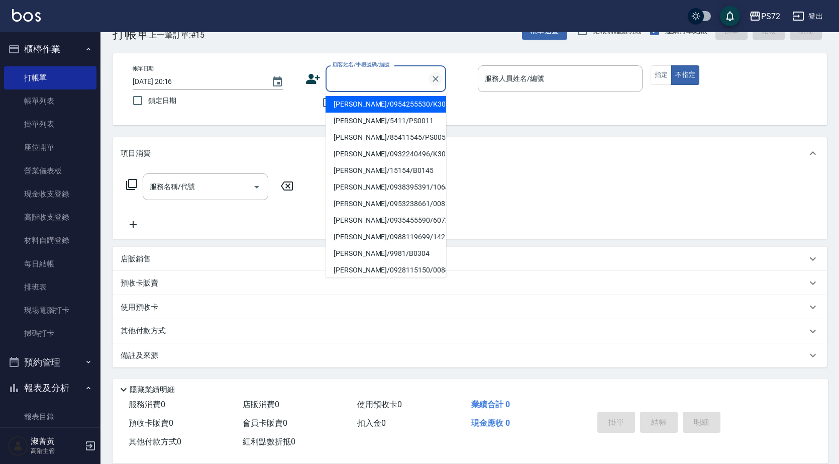
click at [438, 75] on icon "Clear" at bounding box center [436, 79] width 10 height 10
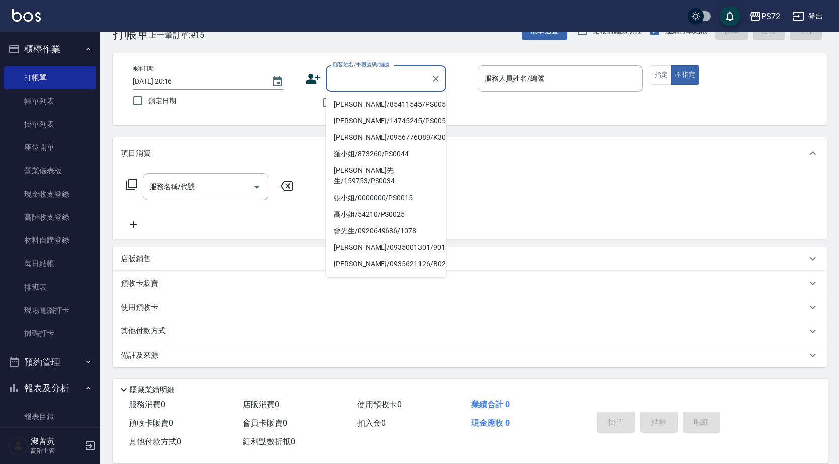
click at [379, 80] on input "顧客姓名/手機號碼/編號" at bounding box center [378, 79] width 96 height 18
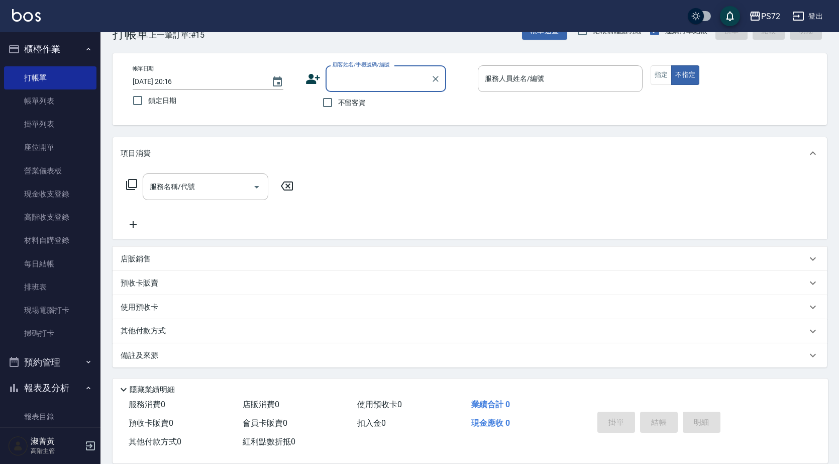
click at [379, 80] on input "顧客姓名/手機號碼/編號" at bounding box center [378, 79] width 96 height 18
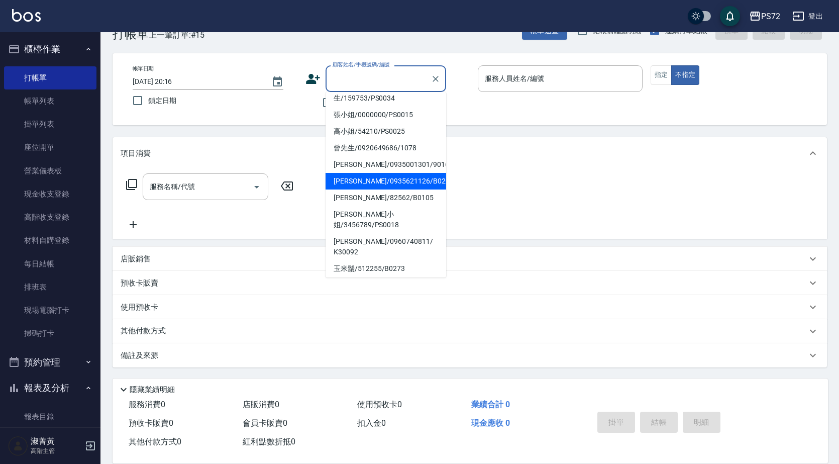
scroll to position [154, 0]
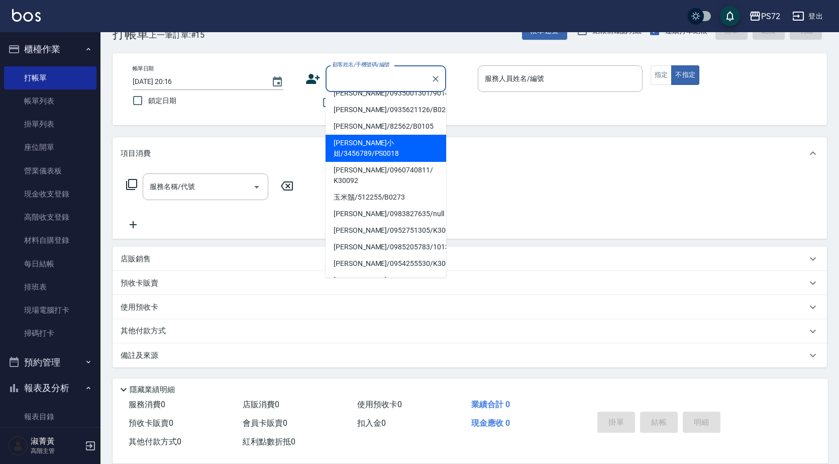
click at [371, 135] on li "[PERSON_NAME]小姐/3456789/PS0018" at bounding box center [386, 148] width 121 height 27
type input "[PERSON_NAME]小姐/3456789/PS0018"
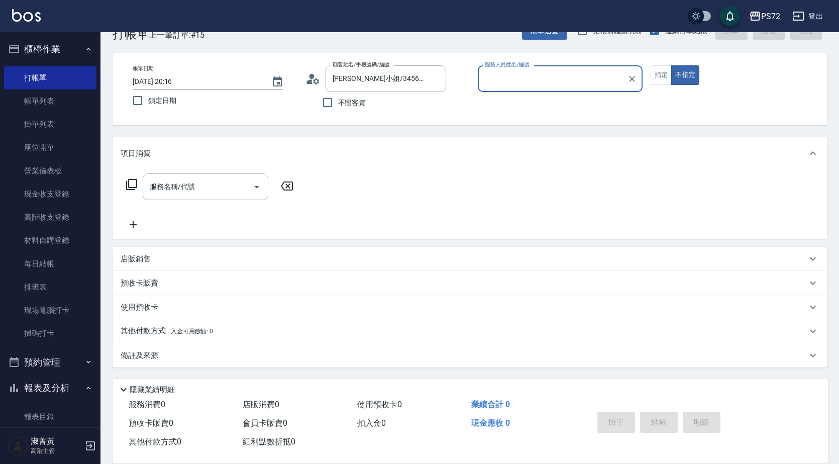
type input "kiwi-3"
click at [421, 82] on input "[PERSON_NAME]小姐/3456789/PS0018" at bounding box center [378, 79] width 96 height 18
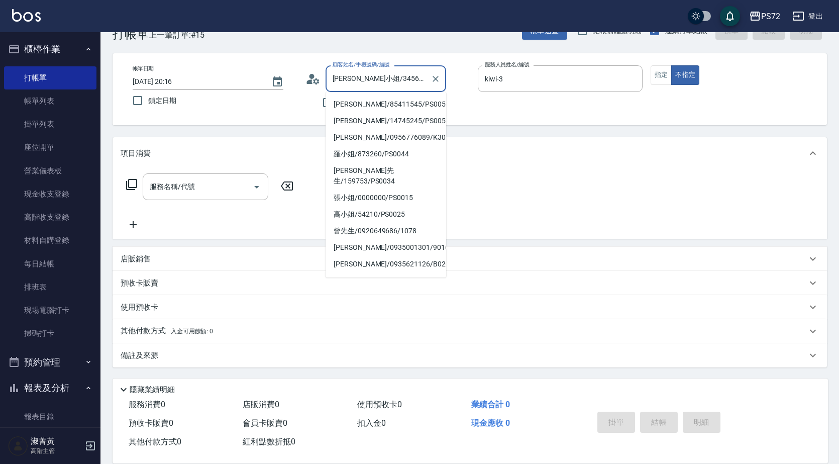
scroll to position [18, 0]
click at [395, 271] on li "[PERSON_NAME]小姐/3456789/PS0018" at bounding box center [386, 284] width 121 height 27
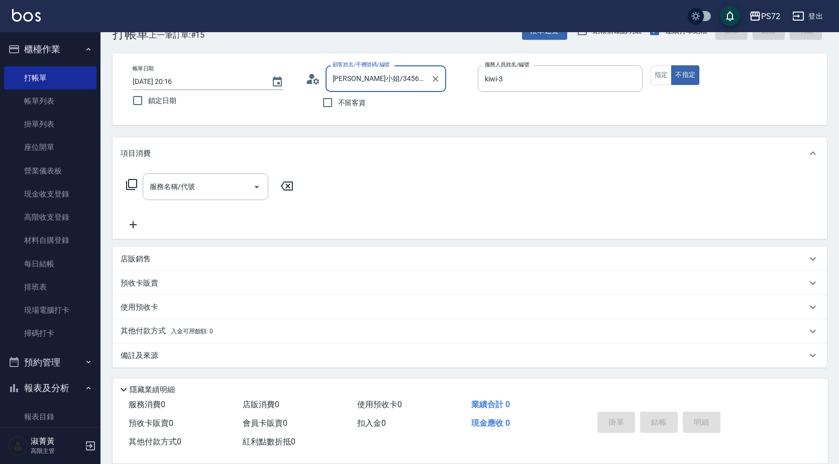
click at [364, 80] on input "[PERSON_NAME]小姐/3456789/PS0018" at bounding box center [378, 79] width 96 height 18
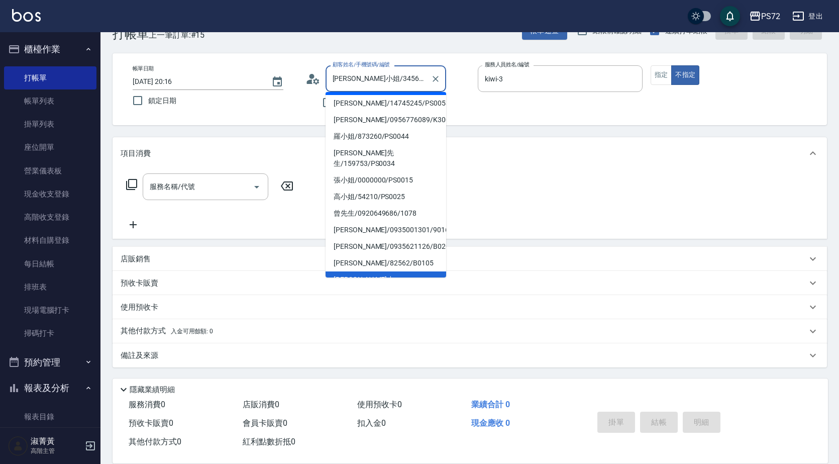
click at [417, 83] on input "[PERSON_NAME]小姐/3456789/PS0018" at bounding box center [378, 79] width 96 height 18
drag, startPoint x: 416, startPoint y: 79, endPoint x: 338, endPoint y: 77, distance: 77.4
click at [338, 77] on input "[PERSON_NAME]小姐/3456789/PS0018" at bounding box center [378, 79] width 96 height 18
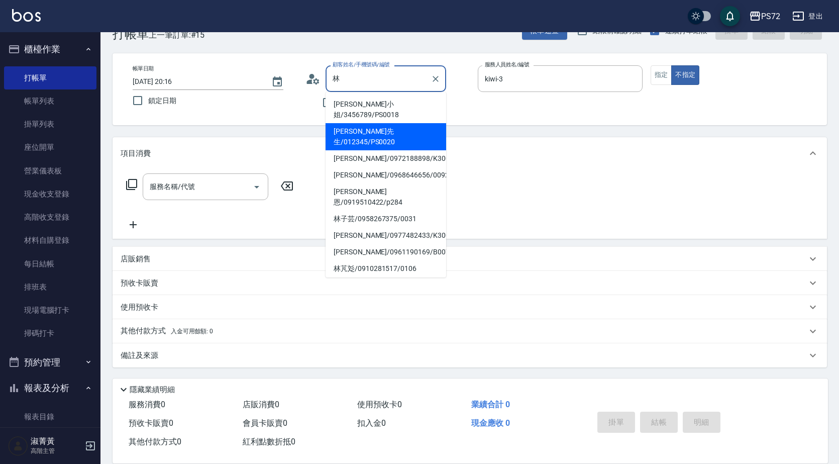
click at [371, 123] on li "[PERSON_NAME]先生/012345/PS0020" at bounding box center [386, 136] width 121 height 27
type input "[PERSON_NAME]先生/012345/PS0020"
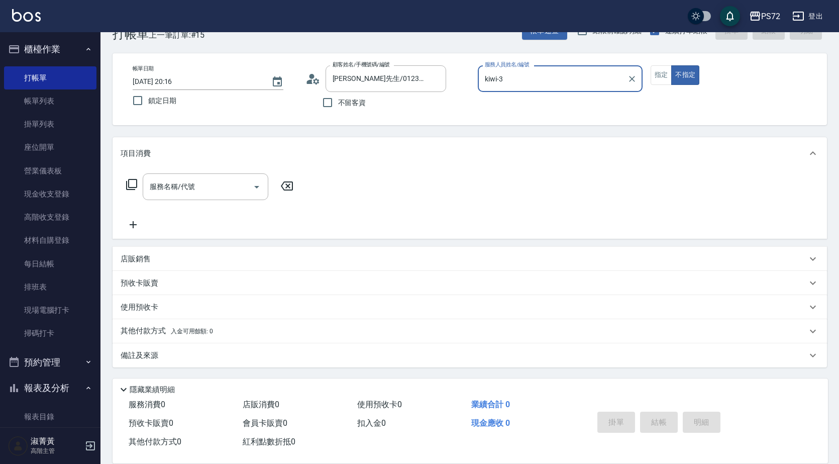
click at [527, 86] on input "kiwi-3" at bounding box center [552, 79] width 141 height 18
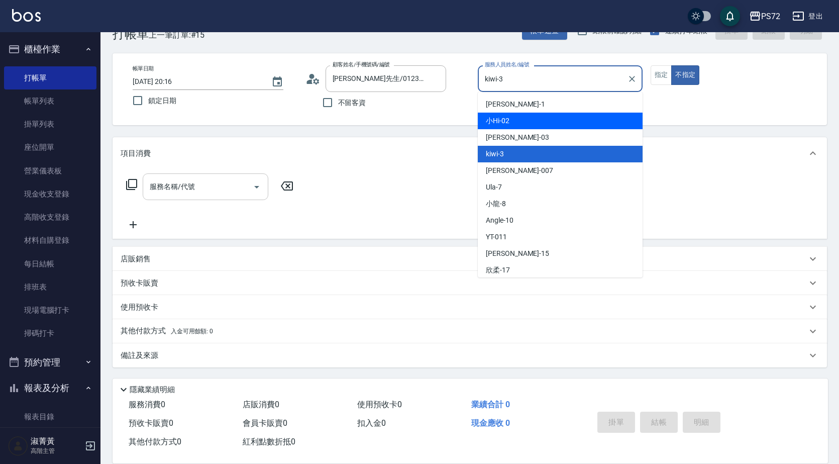
click at [190, 185] on div "服務名稱/代號 服務名稱/代號" at bounding box center [206, 186] width 126 height 27
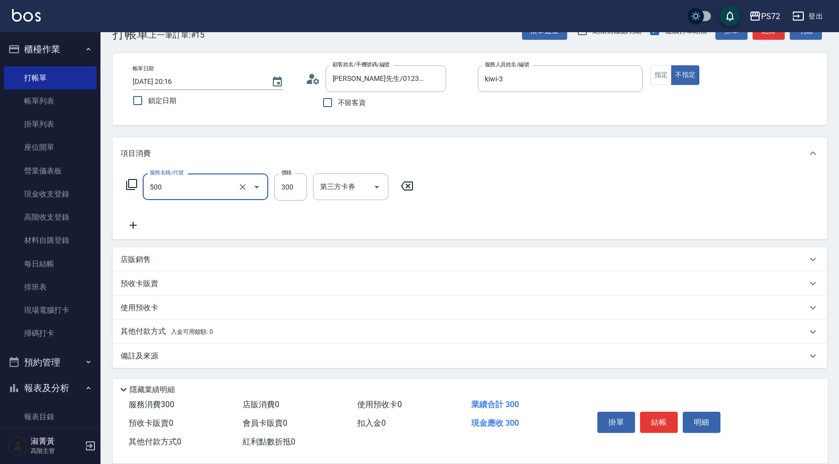
type input "洗髮(A級)(500)"
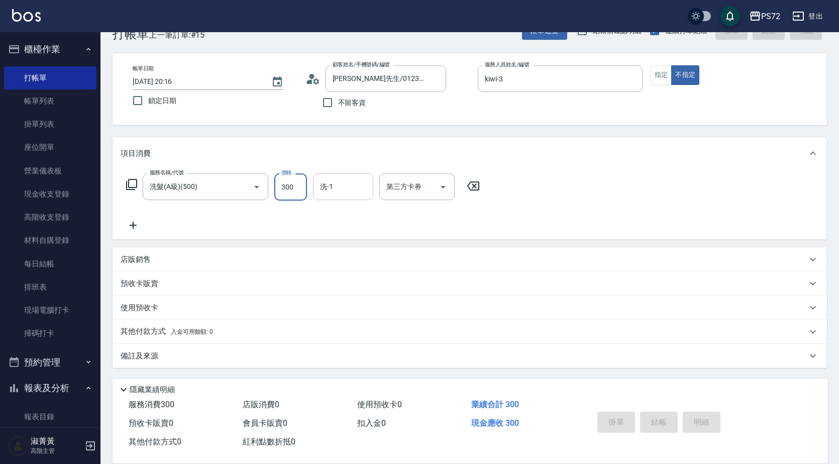
type input "[DATE] 20:17"
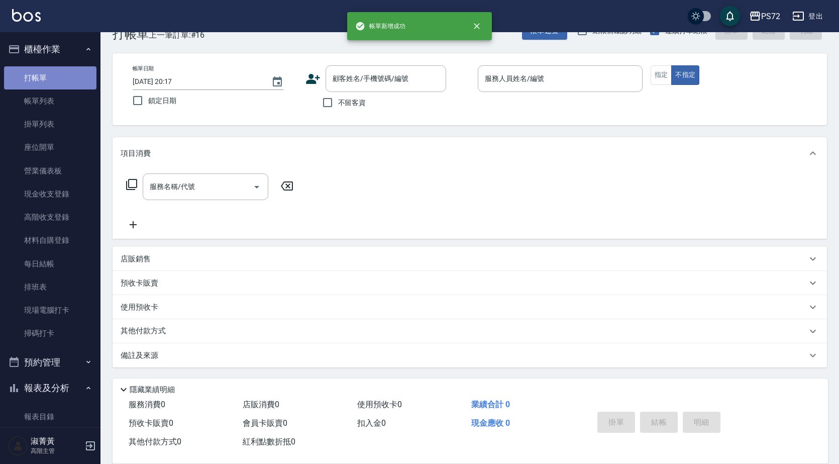
click at [59, 85] on link "打帳單" at bounding box center [50, 77] width 92 height 23
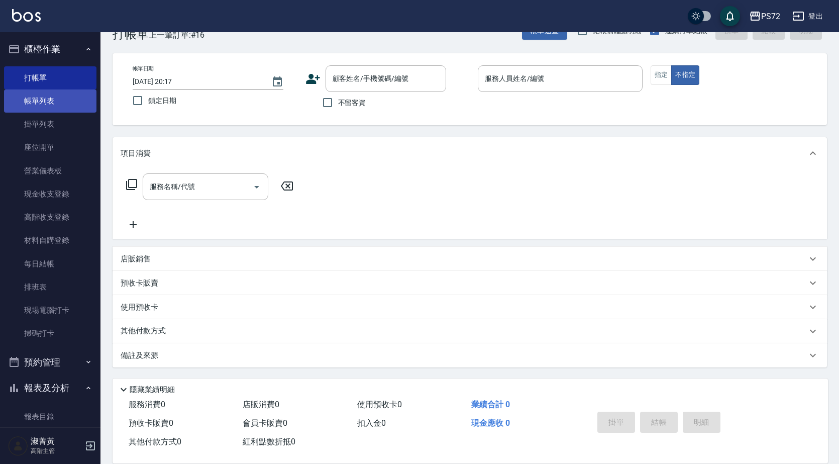
click at [58, 91] on link "帳單列表" at bounding box center [50, 100] width 92 height 23
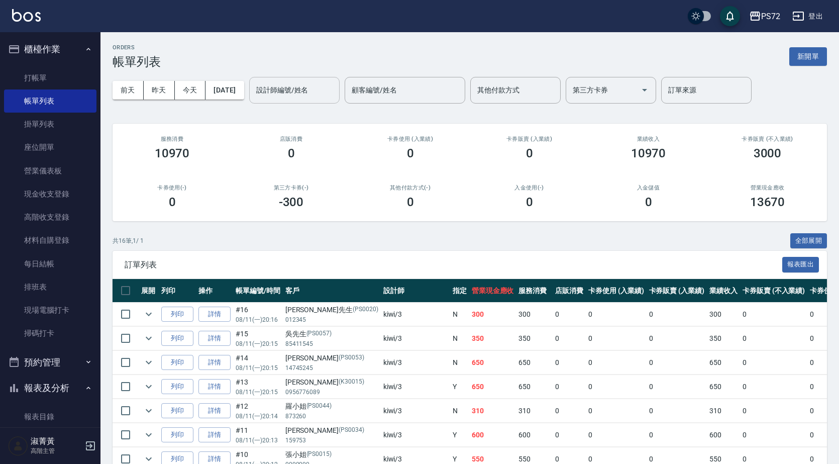
click at [299, 88] on input "設計師編號/姓名" at bounding box center [294, 90] width 81 height 18
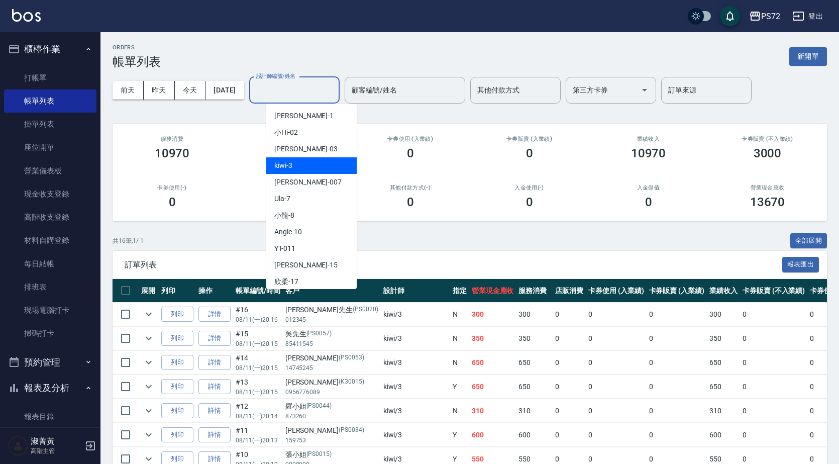
click at [324, 164] on div "kiwi -3" at bounding box center [311, 165] width 90 height 17
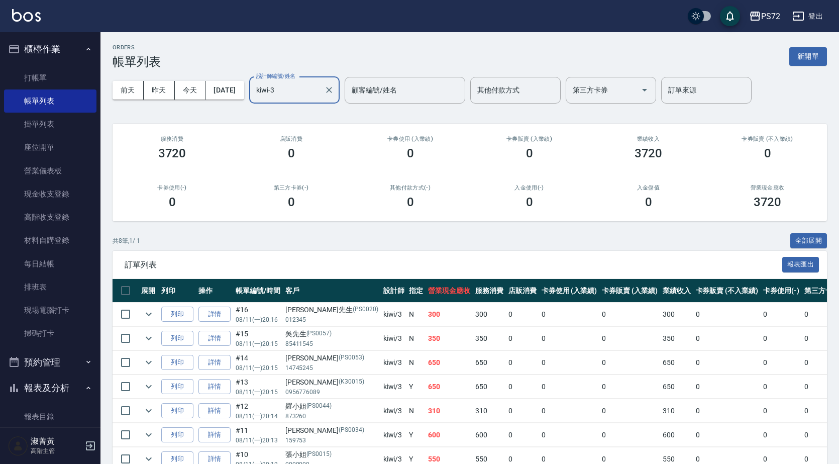
click at [299, 98] on input "kiwi-3" at bounding box center [287, 90] width 66 height 18
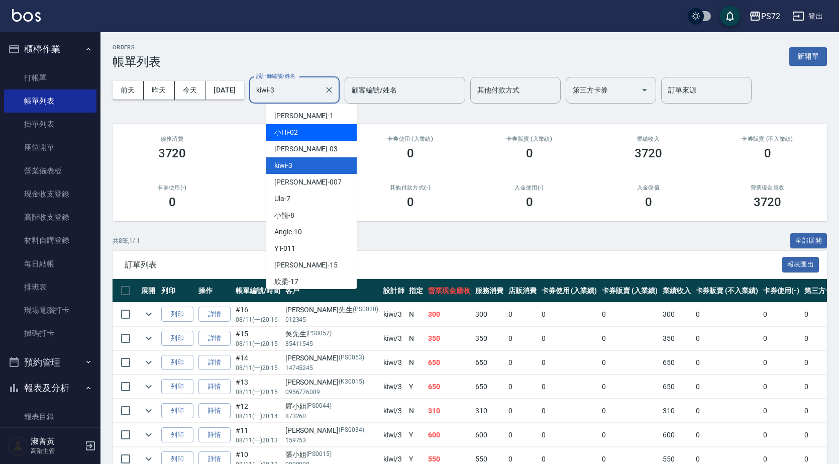
click at [297, 134] on span "小Hi -02" at bounding box center [286, 132] width 24 height 11
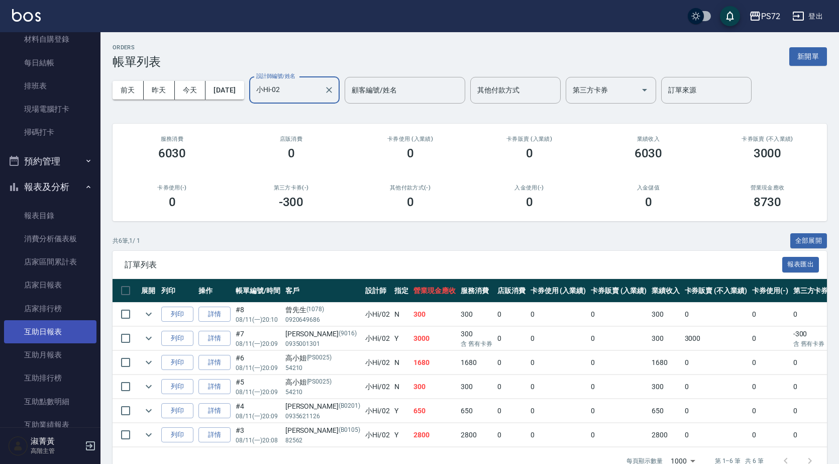
scroll to position [251, 0]
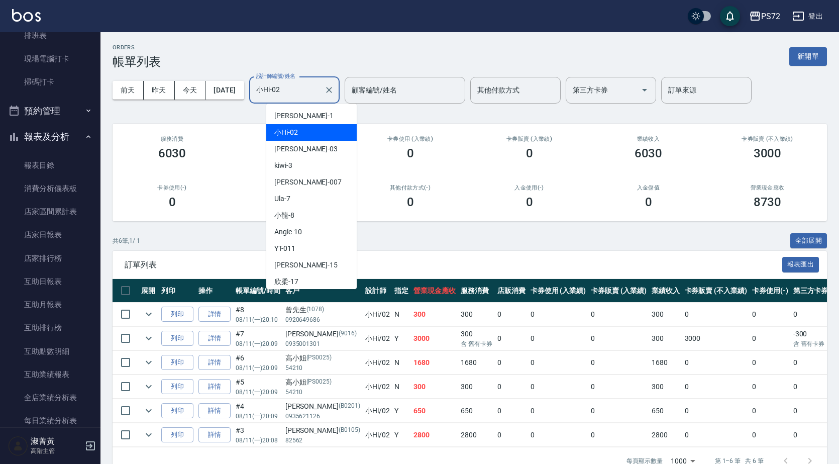
click at [299, 90] on input "小Hi-02" at bounding box center [287, 90] width 66 height 18
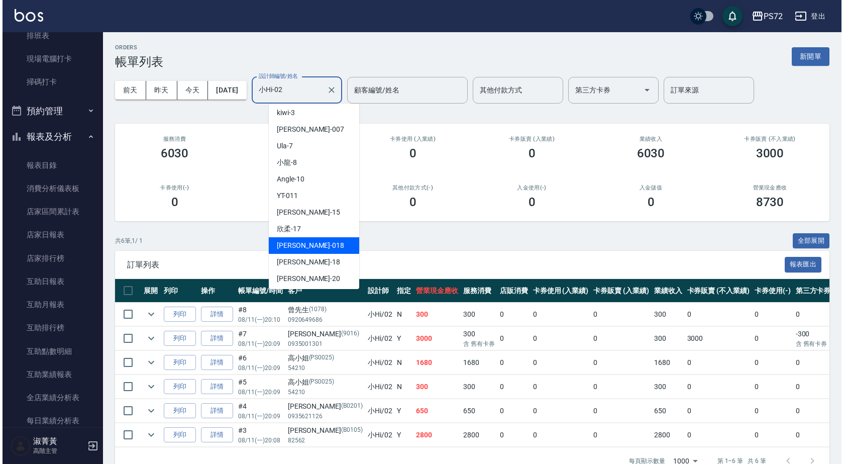
scroll to position [55, 0]
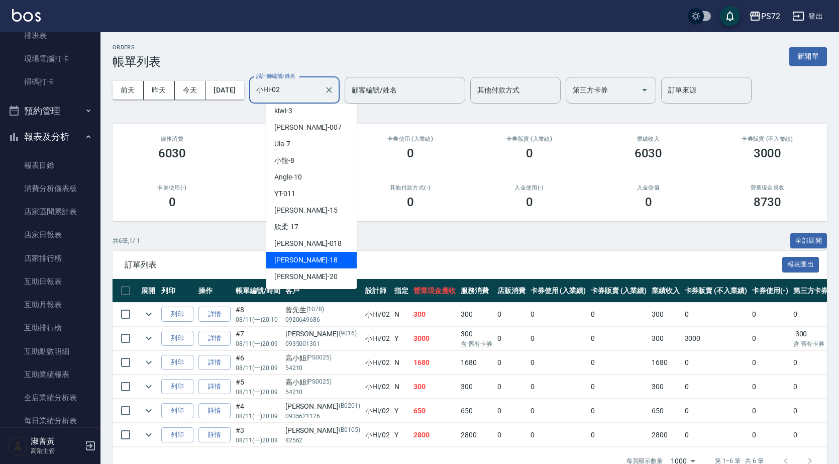
click at [304, 261] on div "[PERSON_NAME] -18" at bounding box center [311, 260] width 90 height 17
type input "[PERSON_NAME]-18"
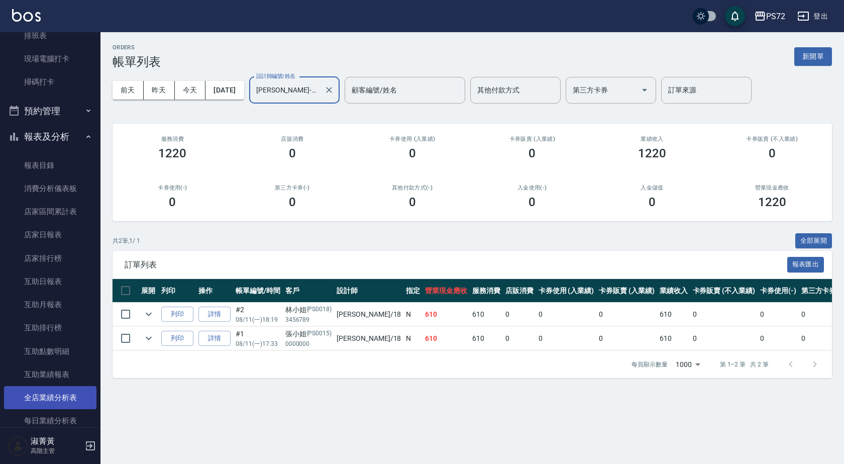
click at [41, 391] on link "全店業績分析表" at bounding box center [50, 397] width 92 height 23
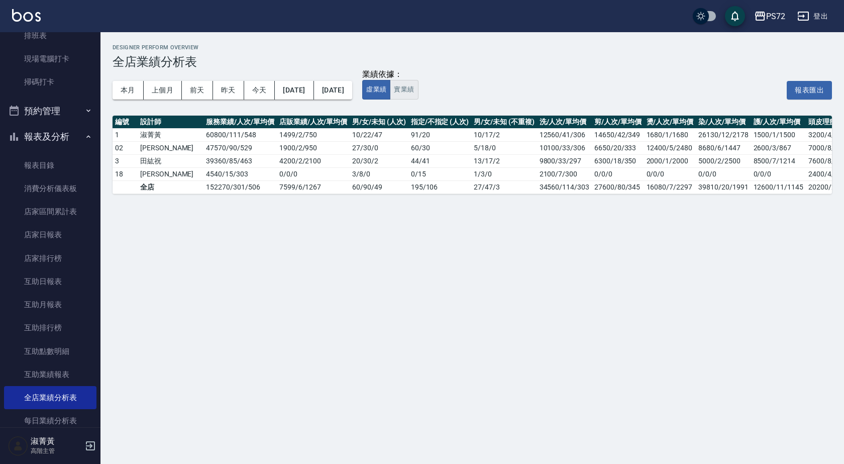
click at [418, 88] on button "實業績" at bounding box center [404, 90] width 28 height 20
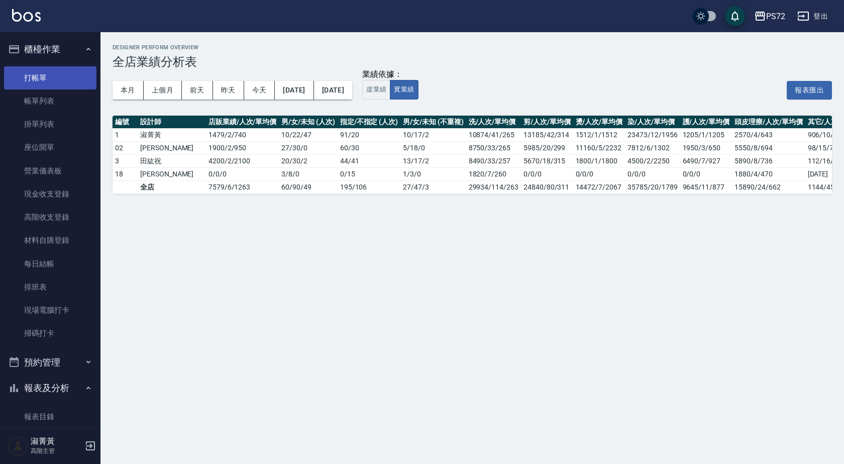
click at [58, 76] on link "打帳單" at bounding box center [50, 77] width 92 height 23
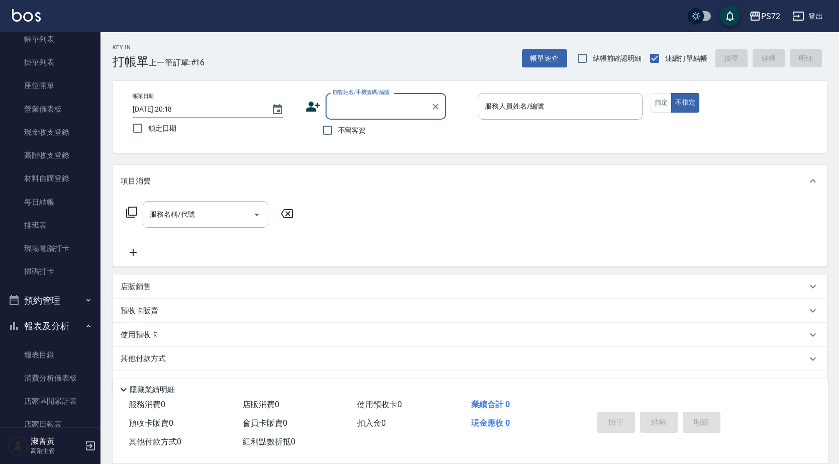
scroll to position [151, 0]
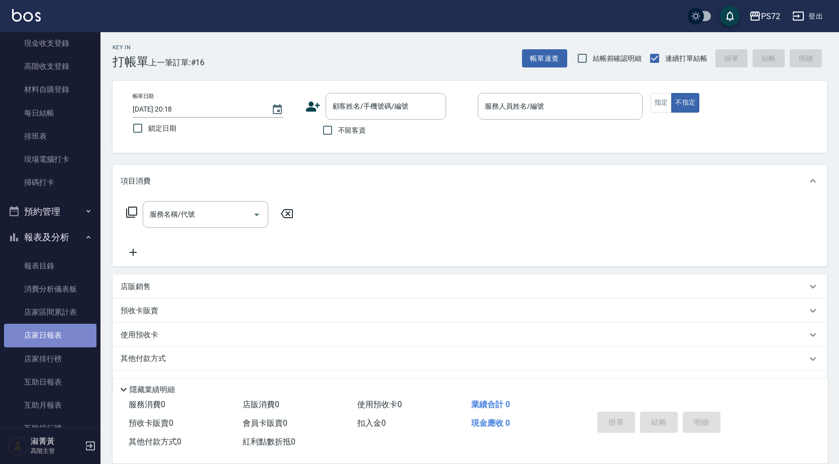
click at [53, 328] on link "店家日報表" at bounding box center [50, 335] width 92 height 23
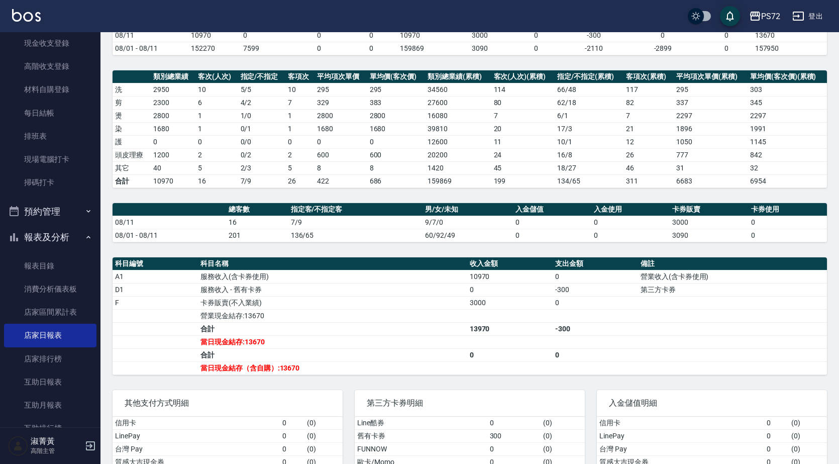
scroll to position [148, 0]
